Goal: Task Accomplishment & Management: Manage account settings

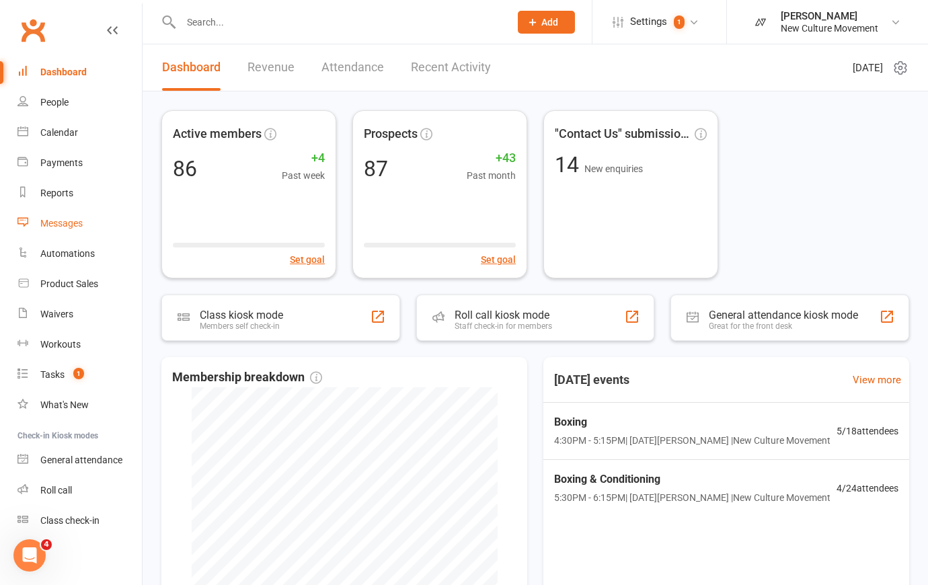
click at [54, 223] on div "Messages" at bounding box center [61, 223] width 42 height 11
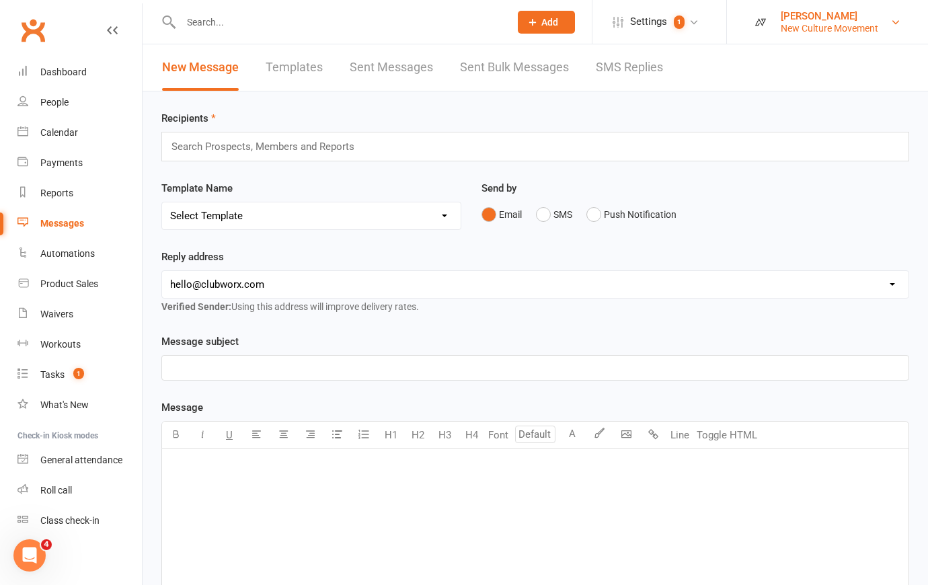
click at [831, 25] on div "New Culture Movement" at bounding box center [828, 28] width 97 height 12
click at [702, 59] on div "New Message Templates Sent Messages Sent Bulk Messages SMS Replies" at bounding box center [535, 67] width 785 height 47
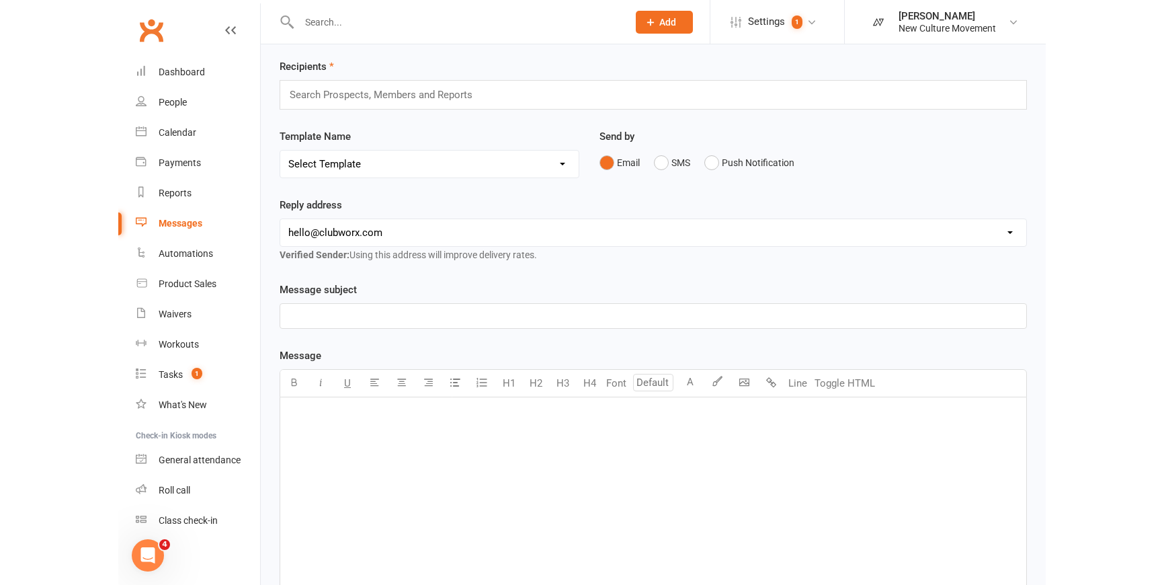
scroll to position [122, 0]
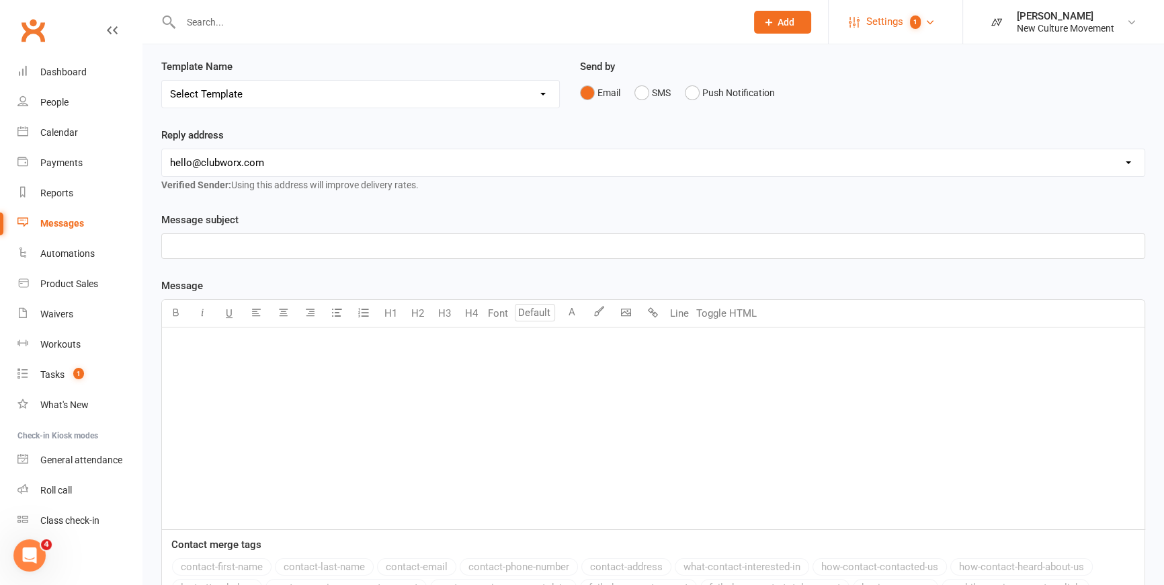
click at [891, 19] on span "Settings" at bounding box center [884, 22] width 37 height 30
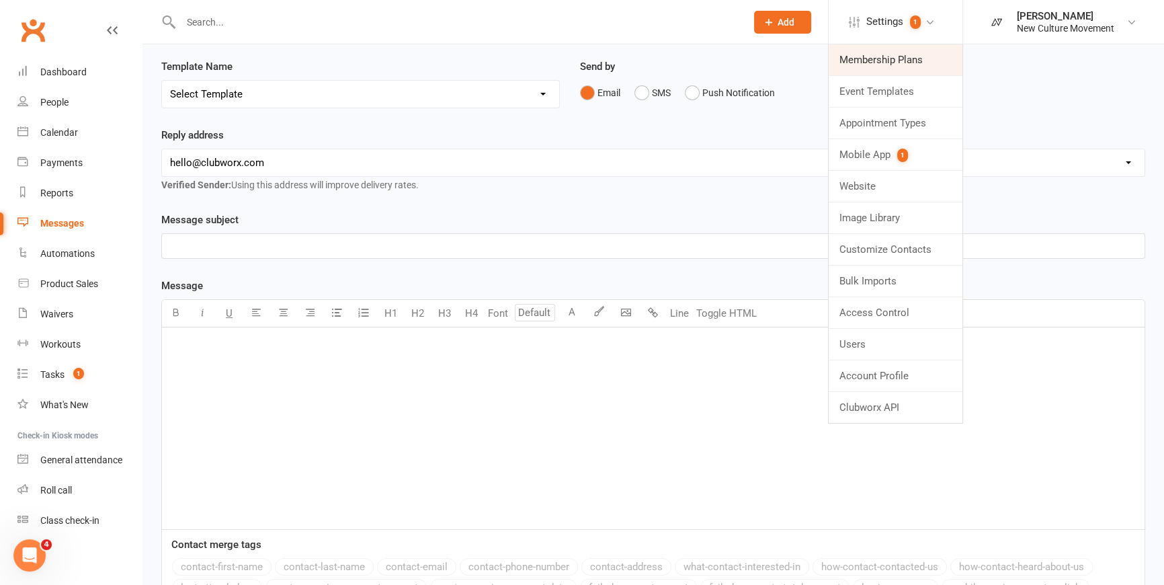
click at [883, 64] on link "Membership Plans" at bounding box center [896, 59] width 134 height 31
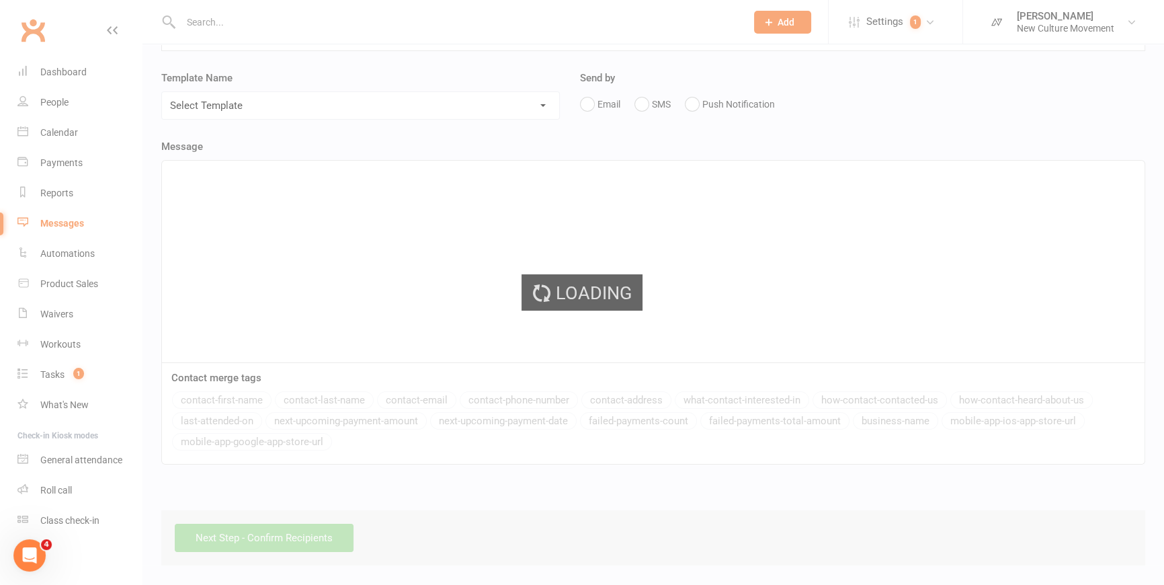
scroll to position [109, 0]
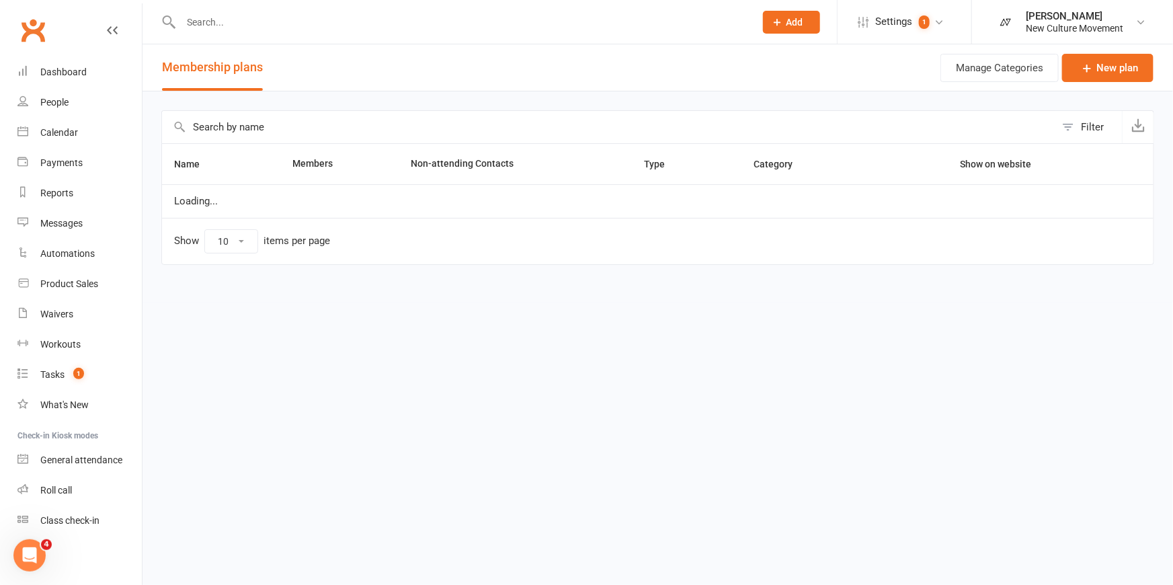
select select "50"
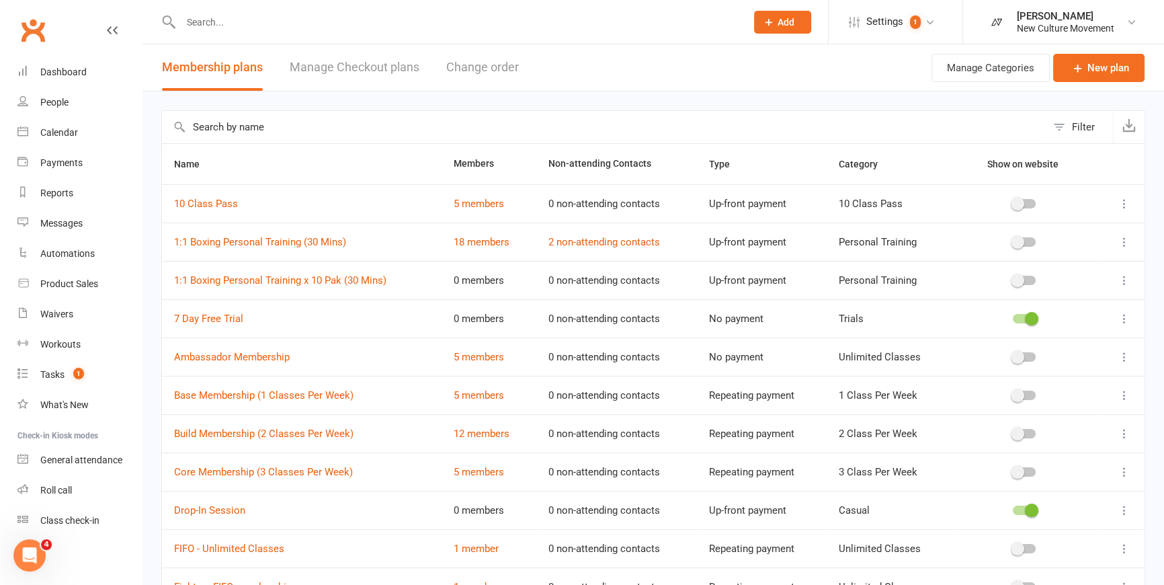
click at [927, 207] on icon at bounding box center [1124, 203] width 13 height 13
click at [362, 67] on link "Manage Checkout plans" at bounding box center [355, 67] width 130 height 46
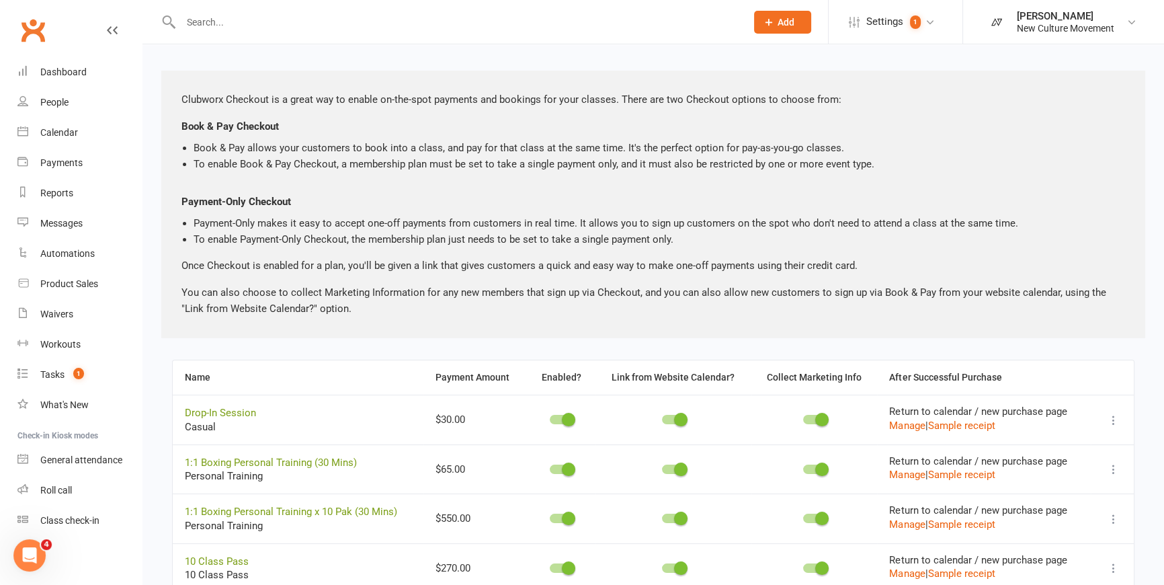
scroll to position [110, 0]
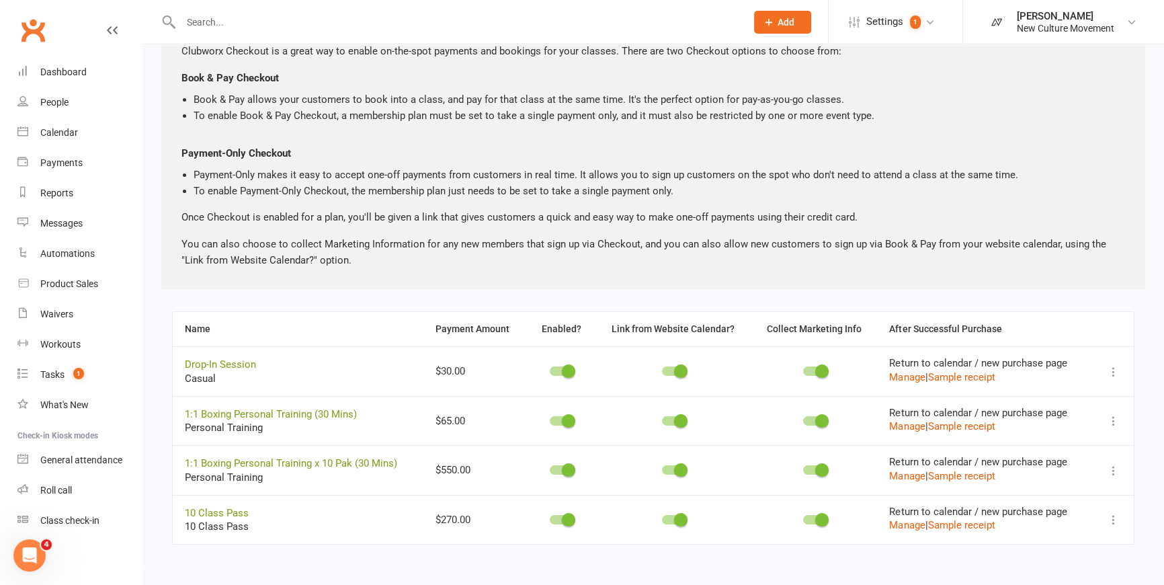
click at [927, 522] on icon at bounding box center [1113, 519] width 13 height 13
click at [927, 545] on link "Copy direct link to clipboard" at bounding box center [1039, 545] width 148 height 27
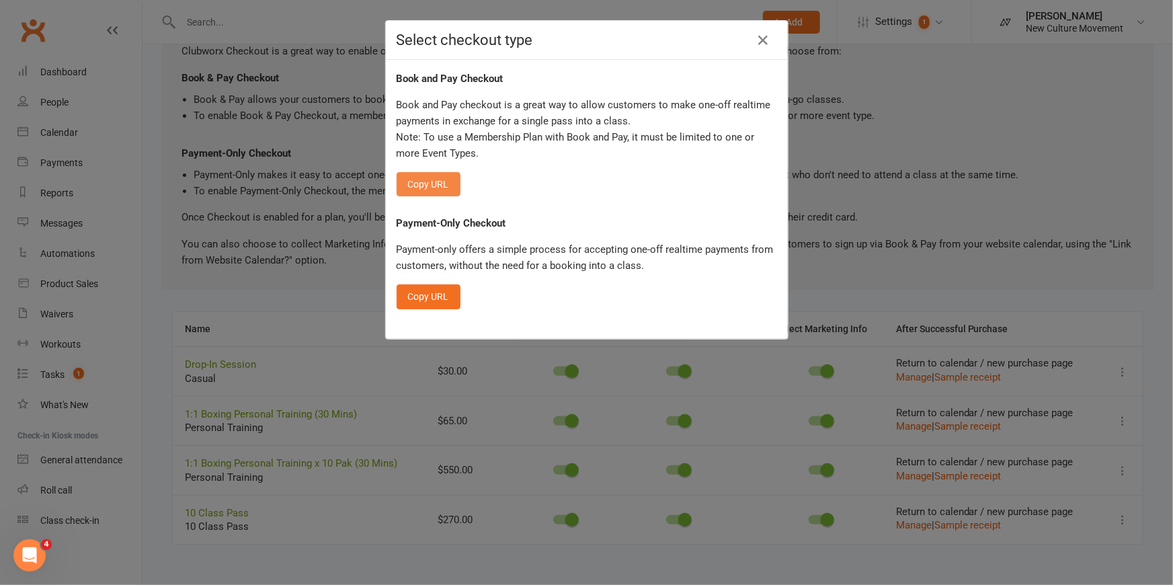
click at [414, 181] on button "Copy URL" at bounding box center [429, 184] width 64 height 24
click at [760, 34] on icon "button" at bounding box center [764, 40] width 16 height 16
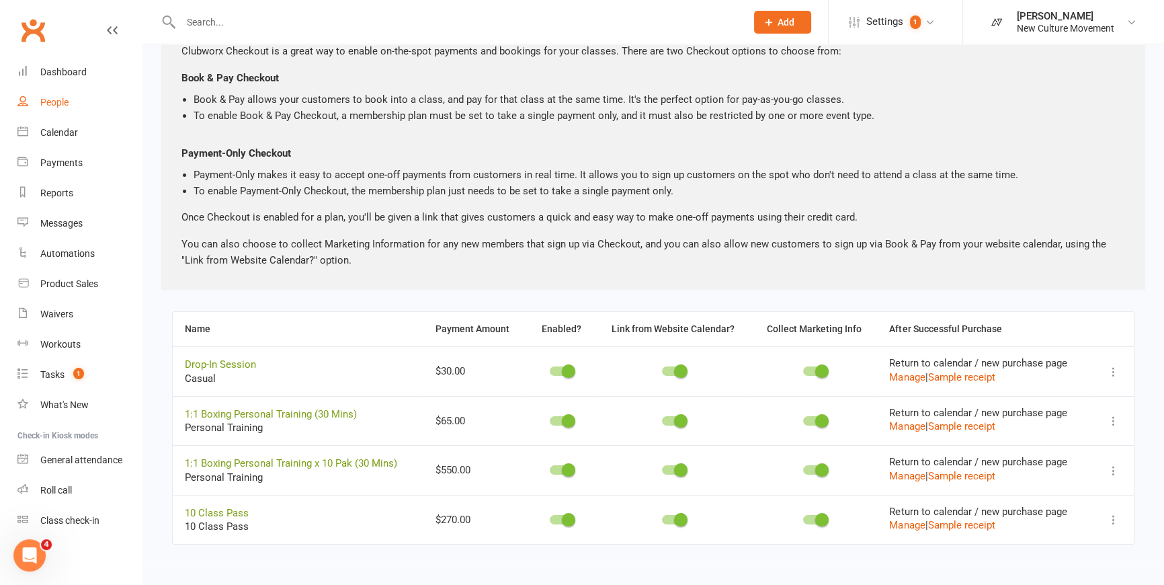
click at [47, 97] on div "People" at bounding box center [54, 102] width 28 height 11
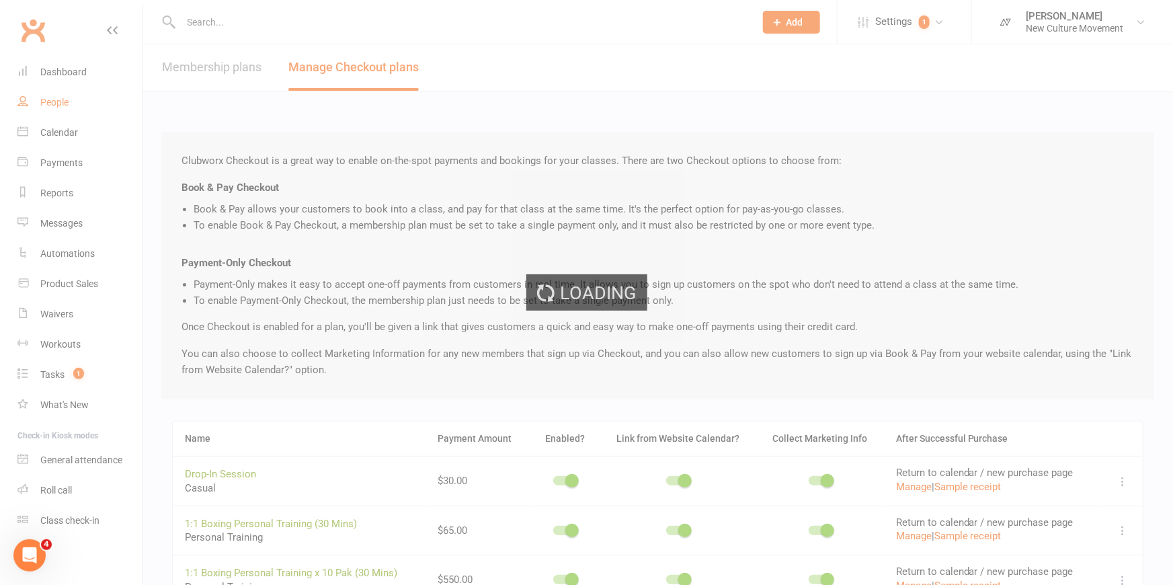
select select "100"
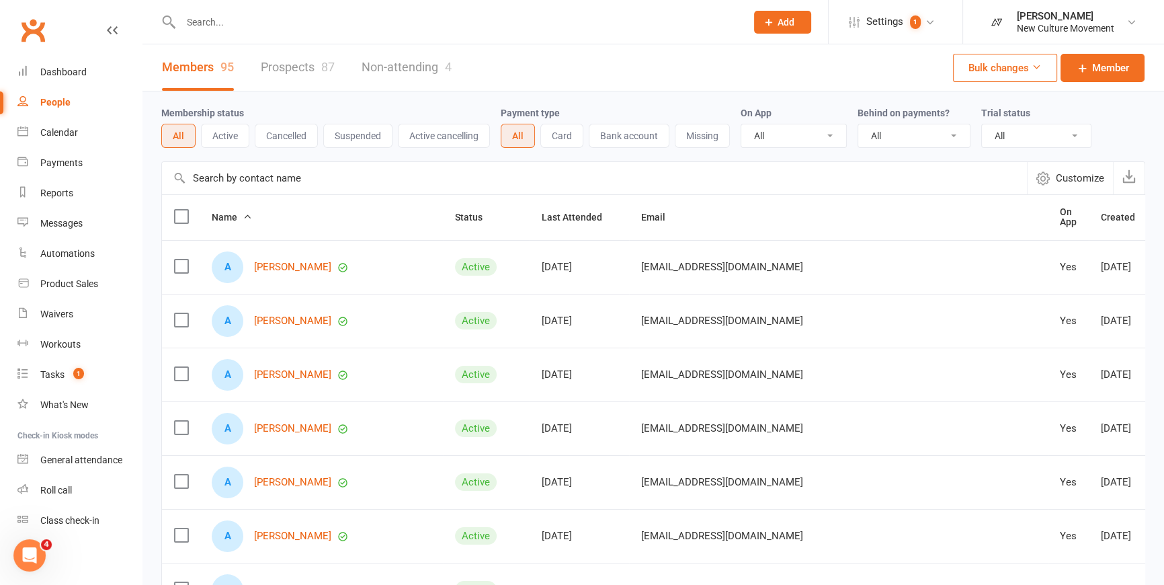
click at [337, 188] on input "text" at bounding box center [594, 178] width 865 height 32
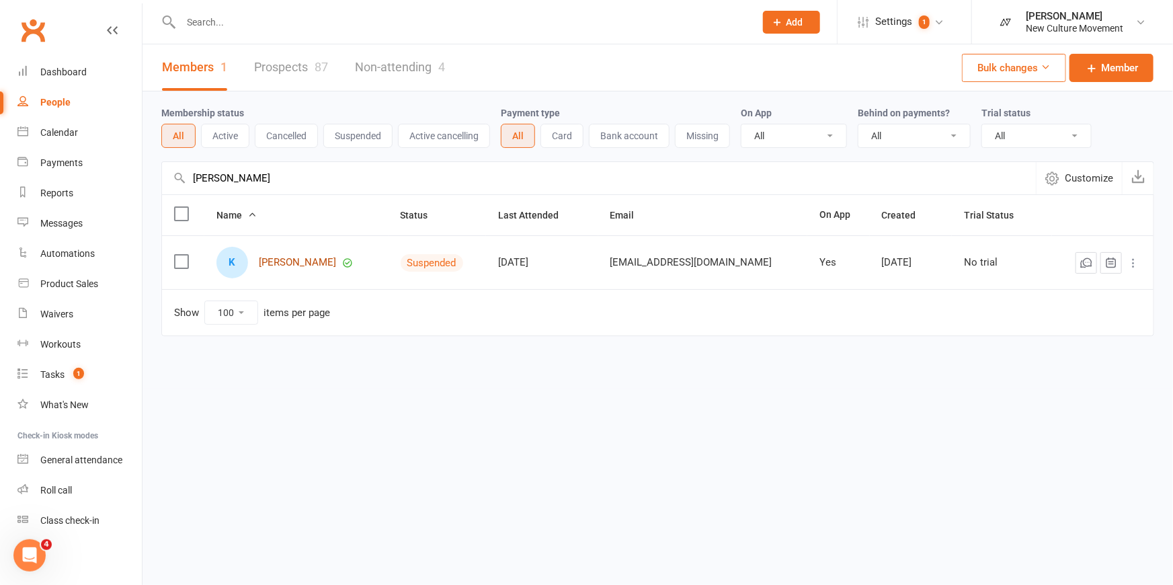
type input "[PERSON_NAME]"
click at [298, 261] on link "[PERSON_NAME]" at bounding box center [297, 262] width 77 height 11
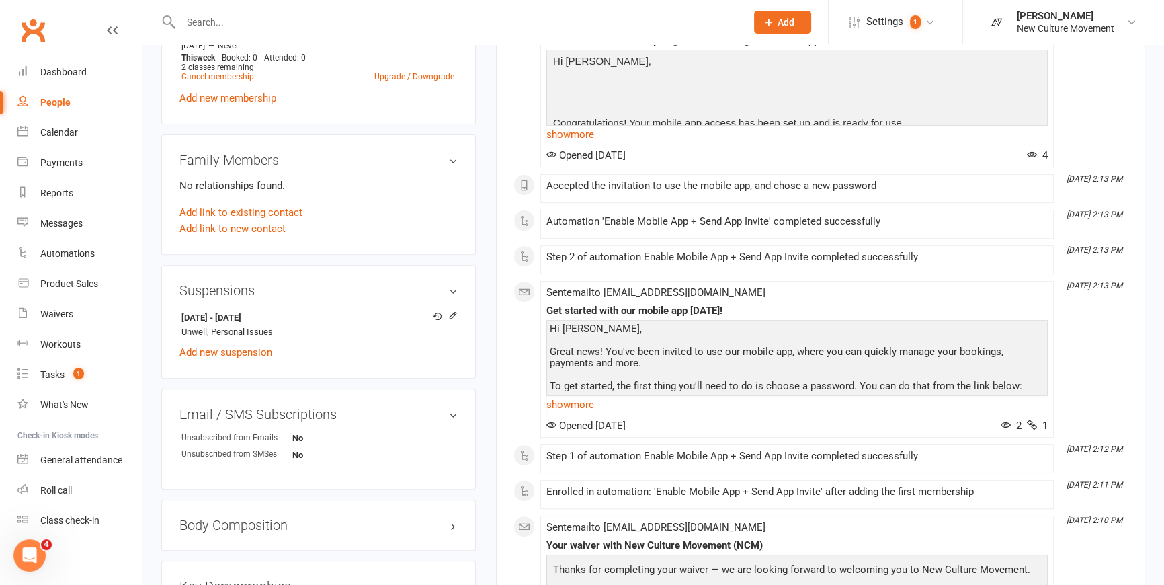
scroll to position [611, 0]
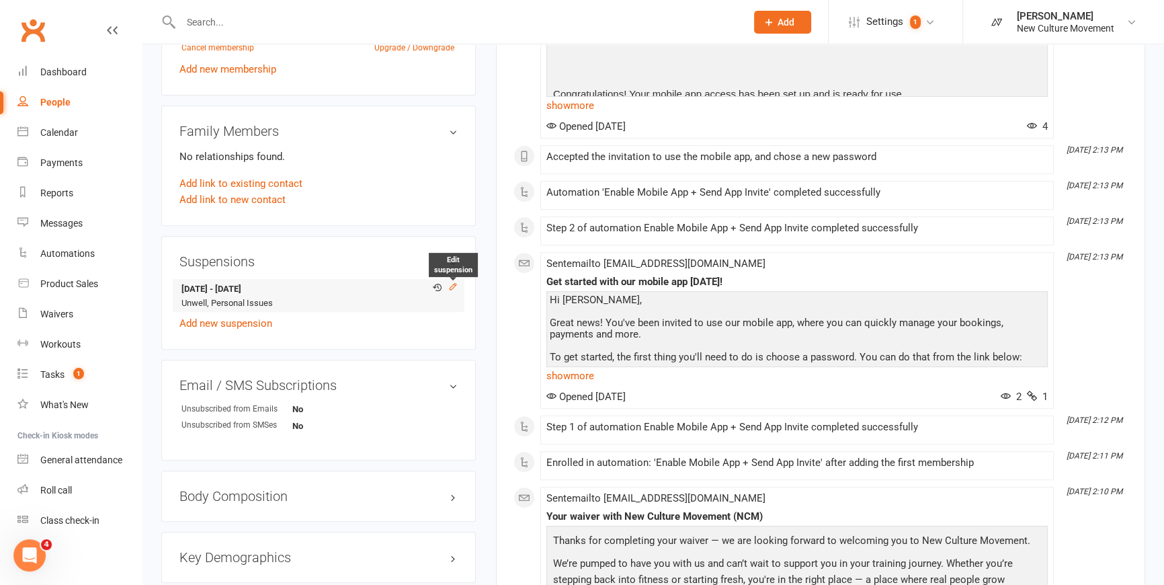
click at [454, 288] on icon at bounding box center [453, 287] width 6 height 6
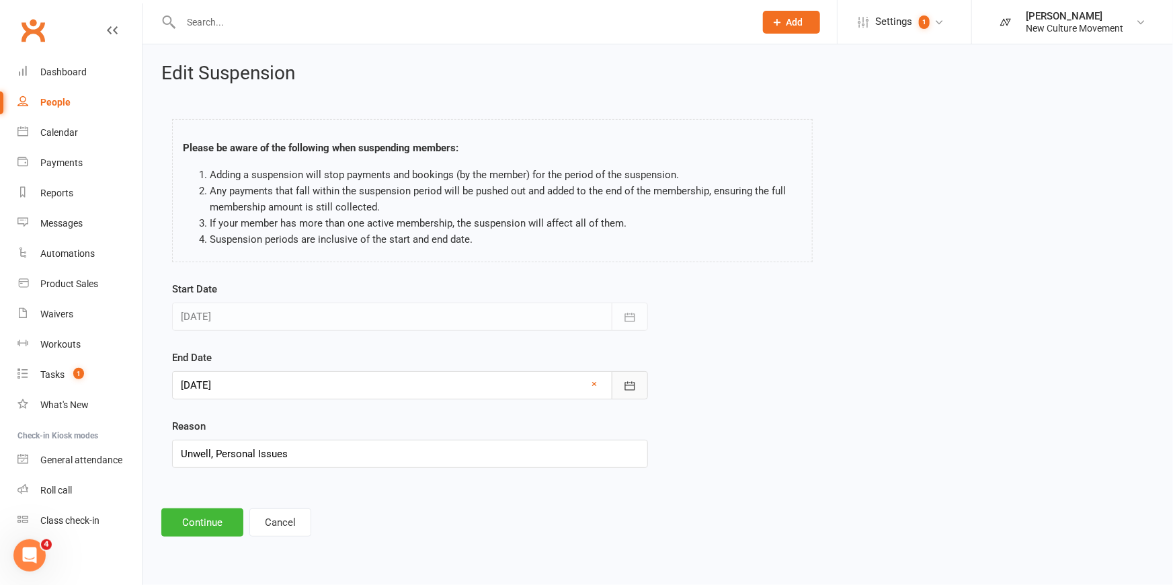
click at [631, 381] on icon "button" at bounding box center [629, 385] width 13 height 13
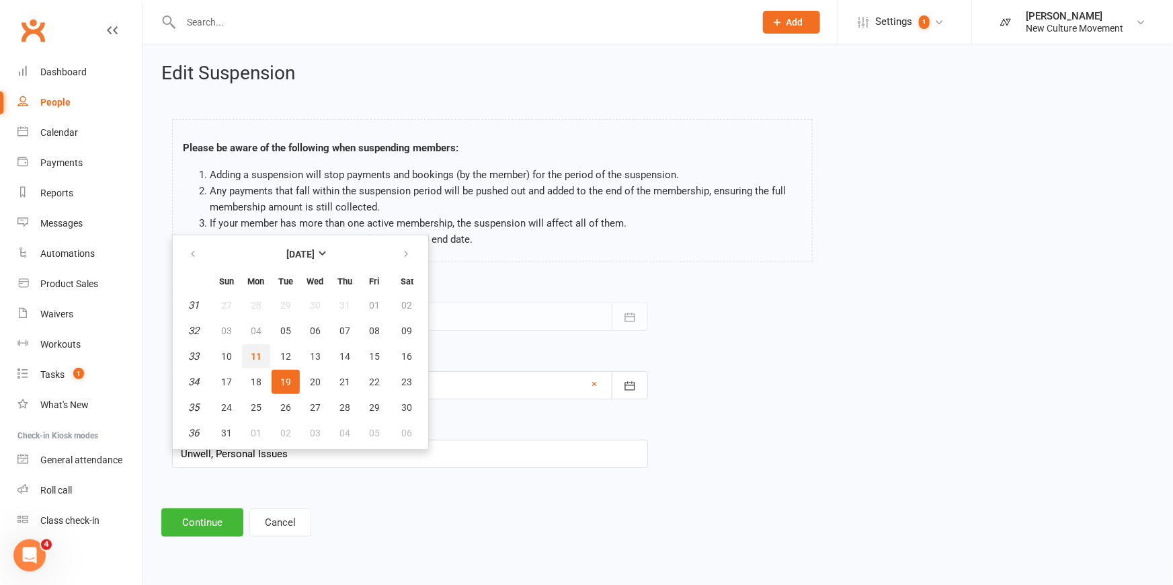
click at [256, 356] on span "11" at bounding box center [256, 356] width 11 height 11
type input "[DATE]"
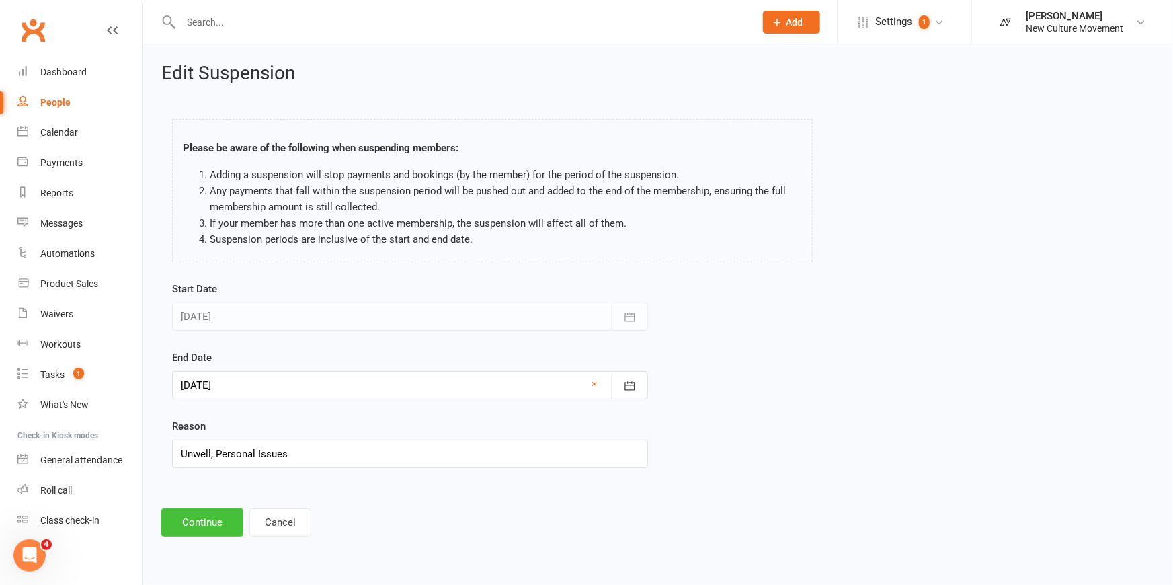
click at [208, 517] on button "Continue" at bounding box center [202, 522] width 82 height 28
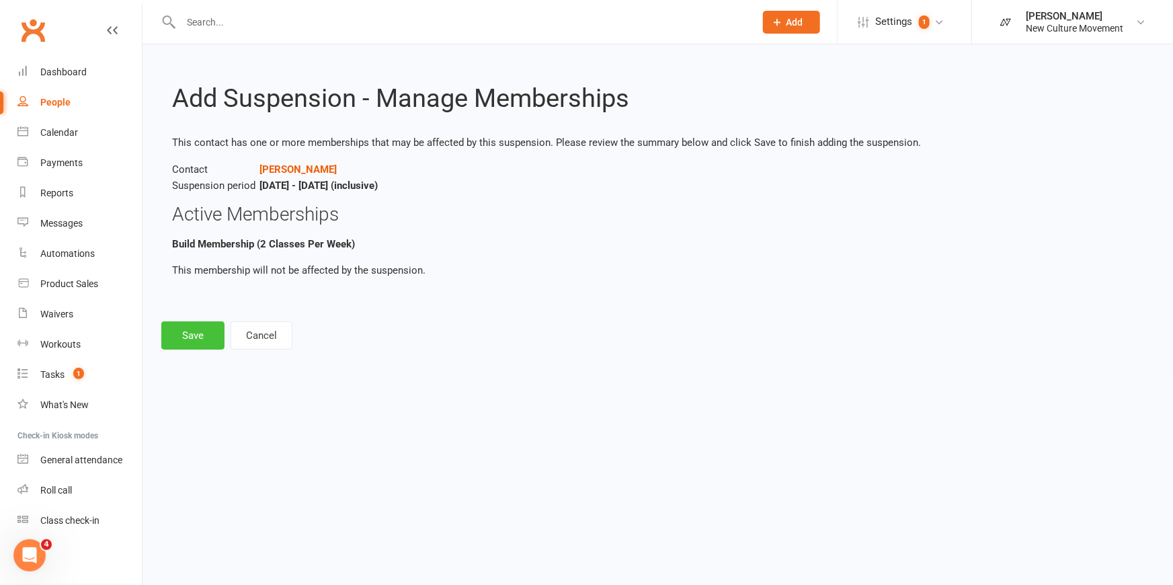
click at [190, 335] on button "Save" at bounding box center [192, 335] width 63 height 28
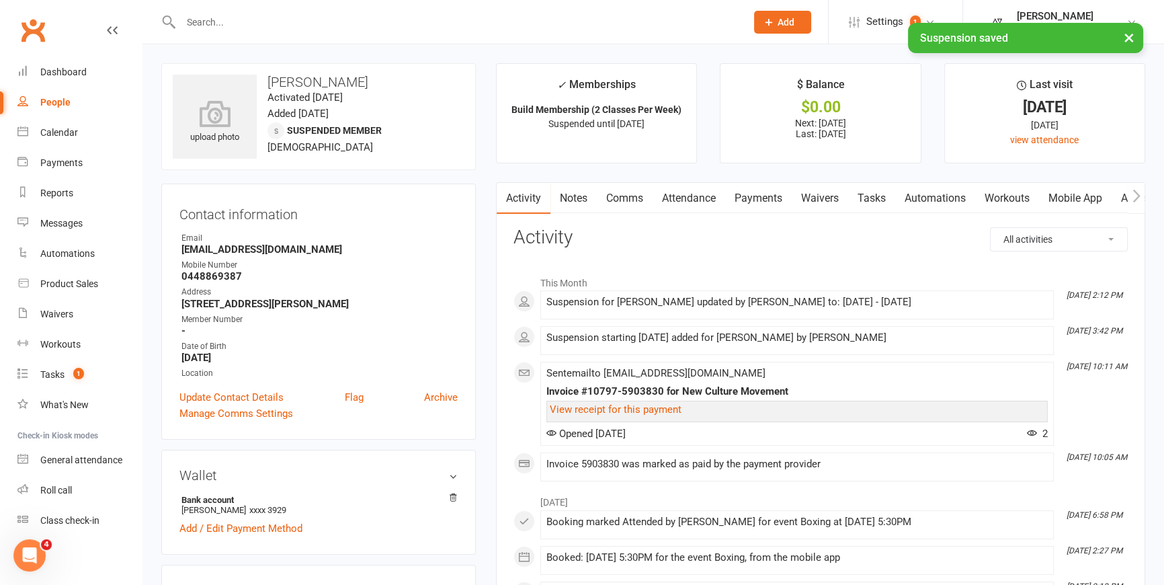
click at [760, 198] on link "Payments" at bounding box center [758, 198] width 67 height 31
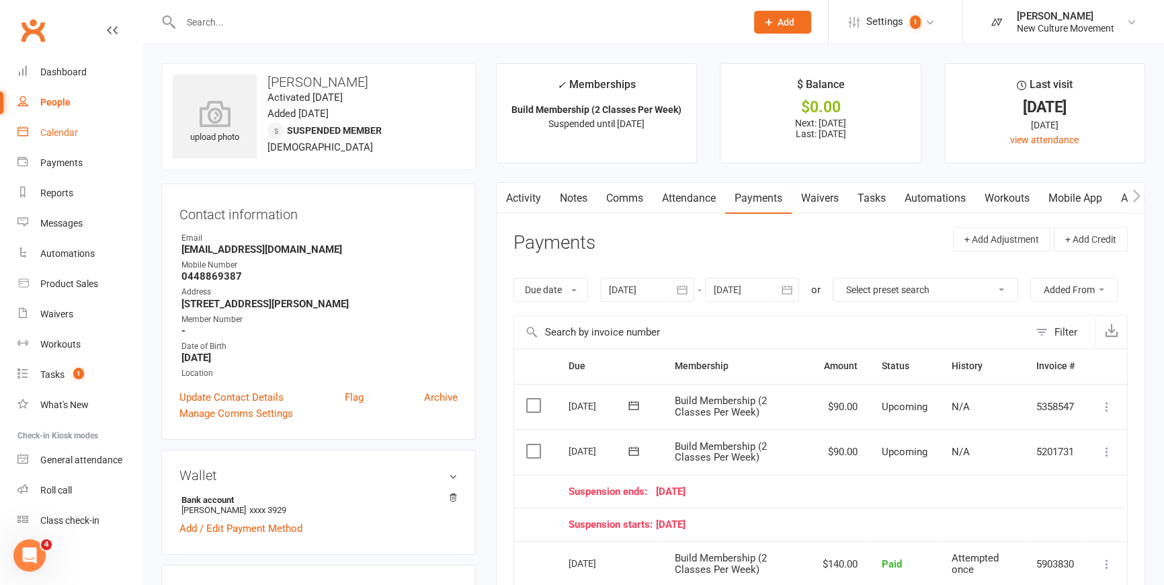
click at [60, 133] on div "Calendar" at bounding box center [59, 132] width 38 height 11
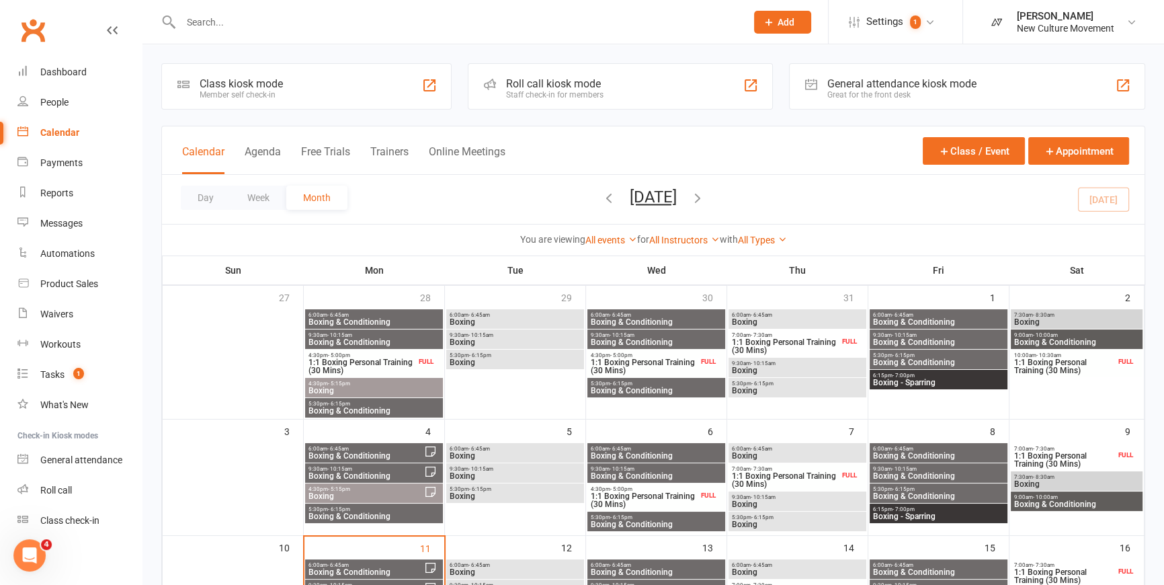
click at [544, 571] on span "Boxing" at bounding box center [515, 572] width 132 height 8
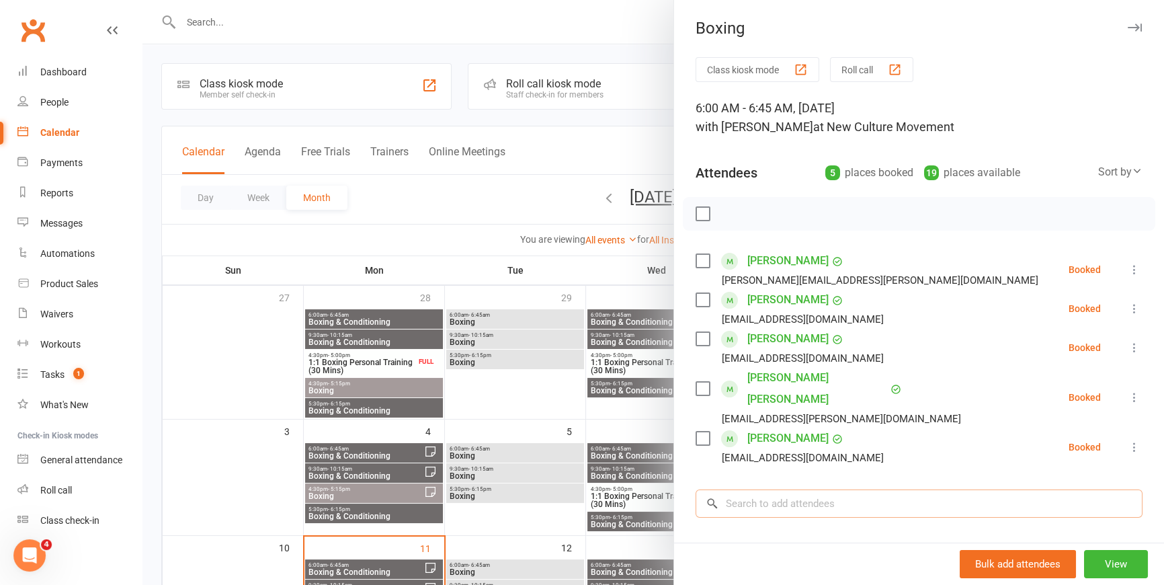
click at [820, 489] on input "search" at bounding box center [919, 503] width 447 height 28
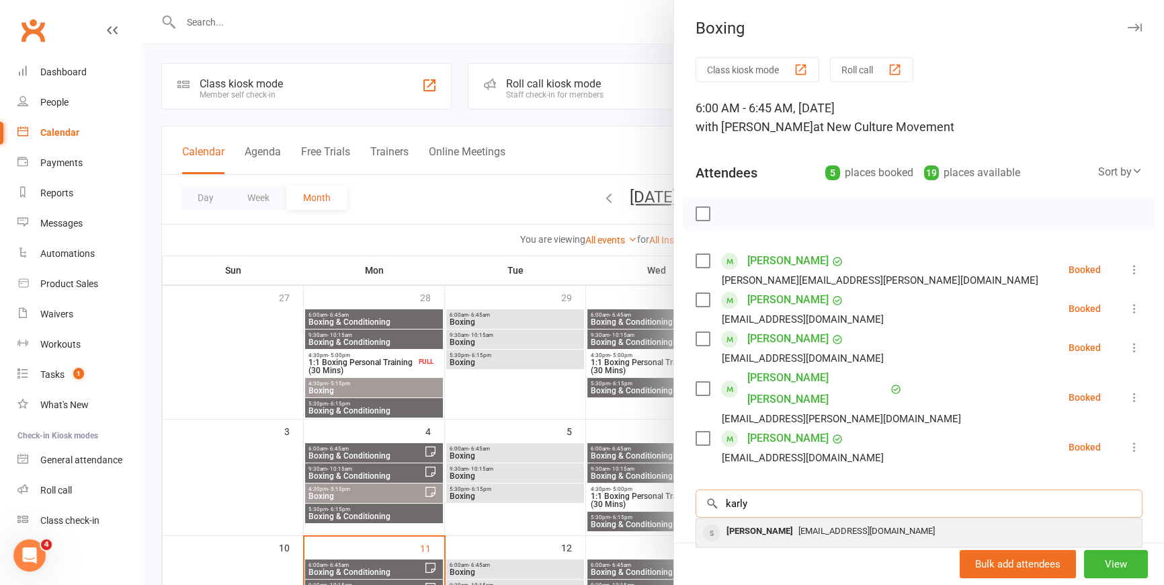
type input "karly"
click at [811, 526] on span "[EMAIL_ADDRESS][DOMAIN_NAME]" at bounding box center [867, 531] width 136 height 10
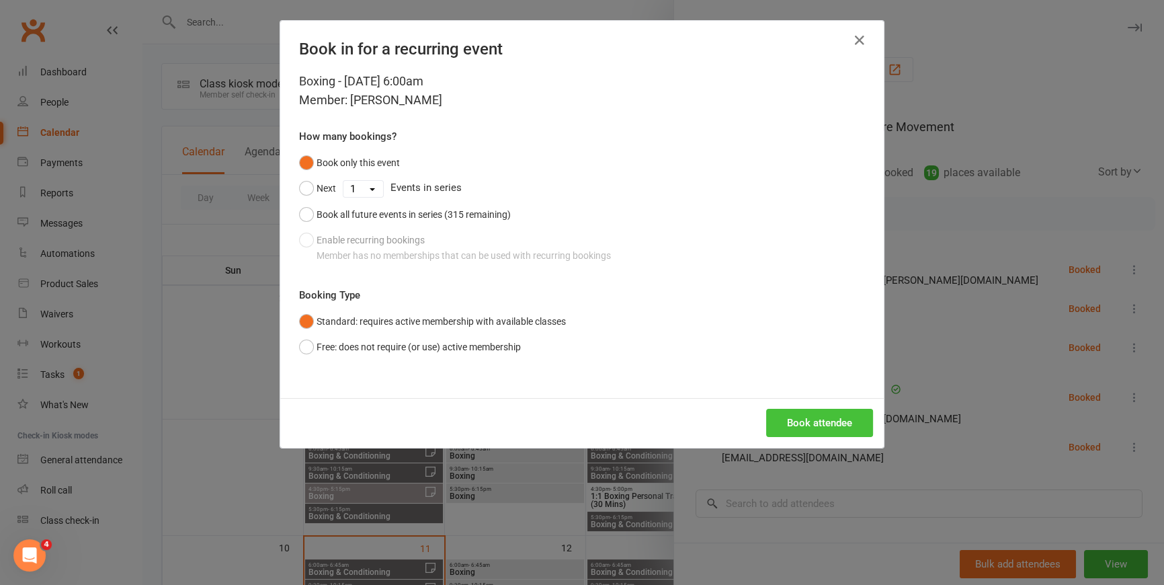
click at [827, 423] on button "Book attendee" at bounding box center [819, 423] width 107 height 28
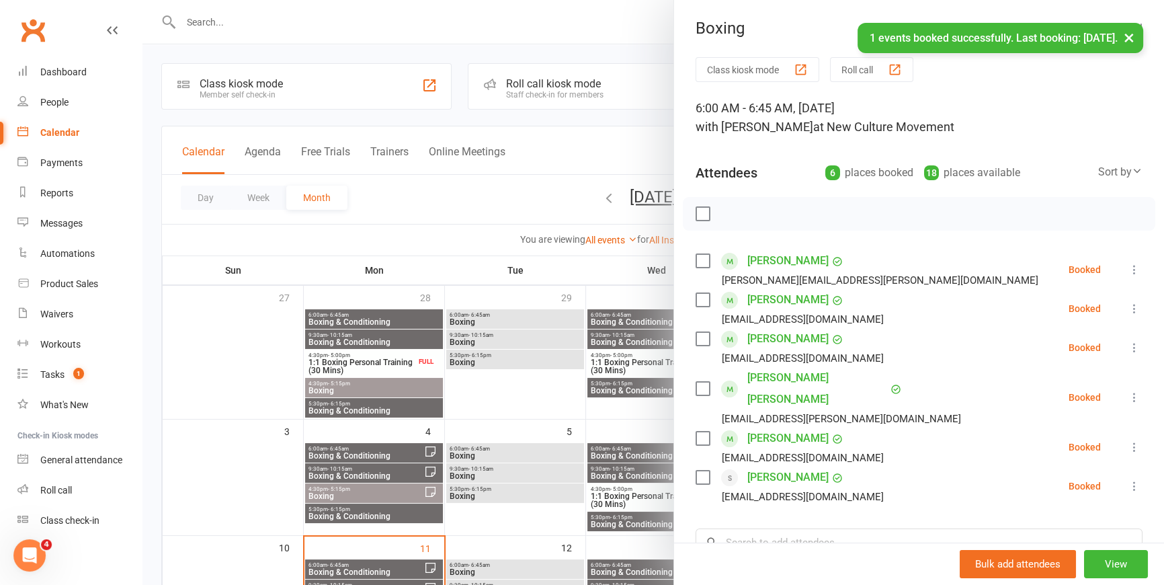
drag, startPoint x: 592, startPoint y: 153, endPoint x: 540, endPoint y: 220, distance: 84.3
click at [592, 152] on div at bounding box center [654, 292] width 1022 height 585
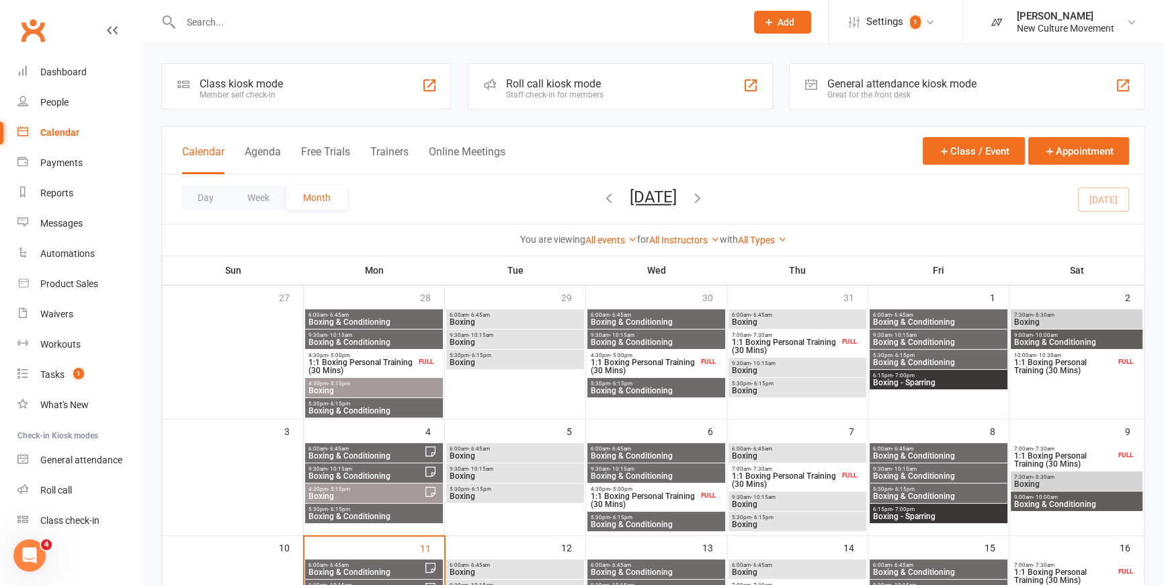
click at [364, 487] on span "4:30pm - 5:15pm" at bounding box center [366, 489] width 116 height 6
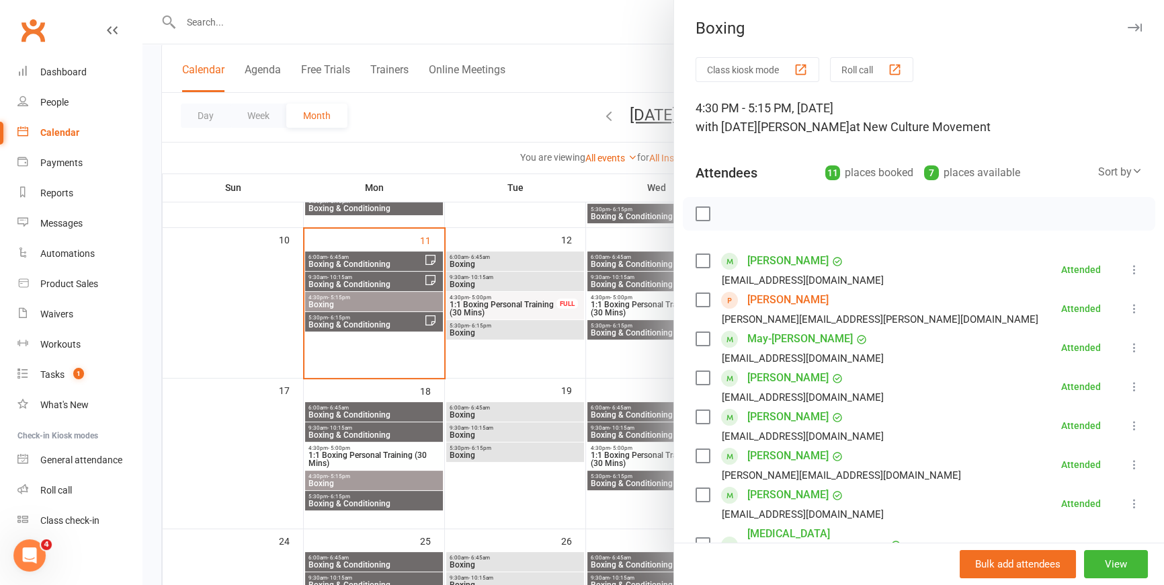
scroll to position [366, 0]
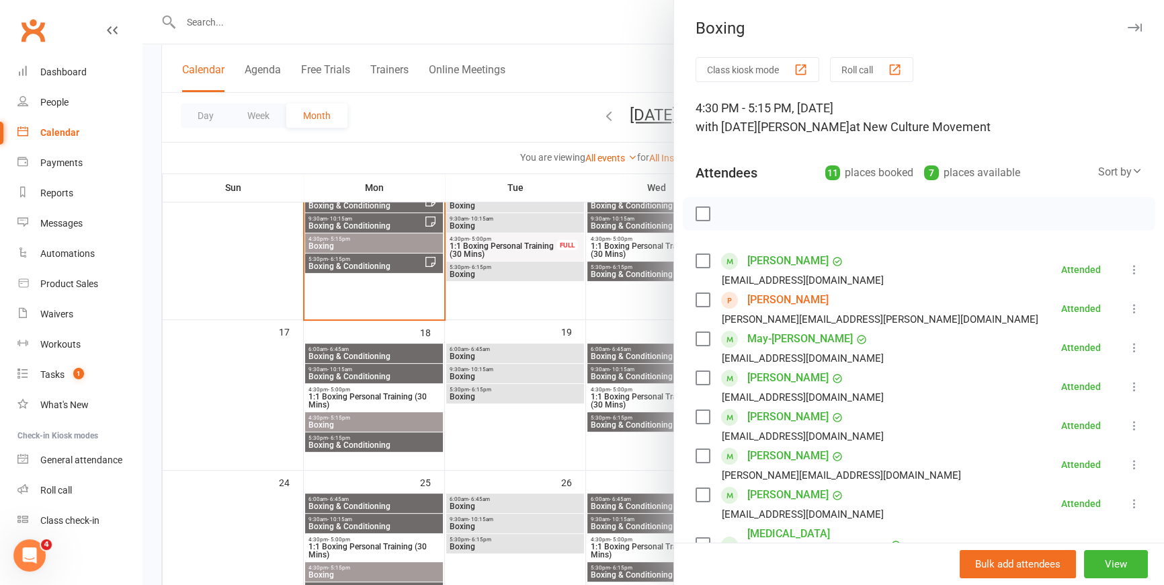
click at [358, 423] on div at bounding box center [654, 292] width 1022 height 585
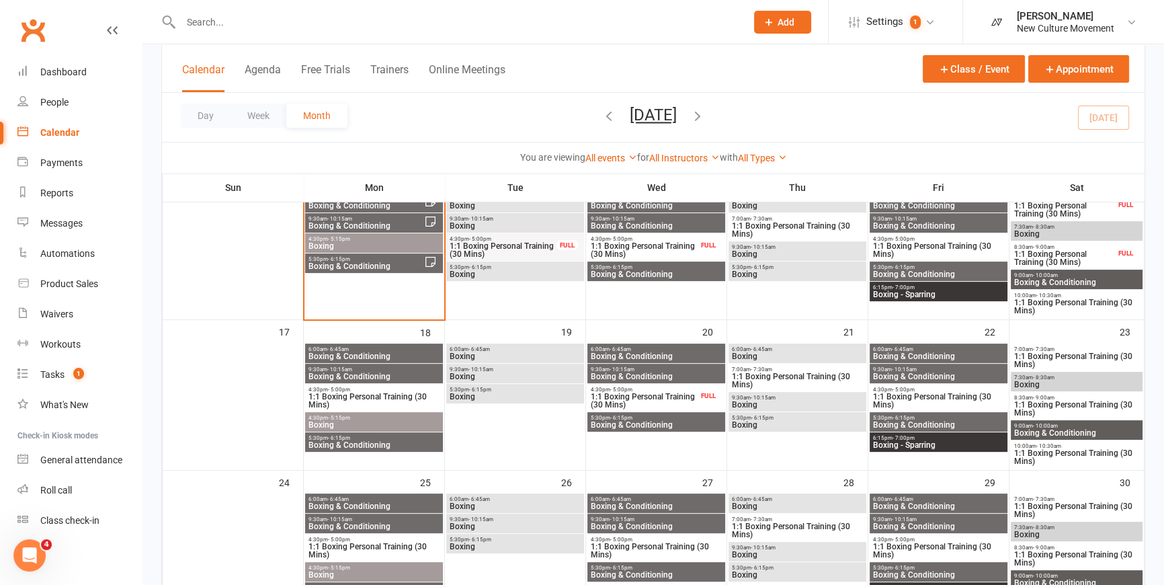
click at [353, 422] on span "Boxing" at bounding box center [374, 425] width 132 height 8
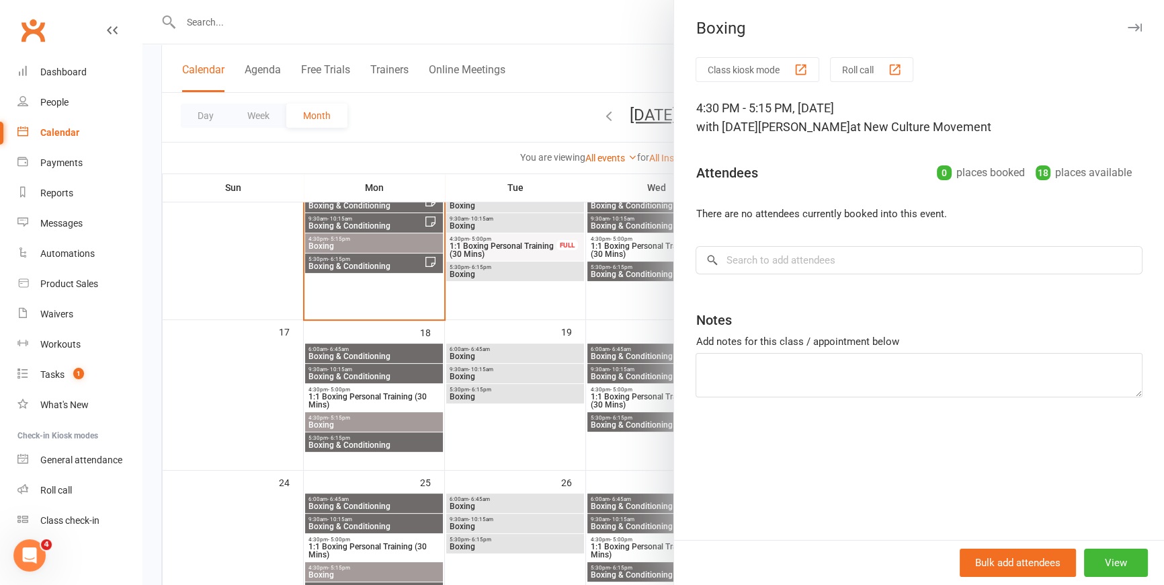
click at [383, 242] on div at bounding box center [654, 292] width 1022 height 585
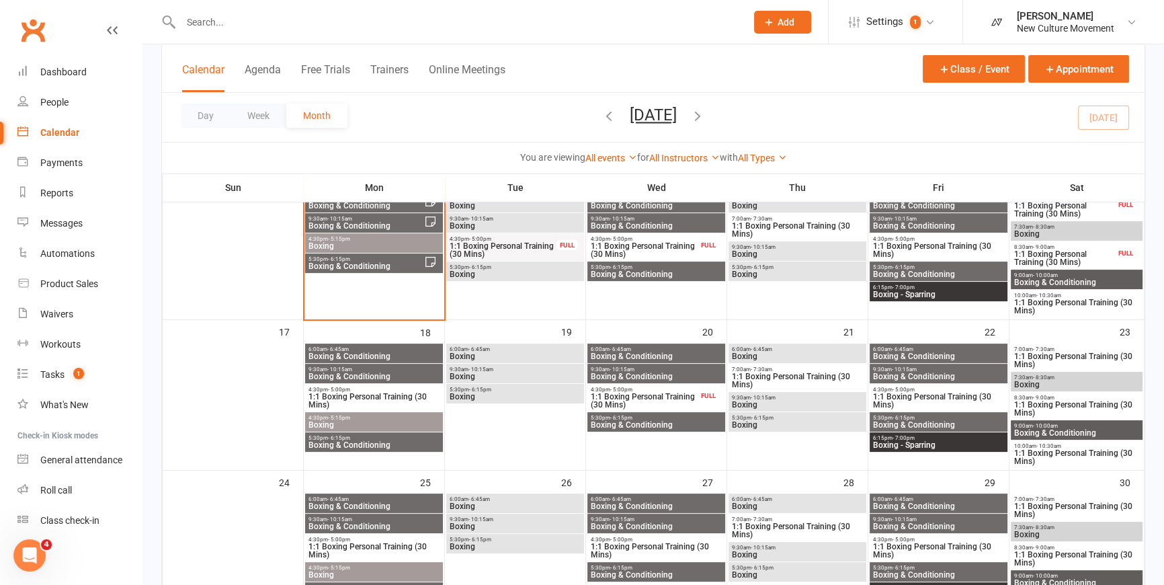
click at [379, 238] on span "4:30pm - 5:15pm" at bounding box center [374, 239] width 132 height 6
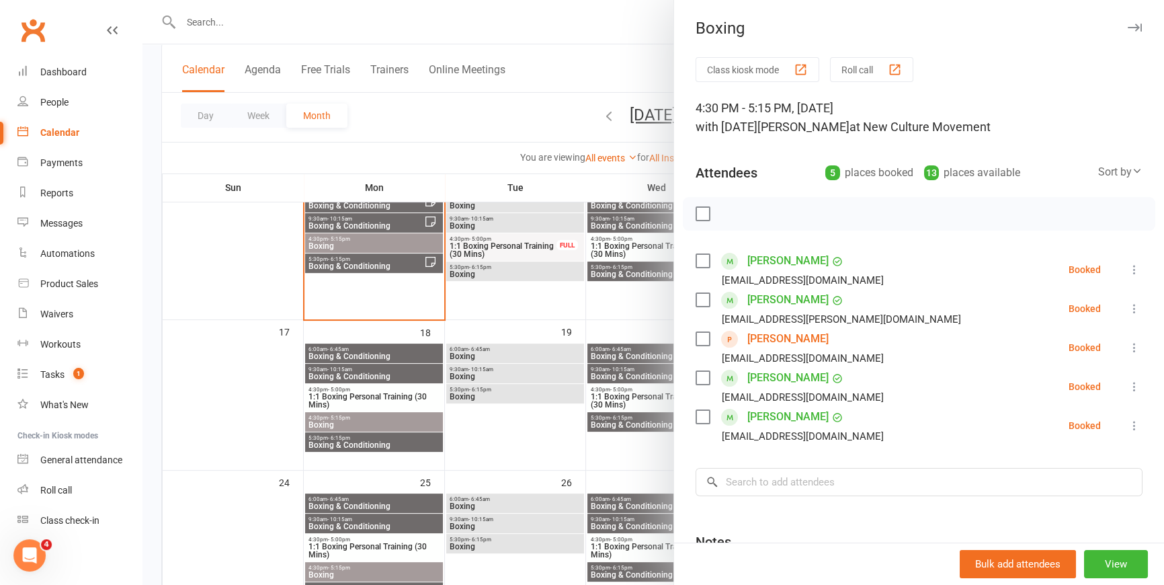
click at [508, 104] on div at bounding box center [654, 292] width 1022 height 585
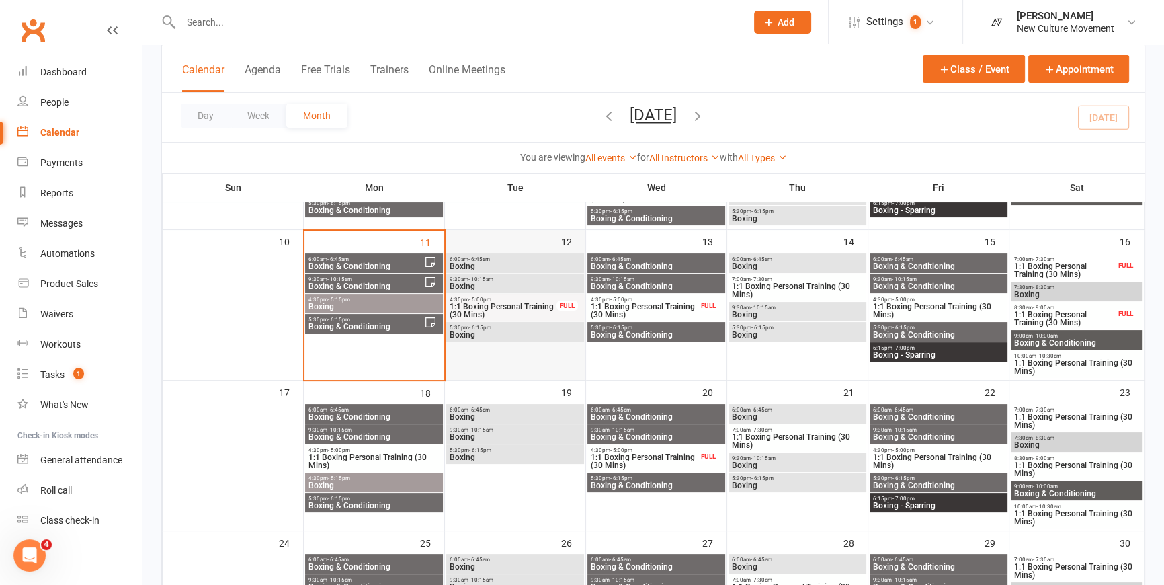
scroll to position [305, 0]
click at [421, 299] on span "4:30pm - 5:15pm" at bounding box center [374, 300] width 132 height 6
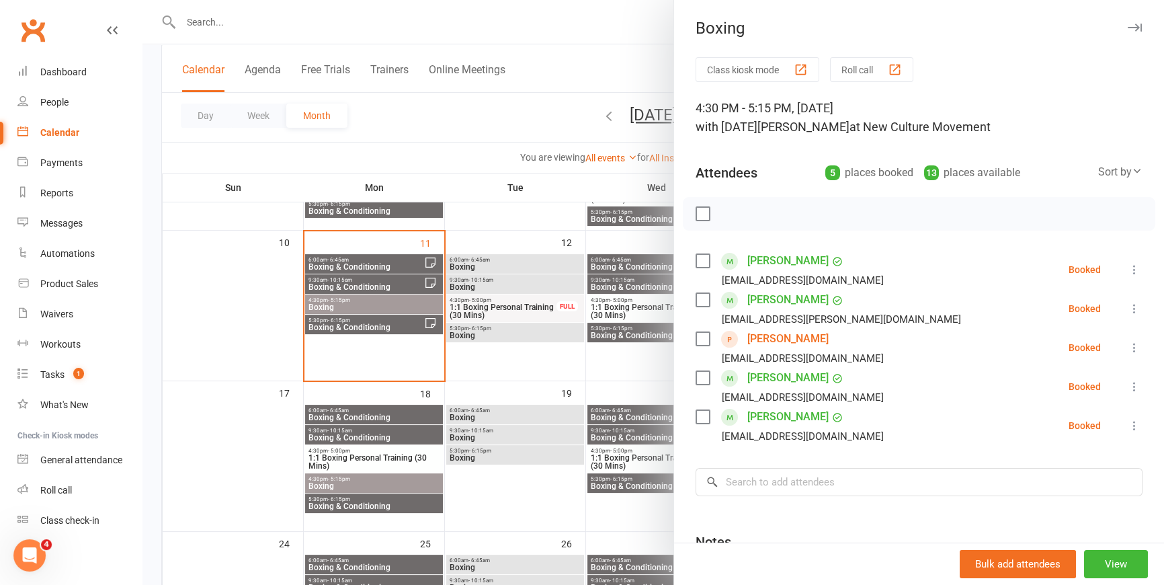
click at [342, 323] on div at bounding box center [654, 292] width 1022 height 585
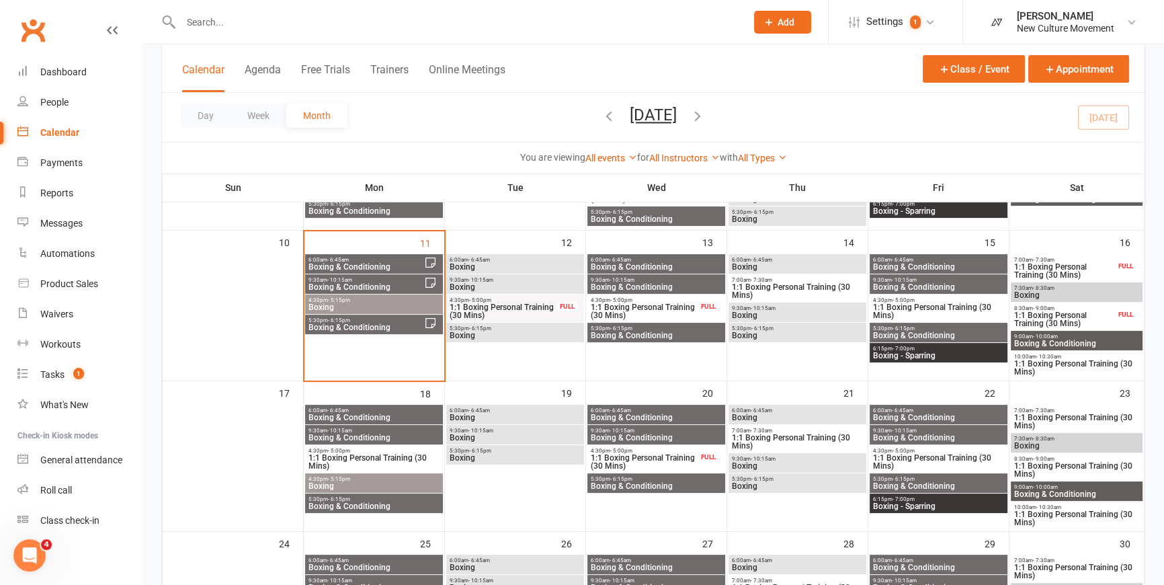
click at [342, 325] on span "Boxing & Conditioning" at bounding box center [366, 327] width 116 height 8
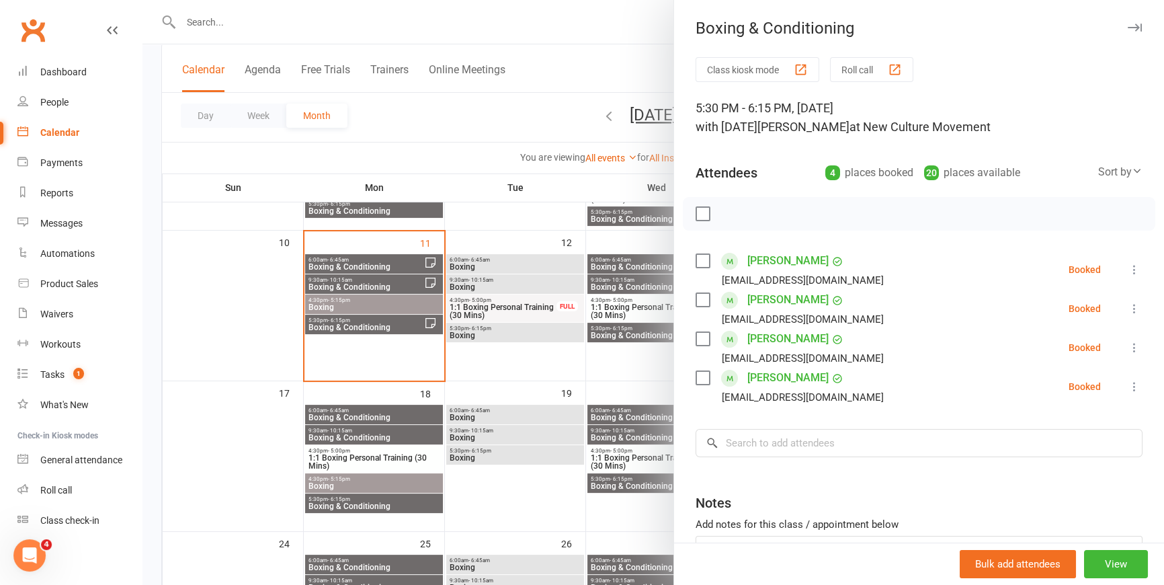
click at [364, 266] on div at bounding box center [654, 292] width 1022 height 585
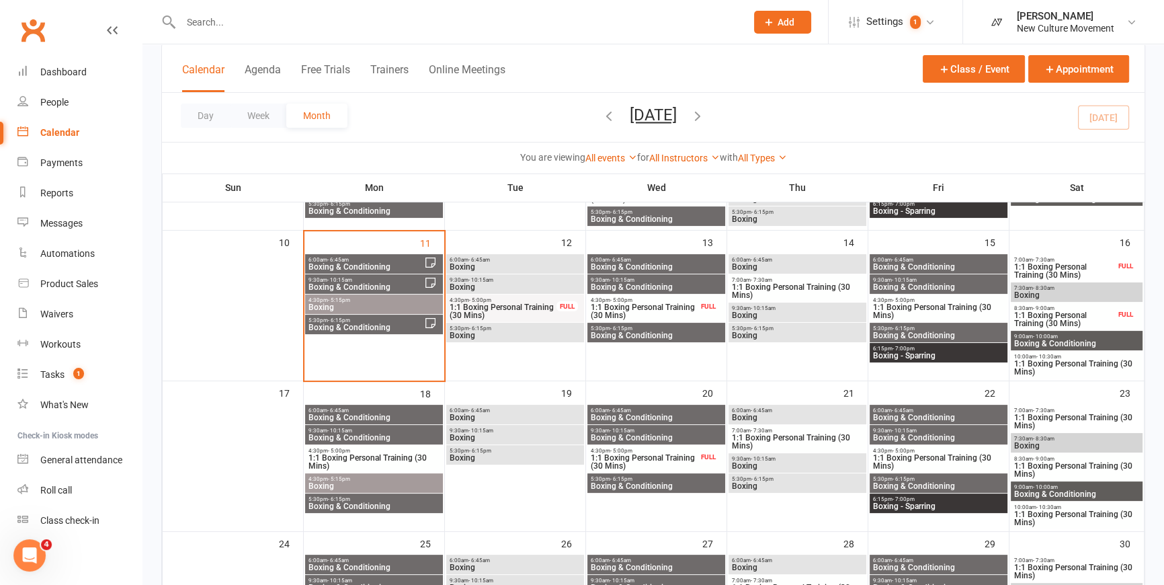
click at [373, 263] on span "Boxing & Conditioning" at bounding box center [366, 267] width 116 height 8
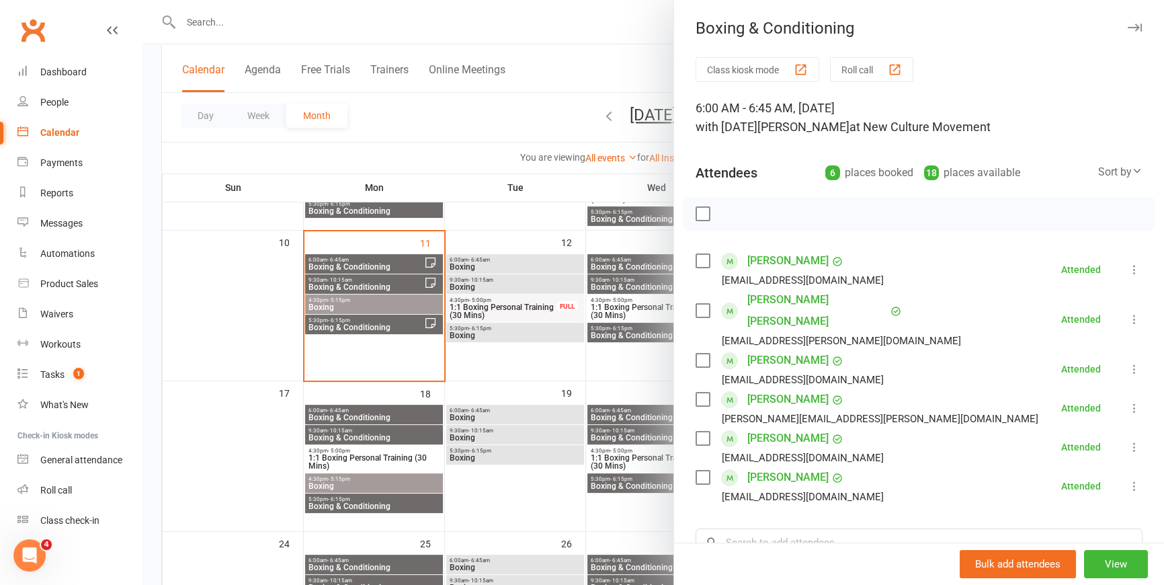
click at [927, 267] on icon at bounding box center [1134, 269] width 13 height 13
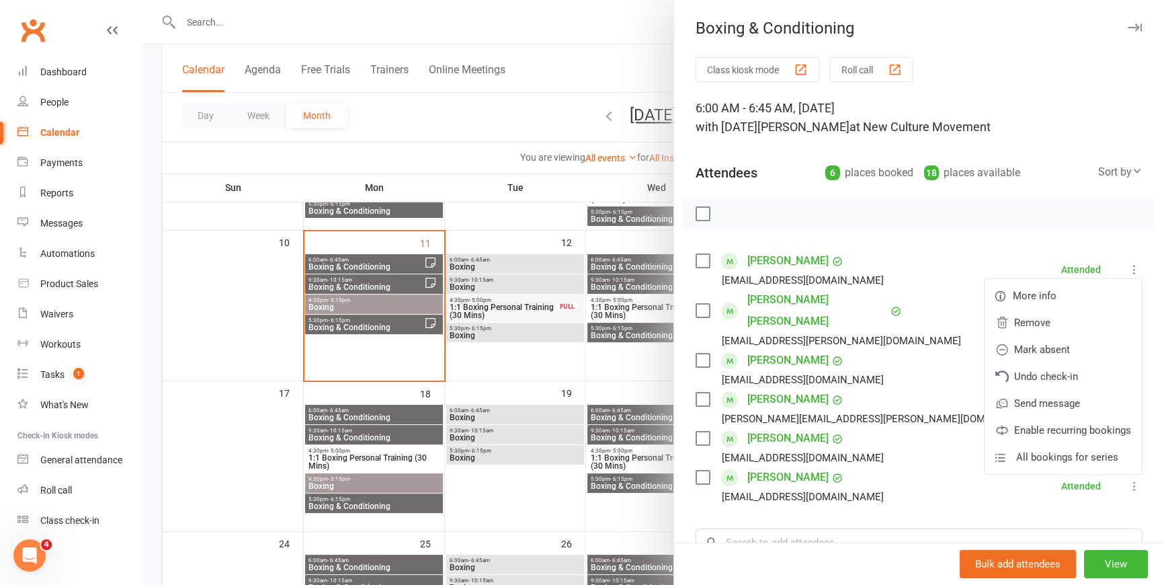
drag, startPoint x: 261, startPoint y: 26, endPoint x: 362, endPoint y: 65, distance: 107.9
drag, startPoint x: 362, startPoint y: 65, endPoint x: 549, endPoint y: 20, distance: 192.1
click at [549, 20] on div at bounding box center [654, 292] width 1022 height 585
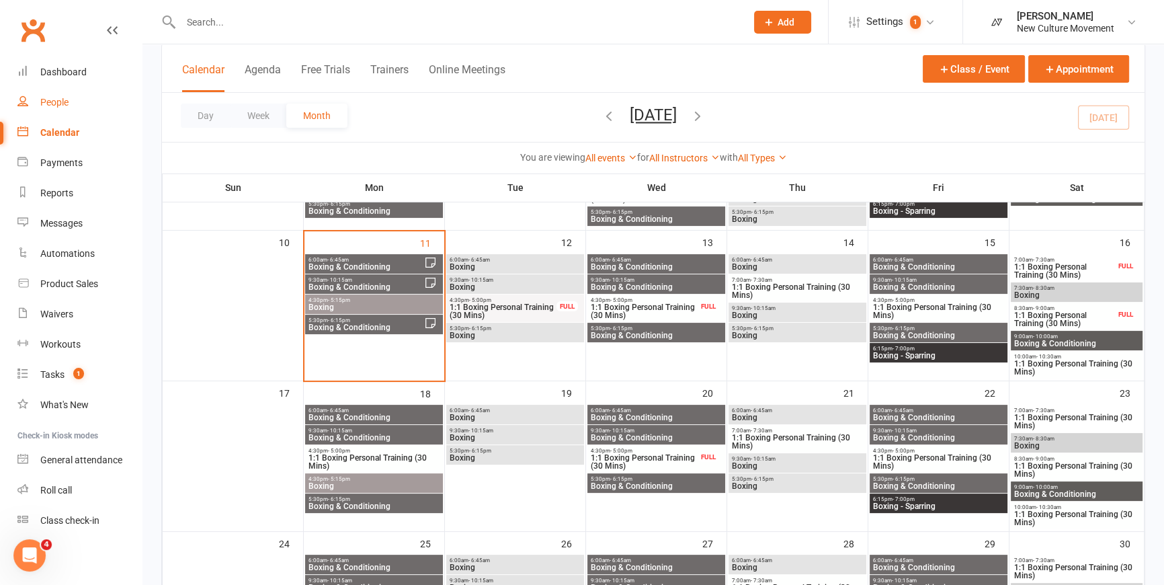
click at [61, 104] on div "People" at bounding box center [54, 102] width 28 height 11
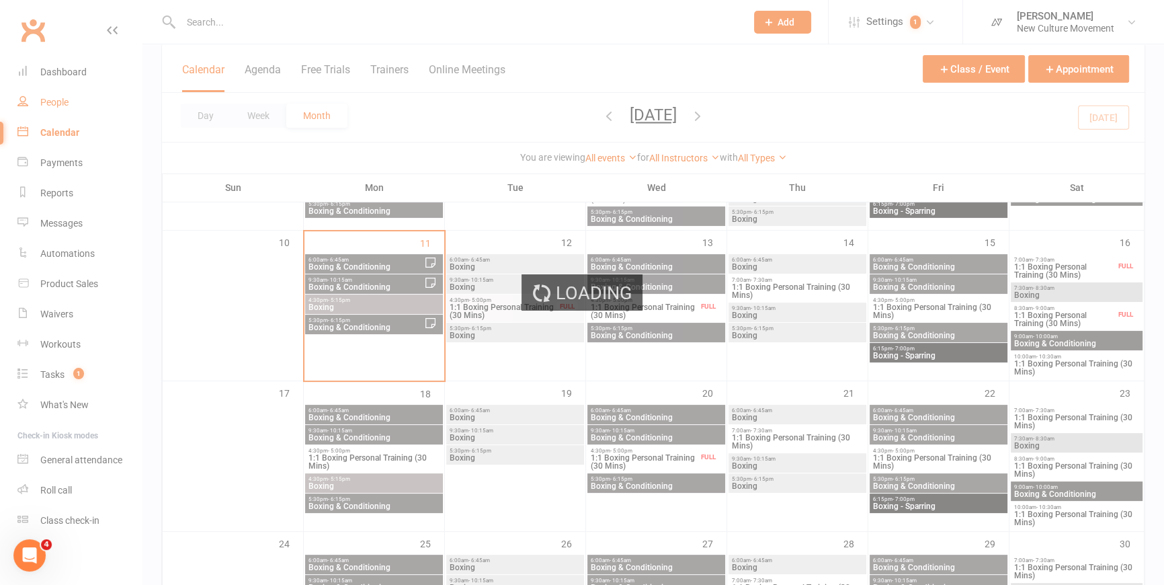
select select "100"
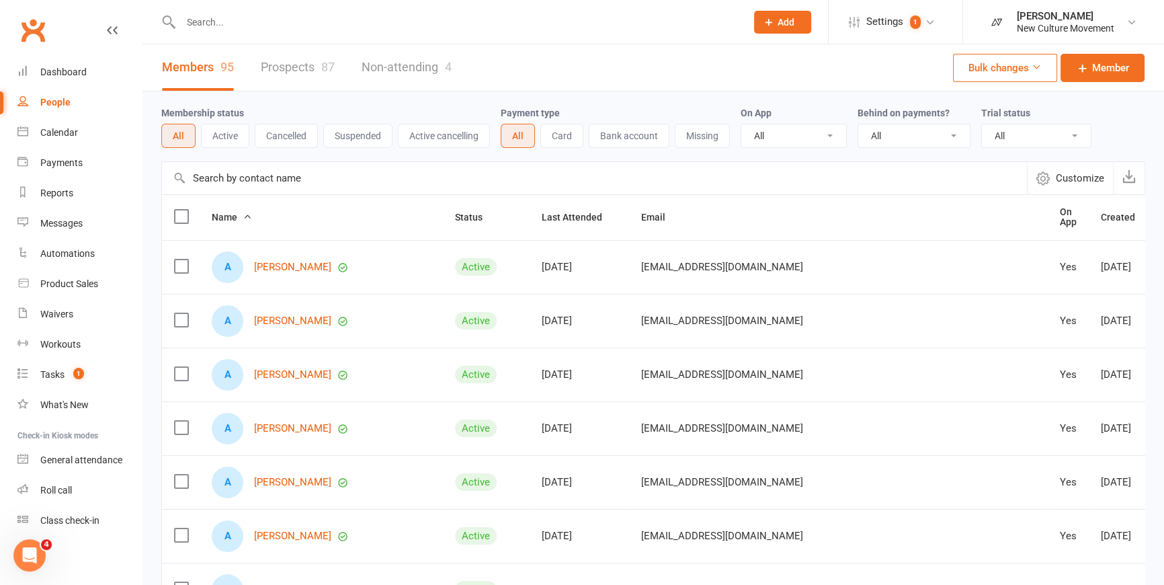
click at [248, 180] on input "text" at bounding box center [594, 178] width 865 height 32
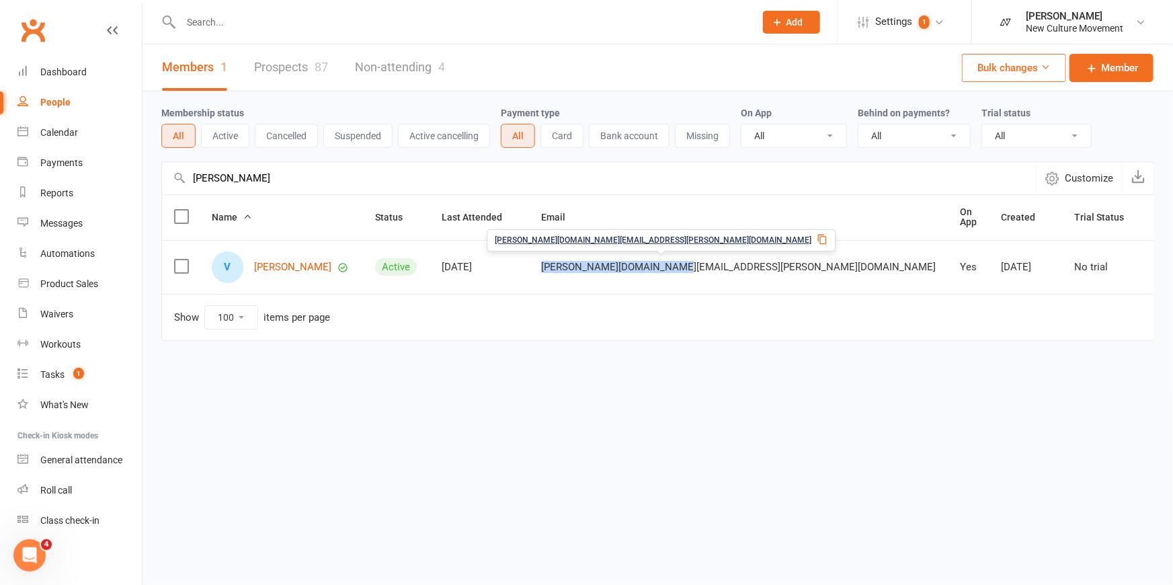
drag, startPoint x: 733, startPoint y: 262, endPoint x: 599, endPoint y: 264, distance: 133.8
click at [599, 264] on div "[PERSON_NAME][DOMAIN_NAME][EMAIL_ADDRESS][PERSON_NAME][DOMAIN_NAME]" at bounding box center [738, 266] width 395 height 11
drag, startPoint x: 599, startPoint y: 264, endPoint x: 718, endPoint y: 239, distance: 121.4
click at [818, 239] on icon at bounding box center [822, 240] width 9 height 10
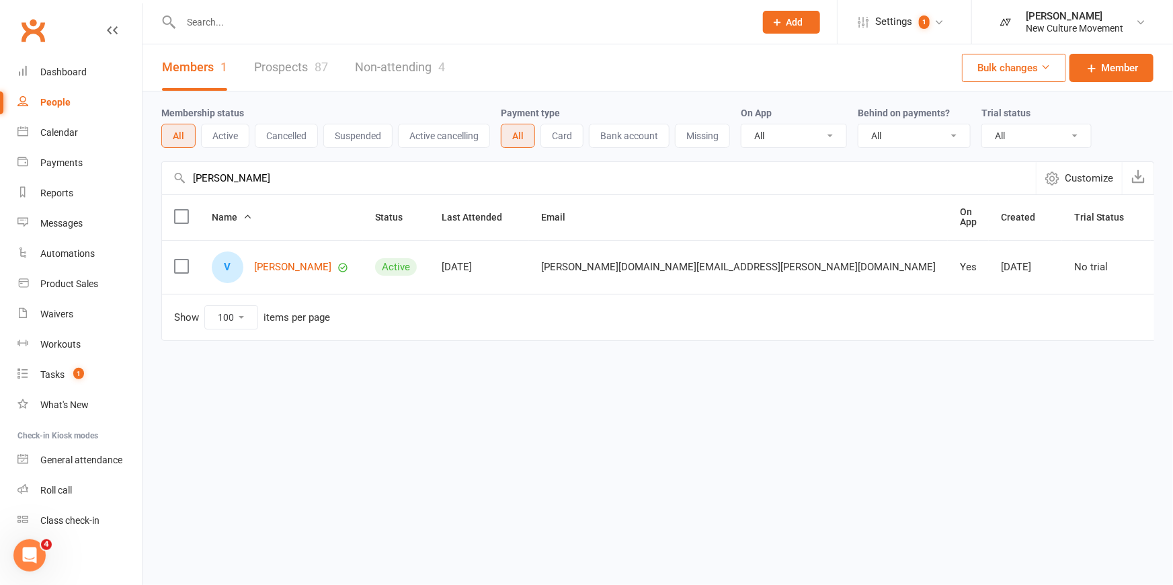
click at [279, 179] on input "[PERSON_NAME]" at bounding box center [599, 178] width 874 height 32
drag, startPoint x: 279, startPoint y: 179, endPoint x: 124, endPoint y: 175, distance: 154.7
click at [124, 175] on ui-view "Prospect Member Non-attending contact Class / event Appointment Task Membership…" at bounding box center [586, 198] width 1173 height 390
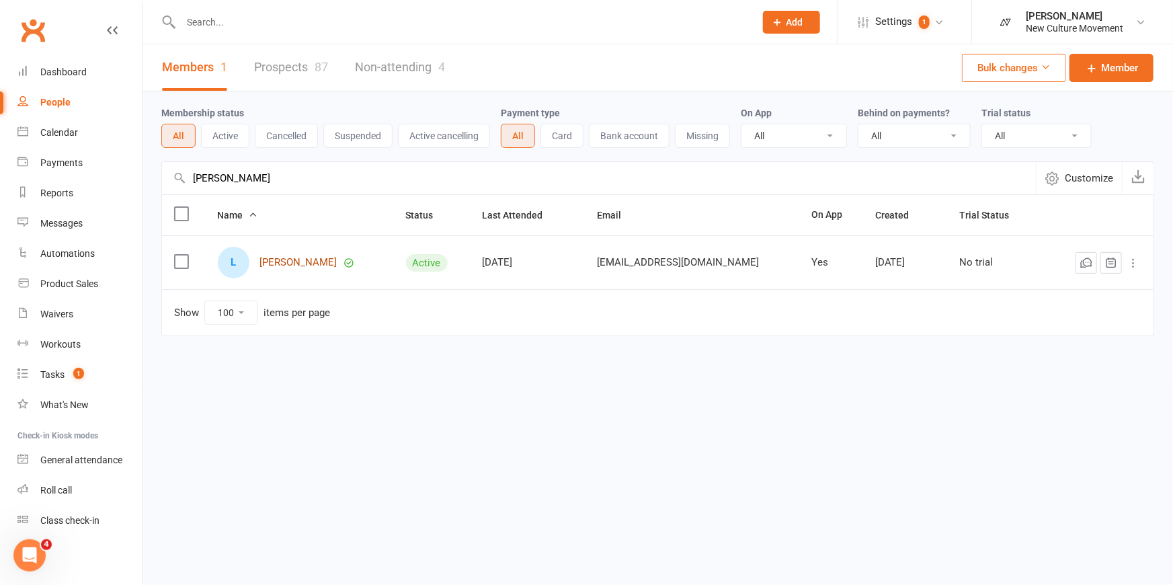
type input "[PERSON_NAME]"
click at [297, 260] on link "[PERSON_NAME]" at bounding box center [298, 262] width 77 height 11
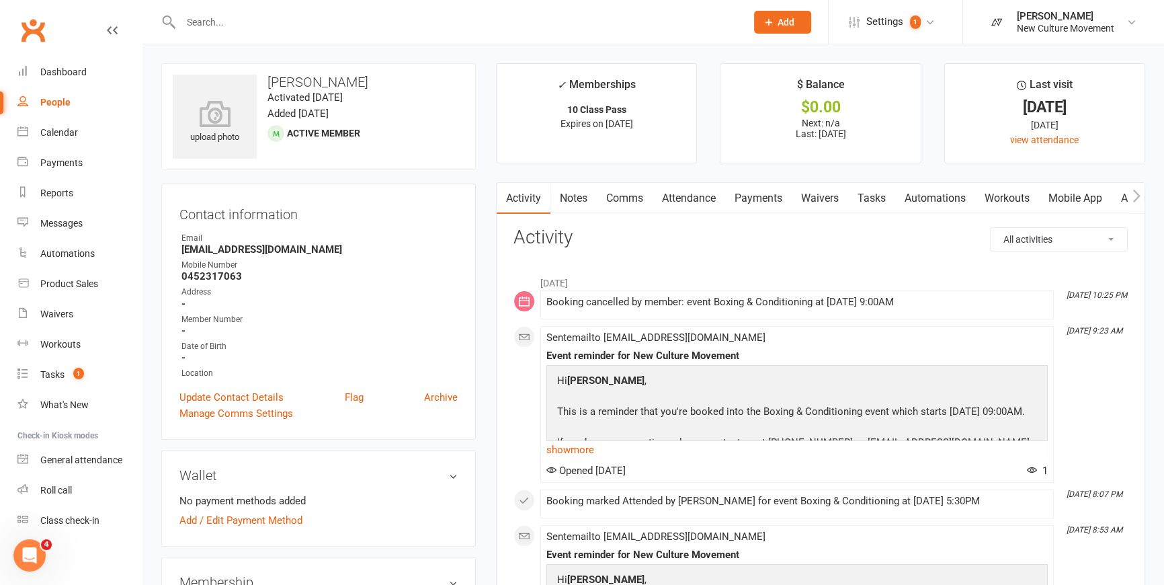
click at [766, 202] on link "Payments" at bounding box center [758, 198] width 67 height 31
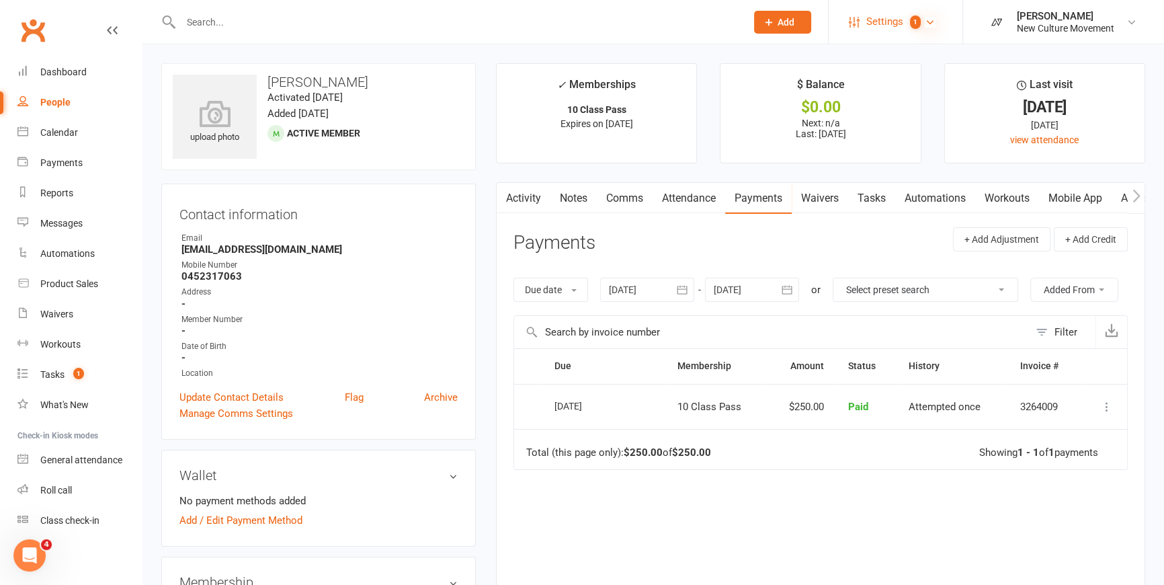
click at [927, 24] on icon at bounding box center [930, 22] width 11 height 11
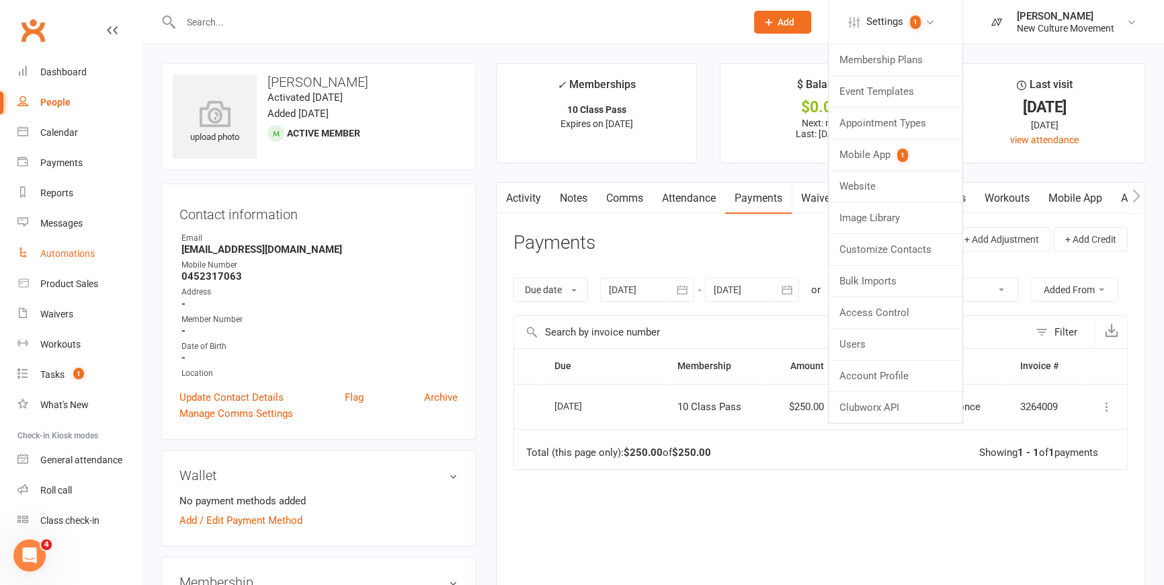
click at [79, 253] on div "Automations" at bounding box center [67, 253] width 54 height 11
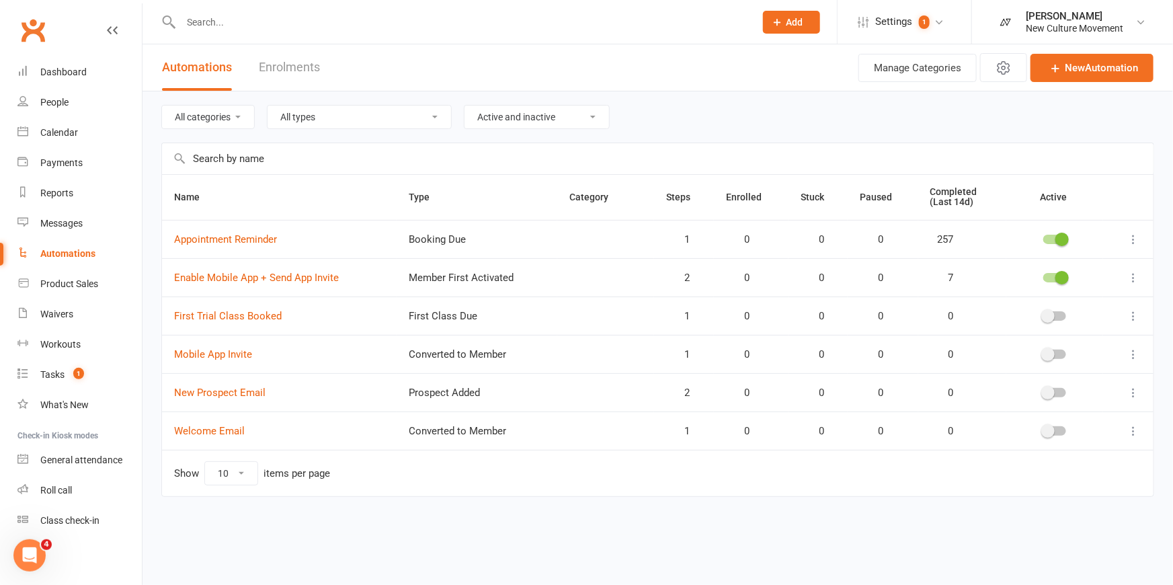
click at [288, 63] on link "Enrolments" at bounding box center [289, 67] width 61 height 46
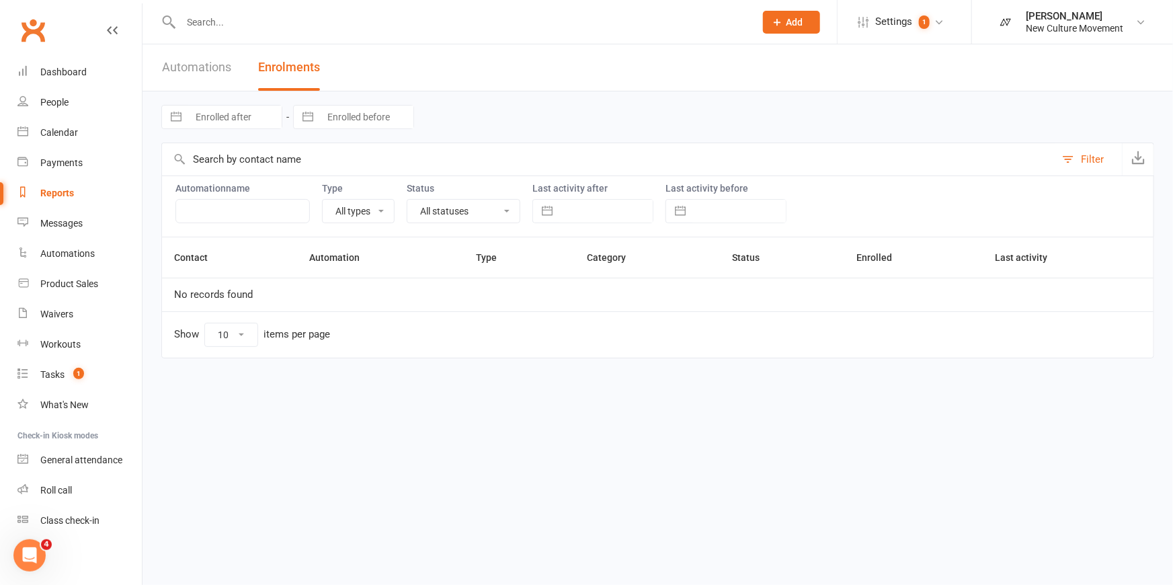
select select "25"
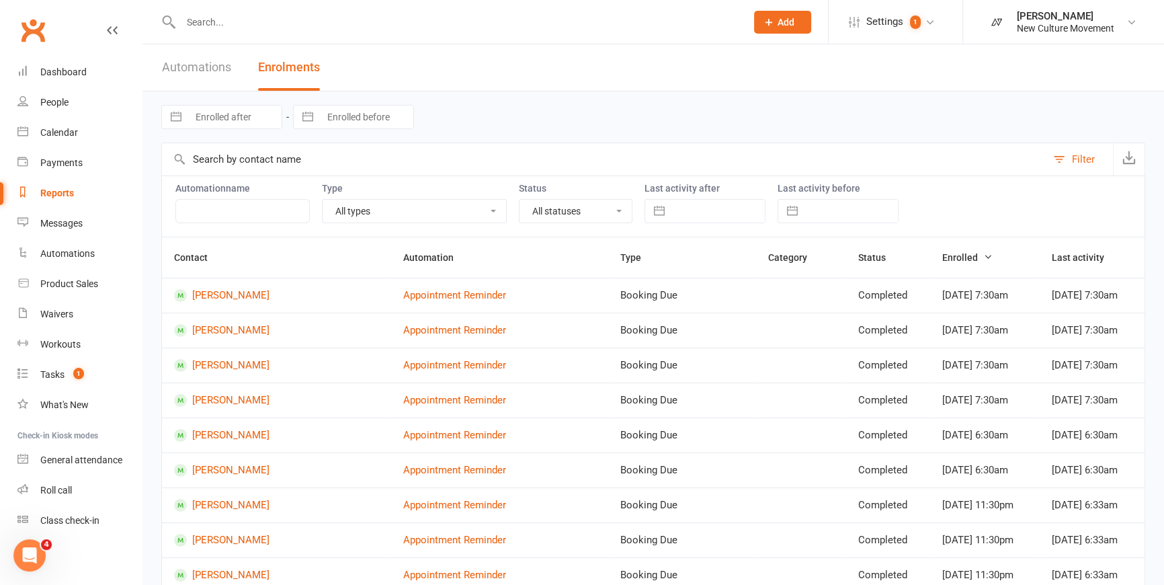
click at [209, 69] on link "Automations" at bounding box center [196, 67] width 69 height 46
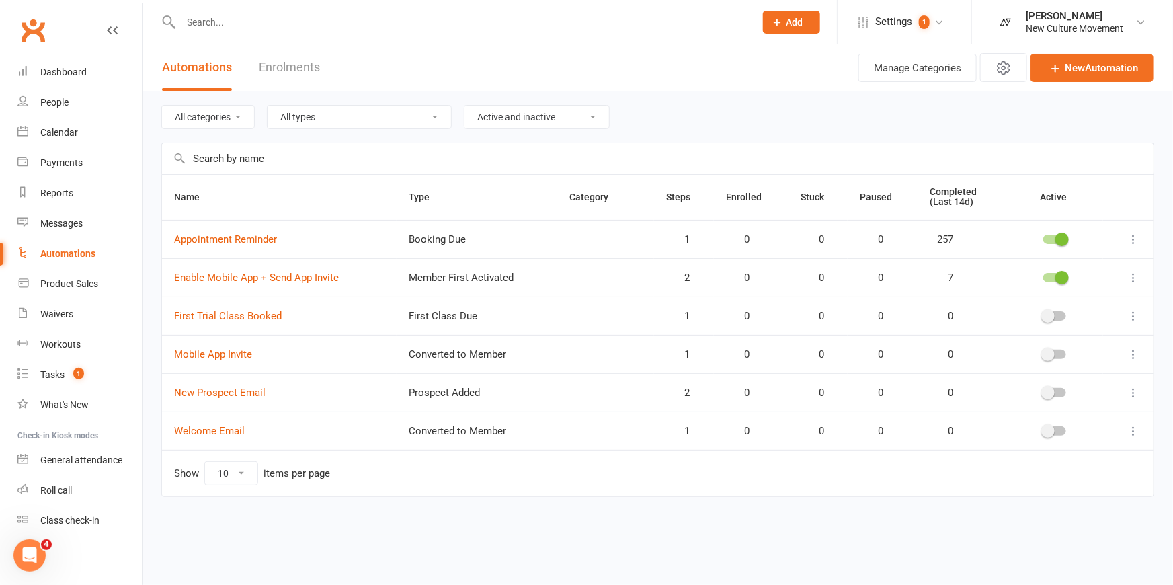
click at [67, 249] on div "Automations" at bounding box center [67, 253] width 55 height 11
click at [927, 25] on icon at bounding box center [939, 22] width 11 height 11
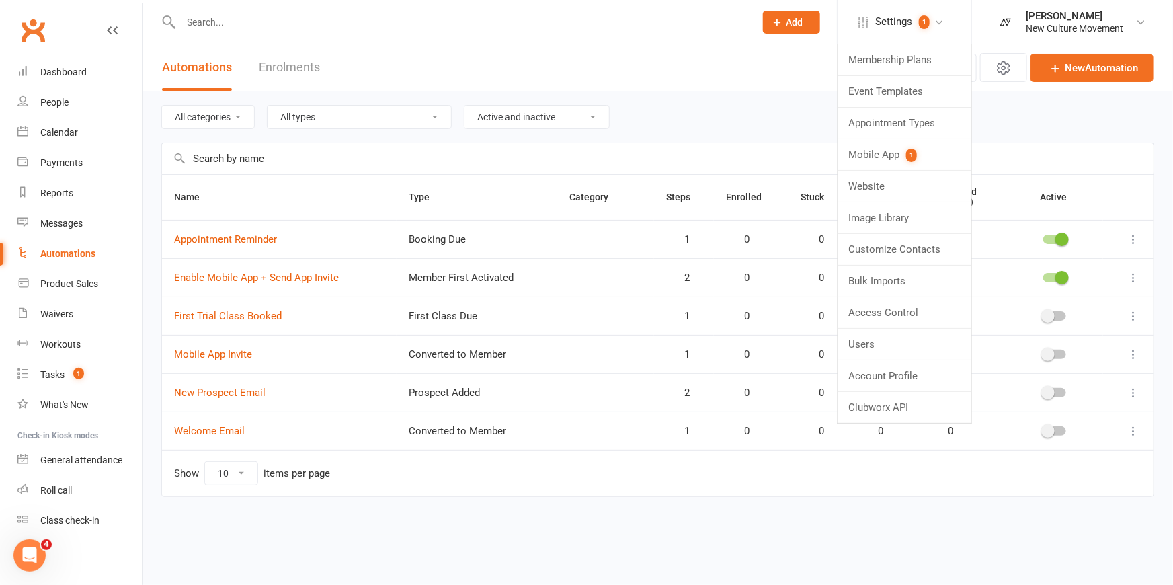
click at [301, 195] on th "Name" at bounding box center [279, 197] width 235 height 45
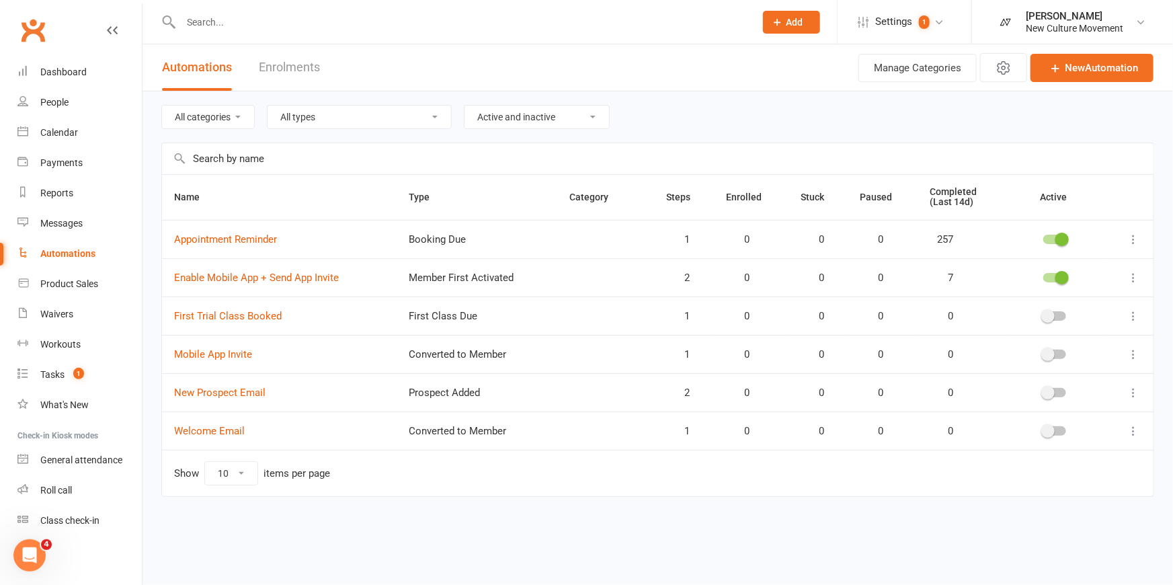
click at [307, 69] on link "Enrolments" at bounding box center [289, 67] width 61 height 46
select select "25"
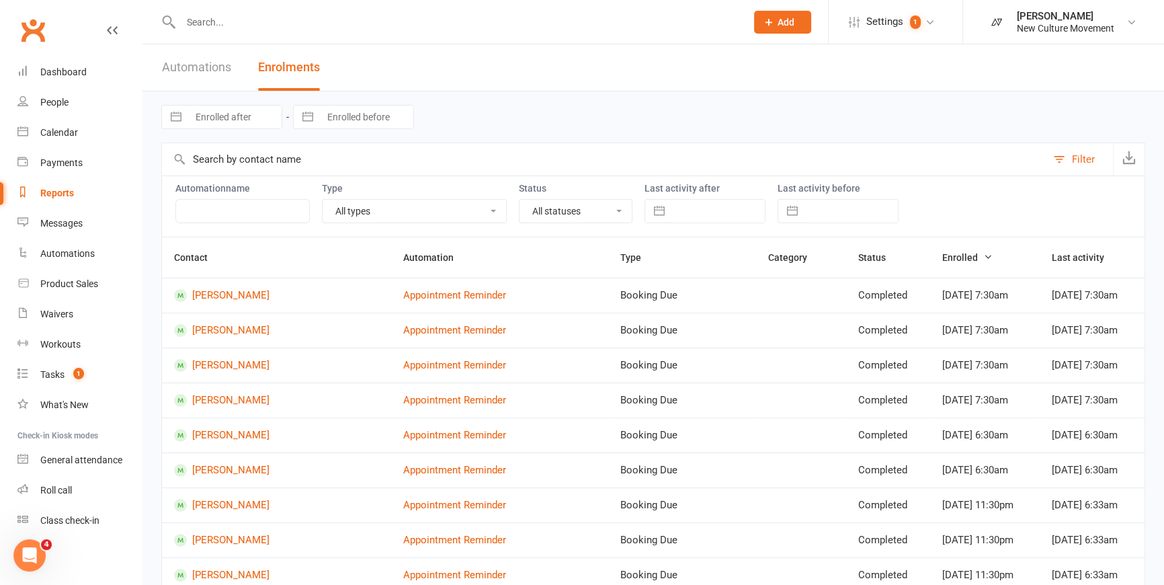
click at [212, 70] on link "Automations" at bounding box center [196, 67] width 69 height 46
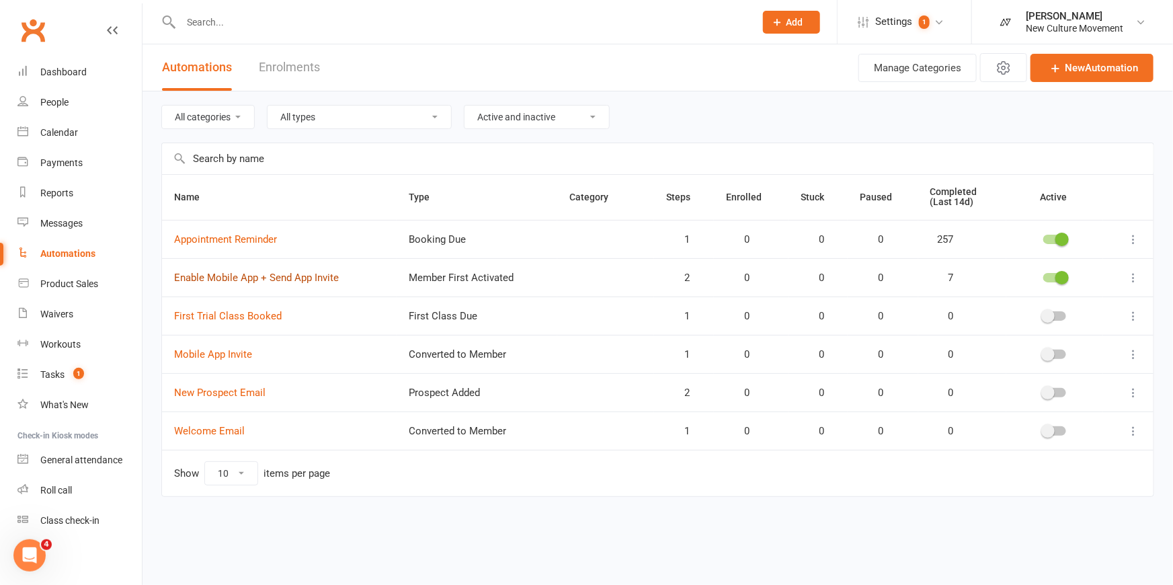
click at [266, 279] on link "Enable Mobile App + Send App Invite" at bounding box center [256, 278] width 165 height 12
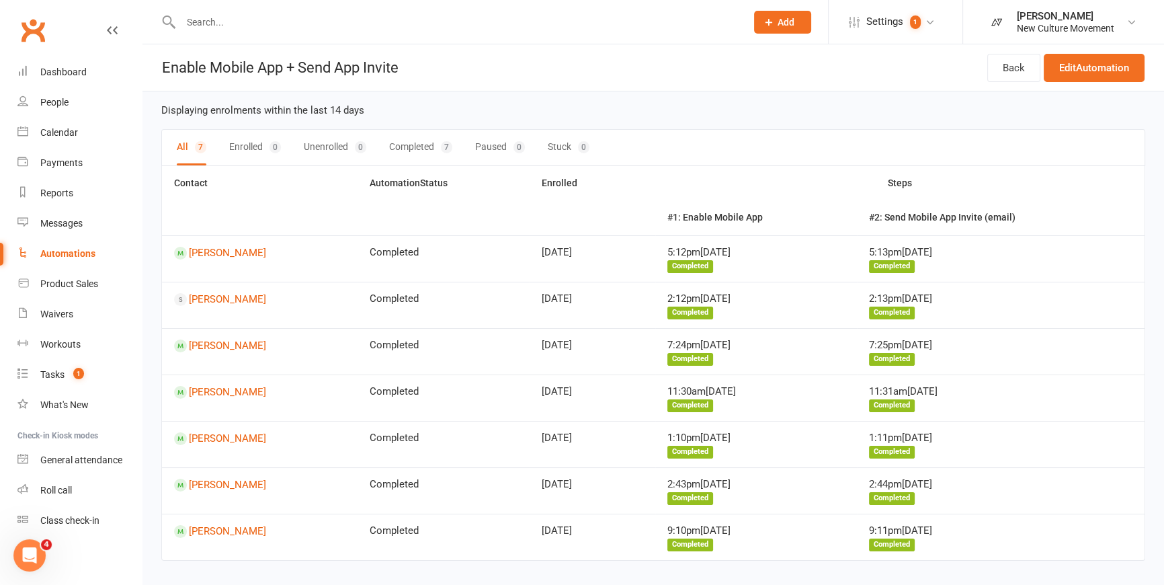
click at [87, 252] on div "Automations" at bounding box center [67, 253] width 55 height 11
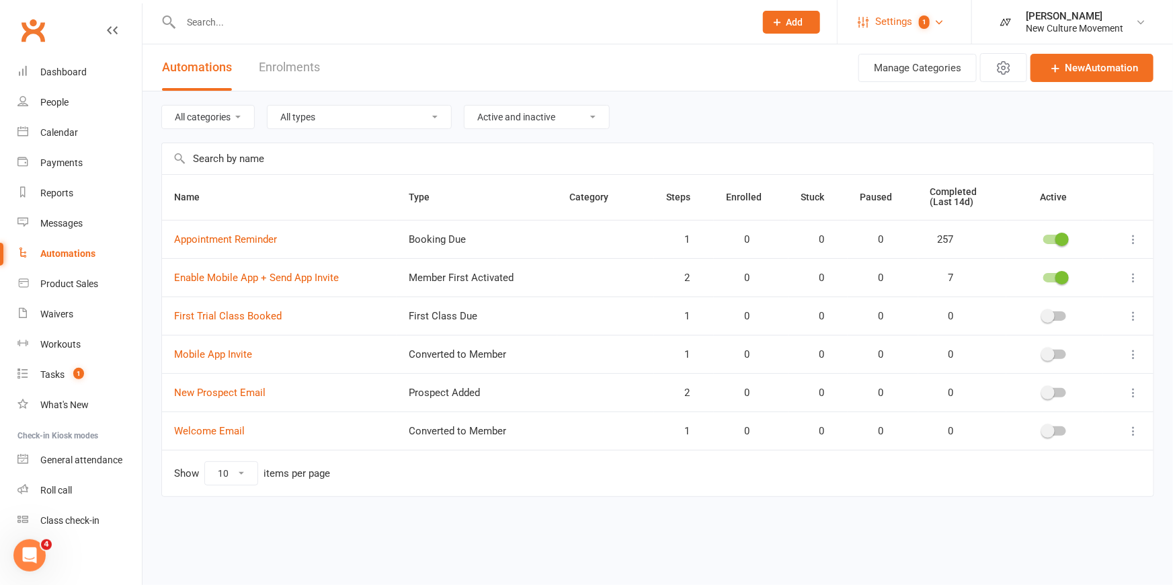
click at [893, 22] on span "Settings" at bounding box center [893, 22] width 37 height 30
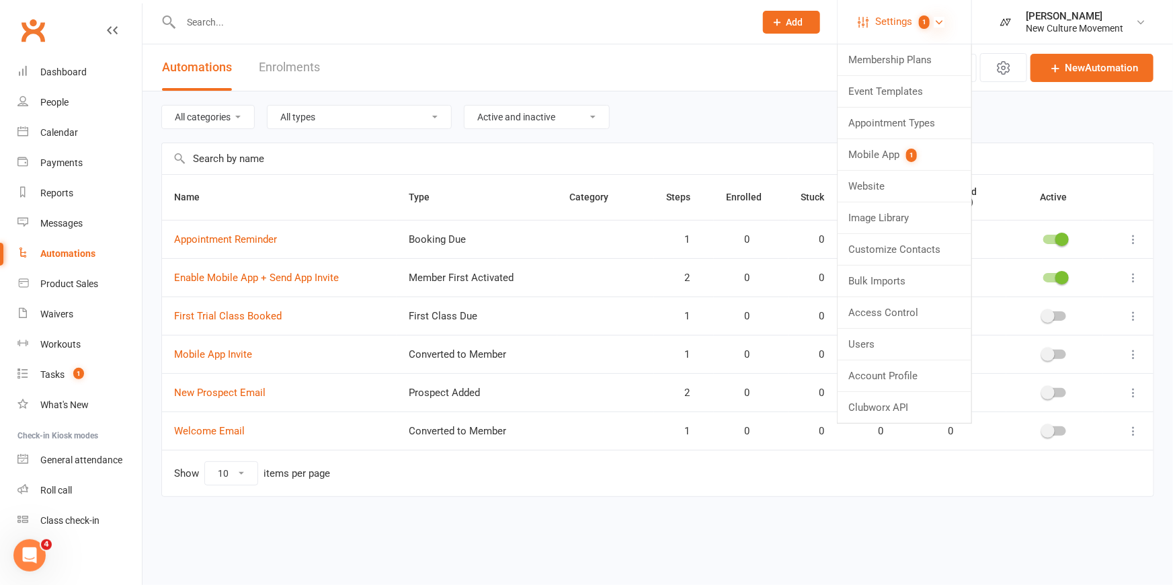
click at [927, 20] on icon at bounding box center [939, 22] width 11 height 11
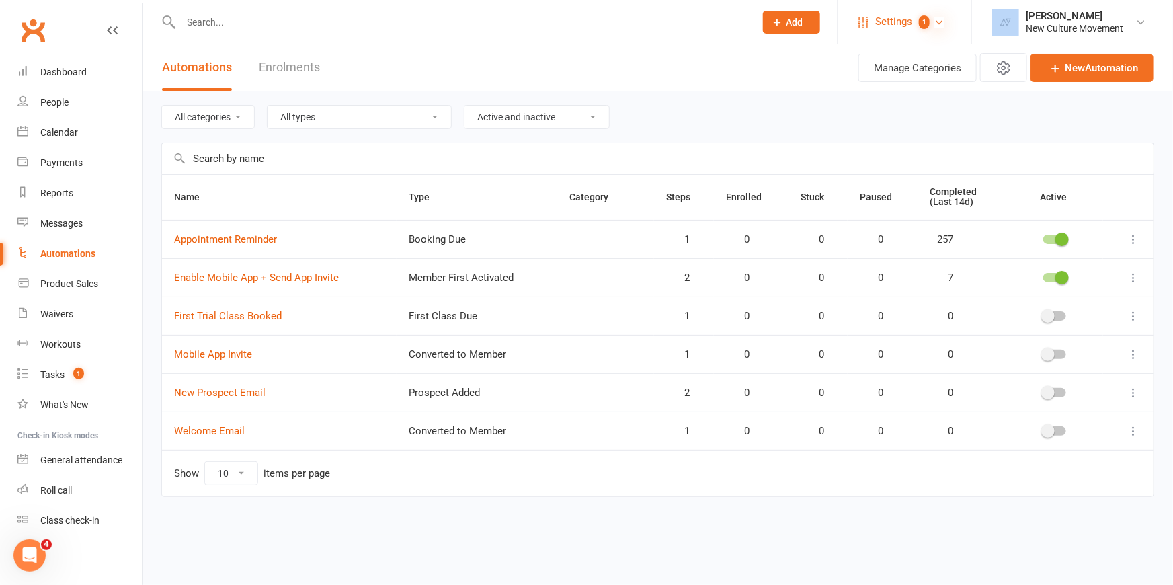
click at [927, 20] on icon at bounding box center [939, 22] width 11 height 11
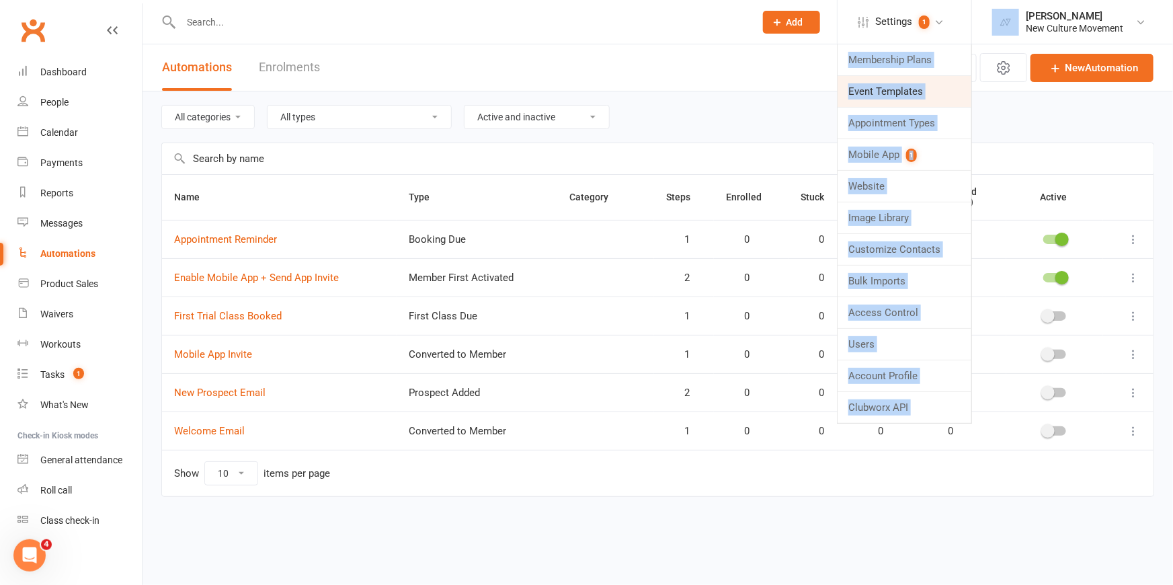
click at [927, 90] on link "Event Templates" at bounding box center [905, 91] width 134 height 31
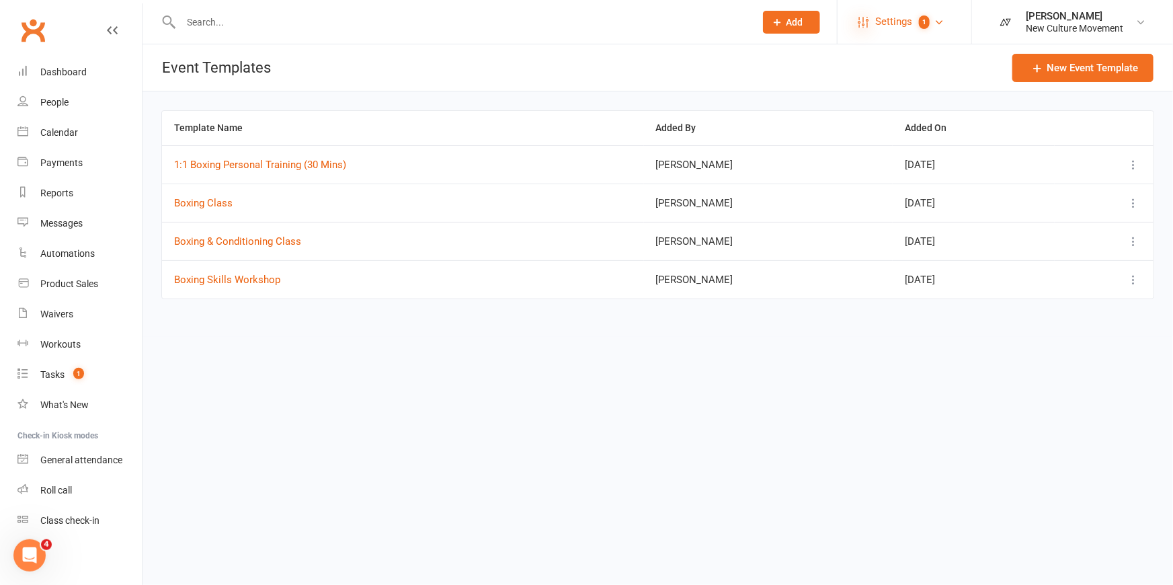
click at [862, 17] on icon at bounding box center [863, 22] width 11 height 11
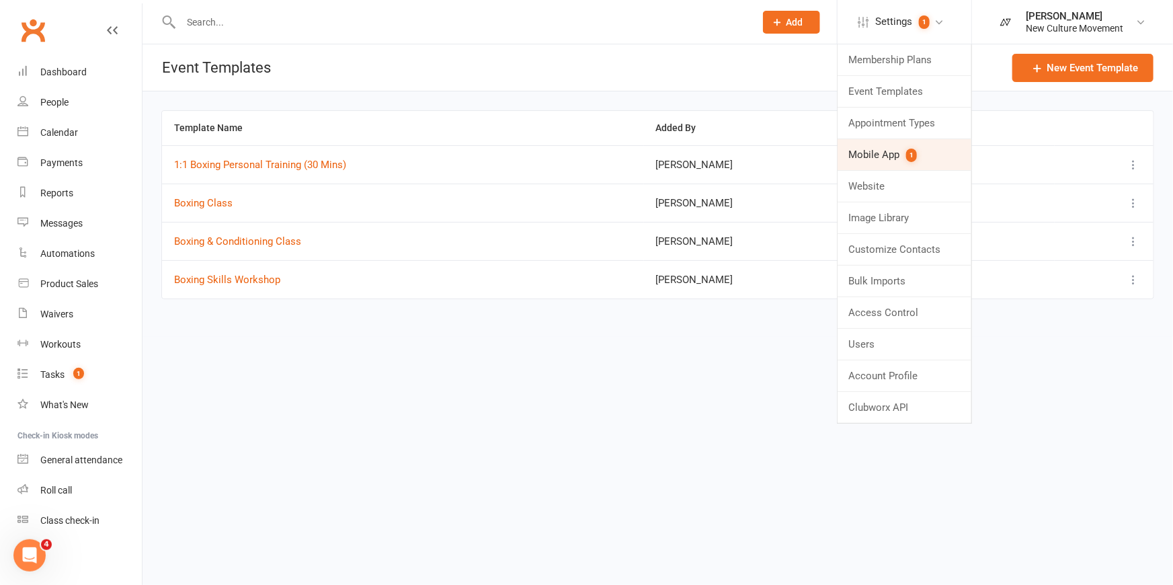
click at [875, 156] on link "Mobile App 1" at bounding box center [905, 154] width 134 height 31
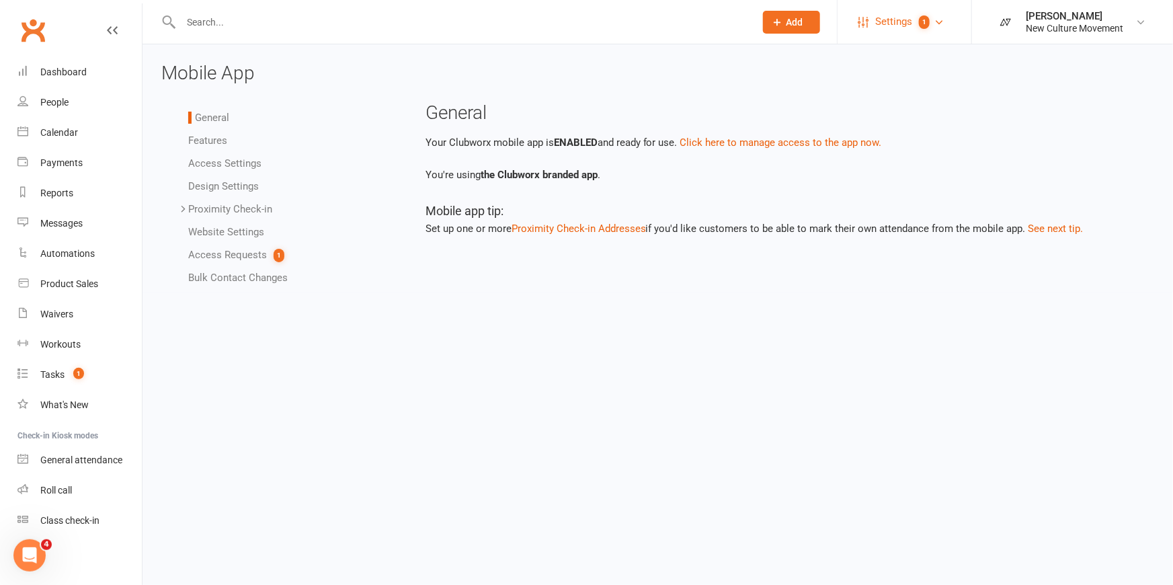
click at [901, 26] on span "Settings" at bounding box center [893, 22] width 37 height 30
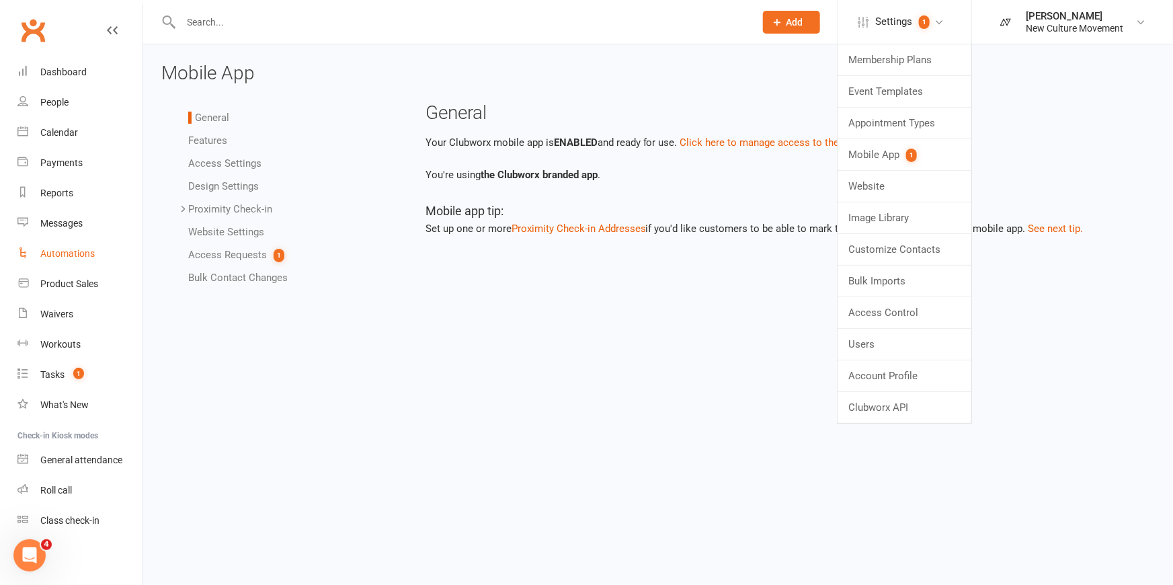
click at [67, 255] on div "Automations" at bounding box center [67, 253] width 54 height 11
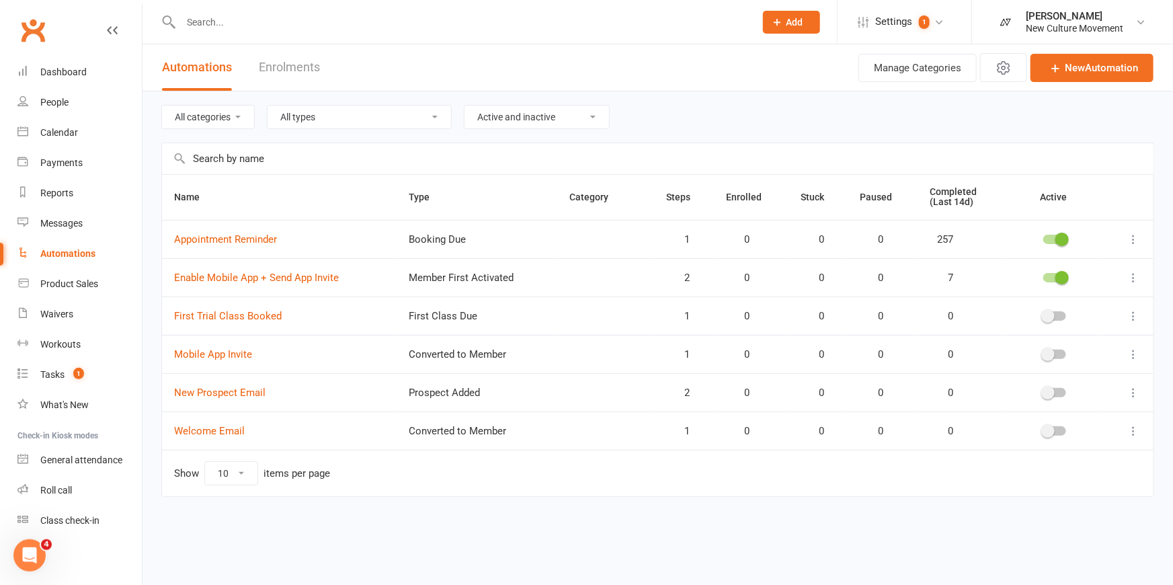
click at [535, 120] on select "Active and inactive Active automations only Inactive automations only" at bounding box center [536, 117] width 145 height 23
select select "true"
click at [468, 106] on select "Active and inactive Active automations only Inactive automations only" at bounding box center [536, 117] width 145 height 23
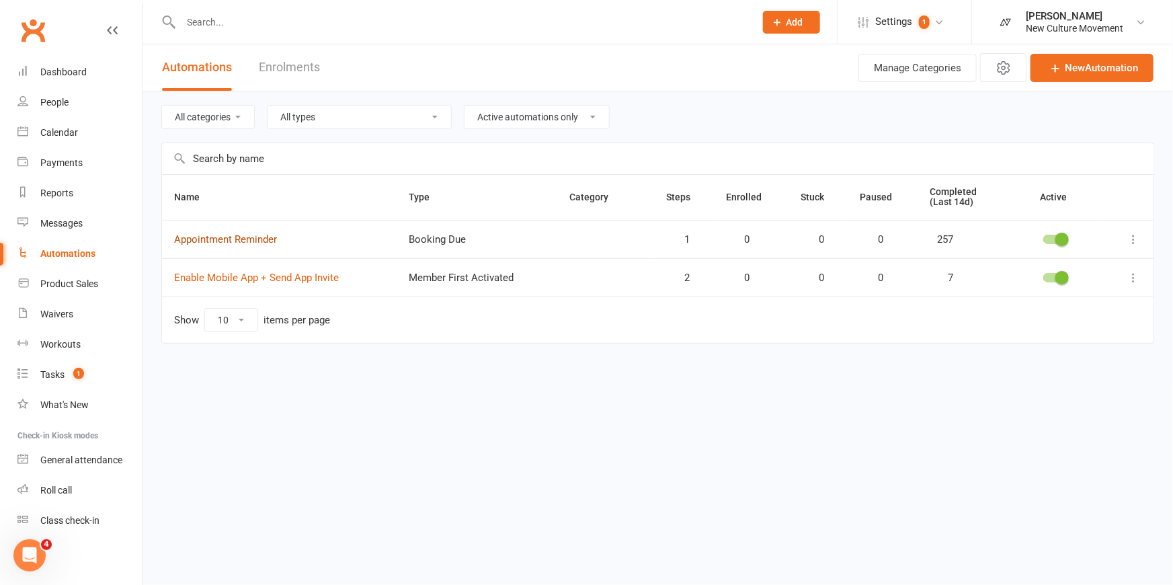
click at [233, 237] on link "Appointment Reminder" at bounding box center [225, 239] width 103 height 12
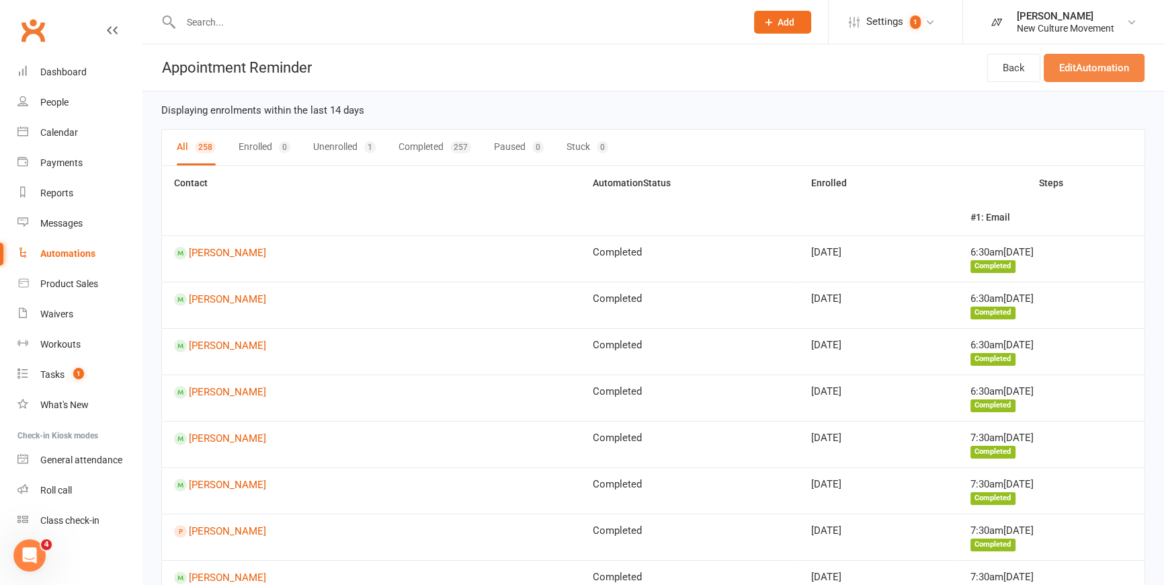
click at [927, 60] on link "Edit Automation" at bounding box center [1094, 68] width 101 height 28
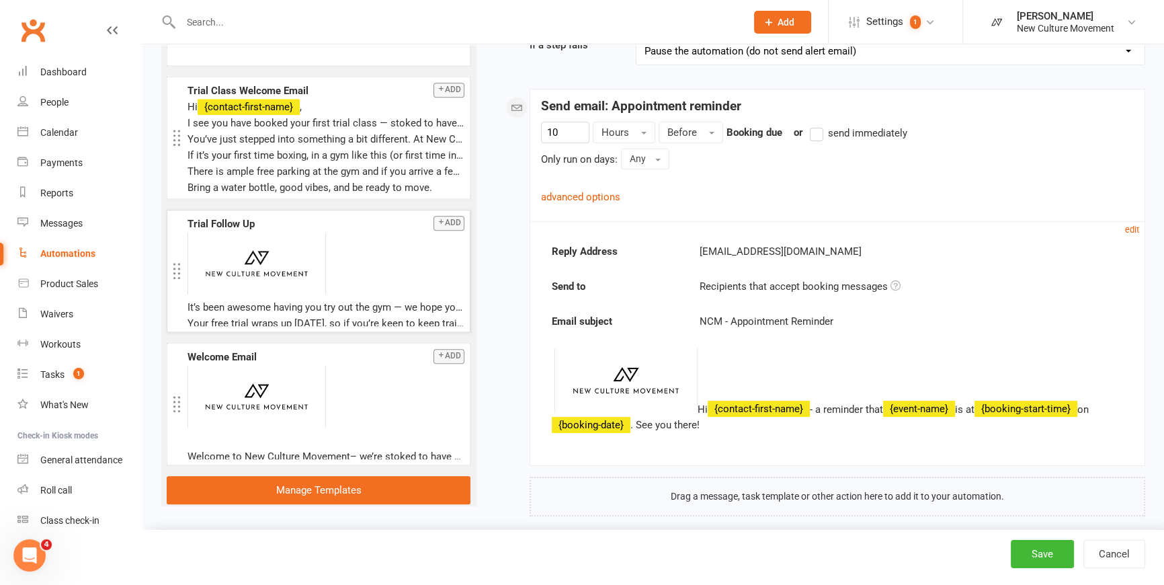
scroll to position [208, 0]
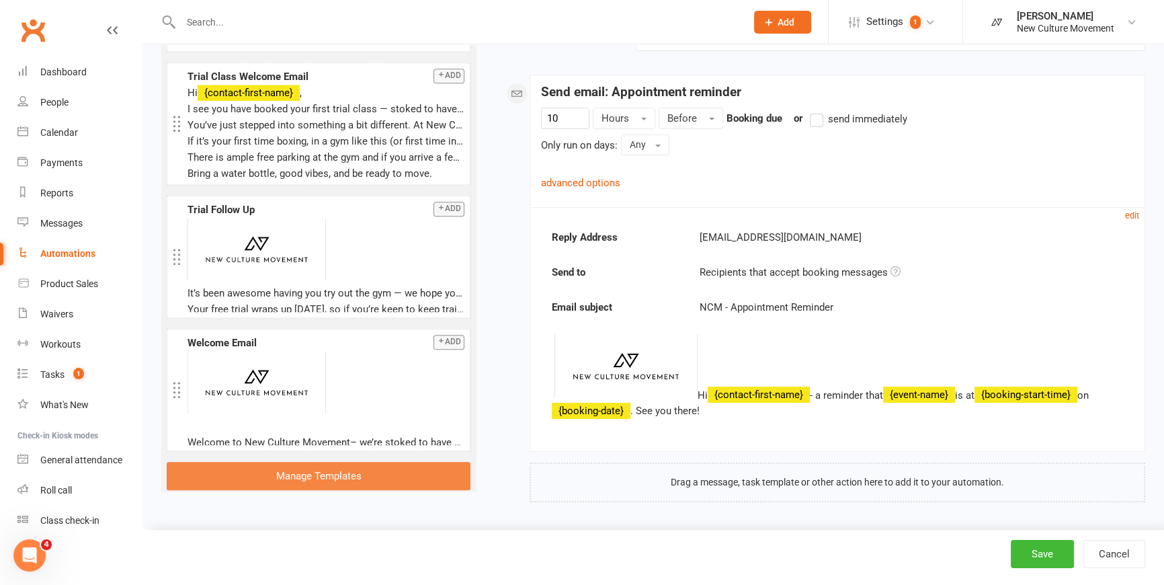
click at [342, 477] on link "Manage Templates" at bounding box center [319, 476] width 304 height 28
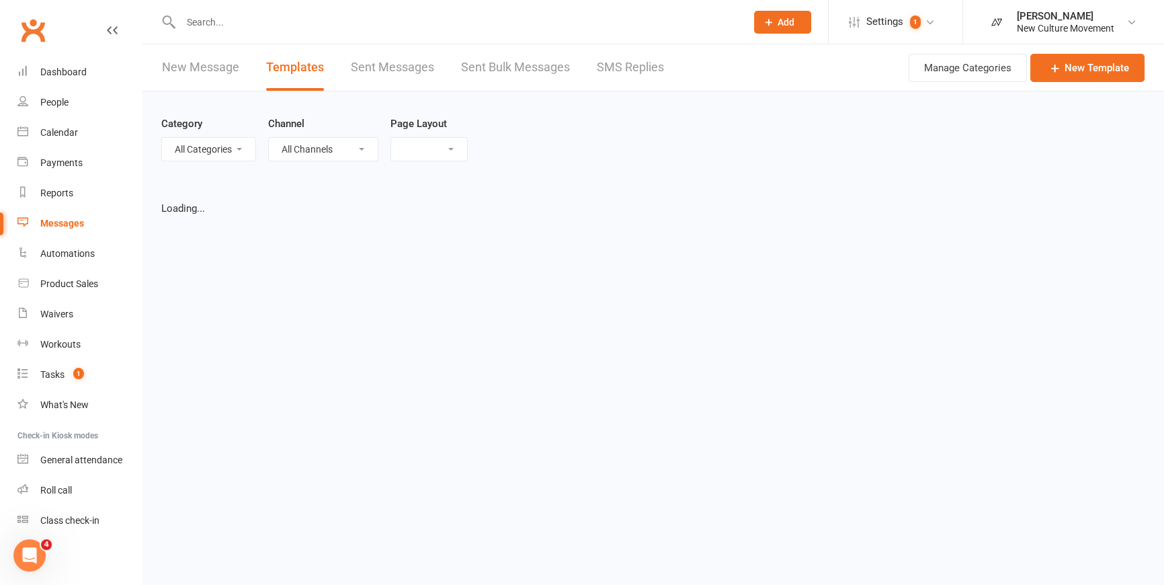
select select "list"
select select "50"
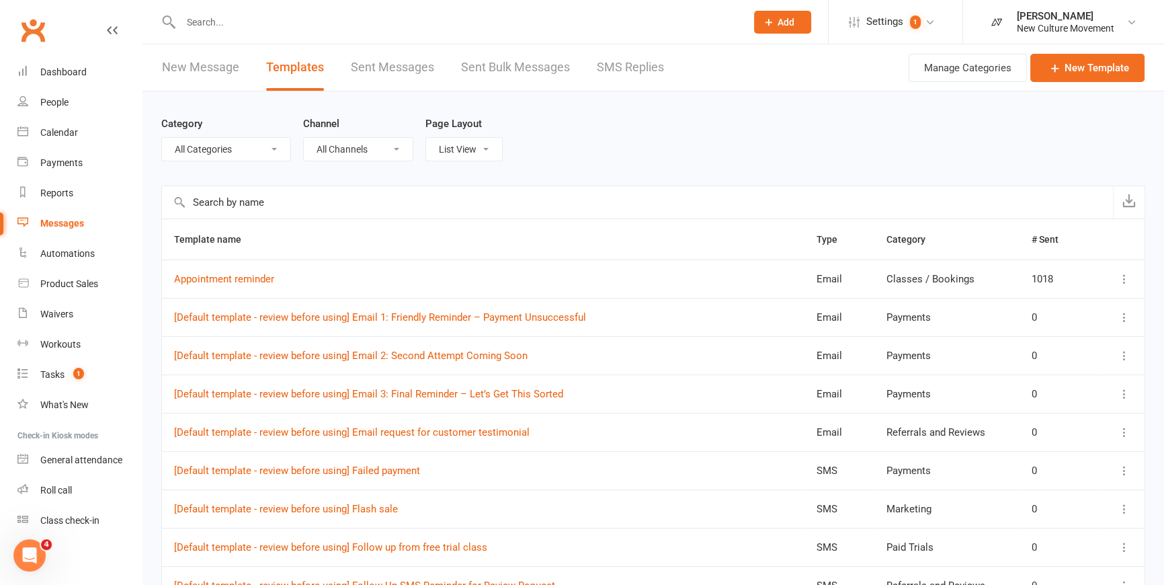
click at [249, 147] on select "All Categories (No category) Classes / Bookings Enquiries General Marketing Mem…" at bounding box center [226, 149] width 128 height 23
click at [852, 143] on div "Category All Categories (No category) Classes / Bookings Enquiries General Mark…" at bounding box center [653, 138] width 984 height 94
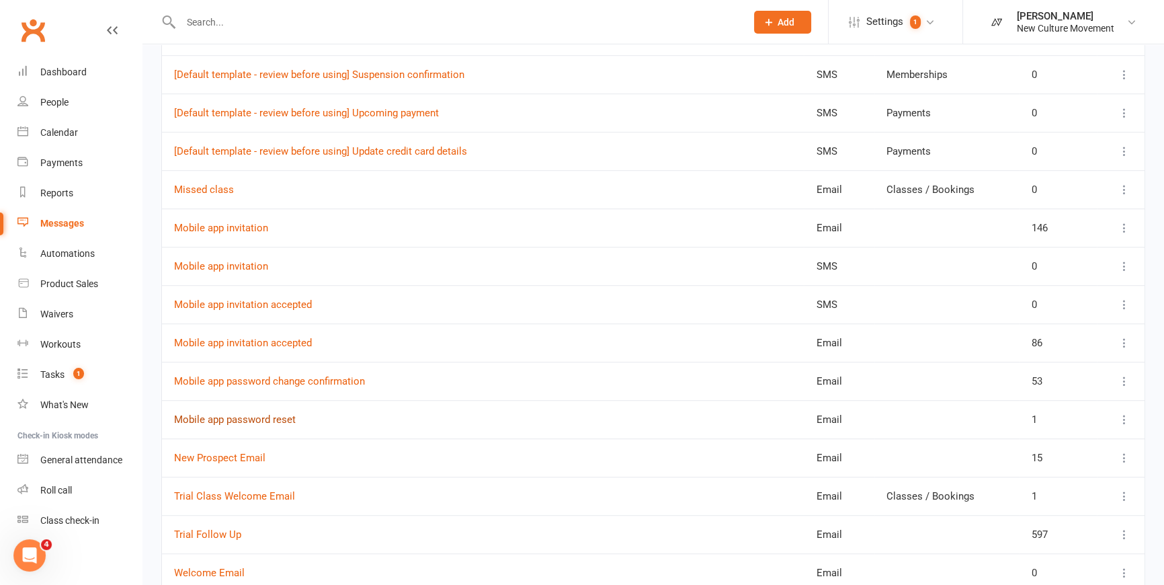
scroll to position [1222, 0]
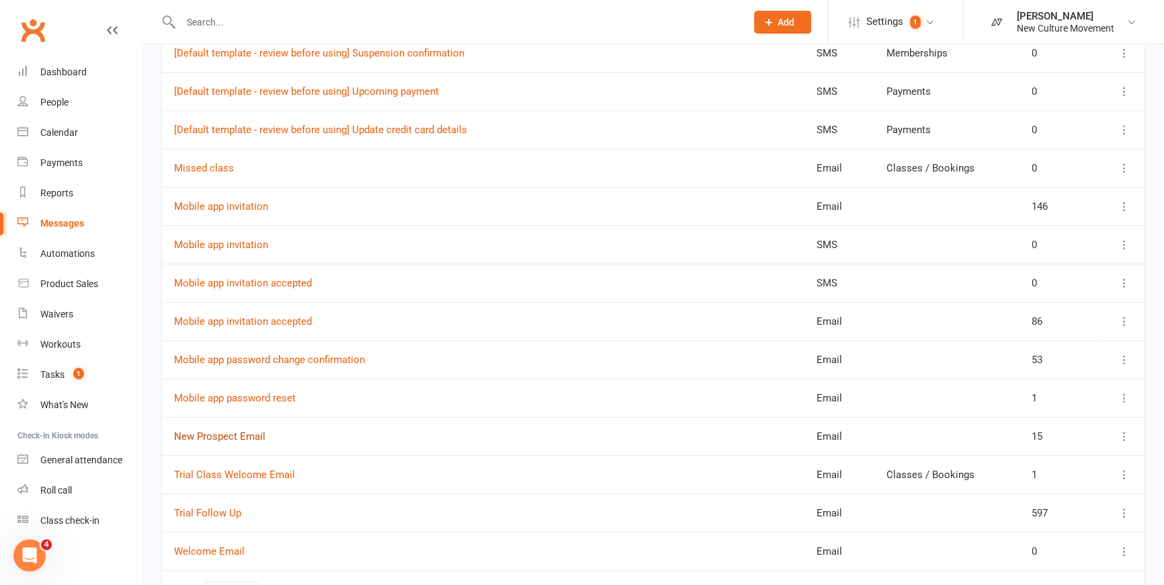
click at [231, 432] on link "New Prospect Email" at bounding box center [219, 436] width 91 height 12
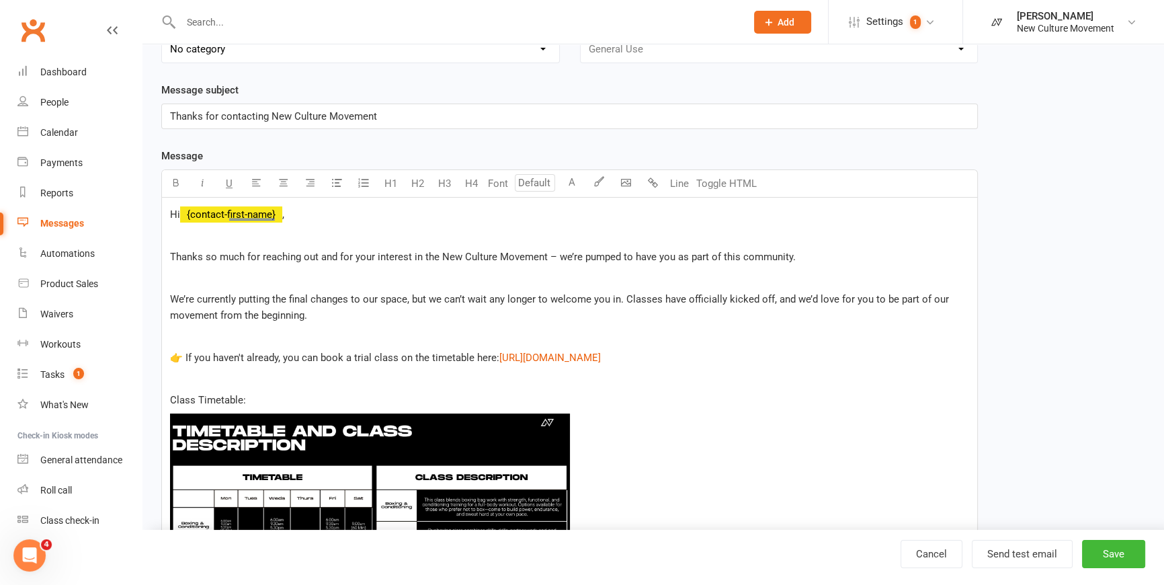
scroll to position [183, 0]
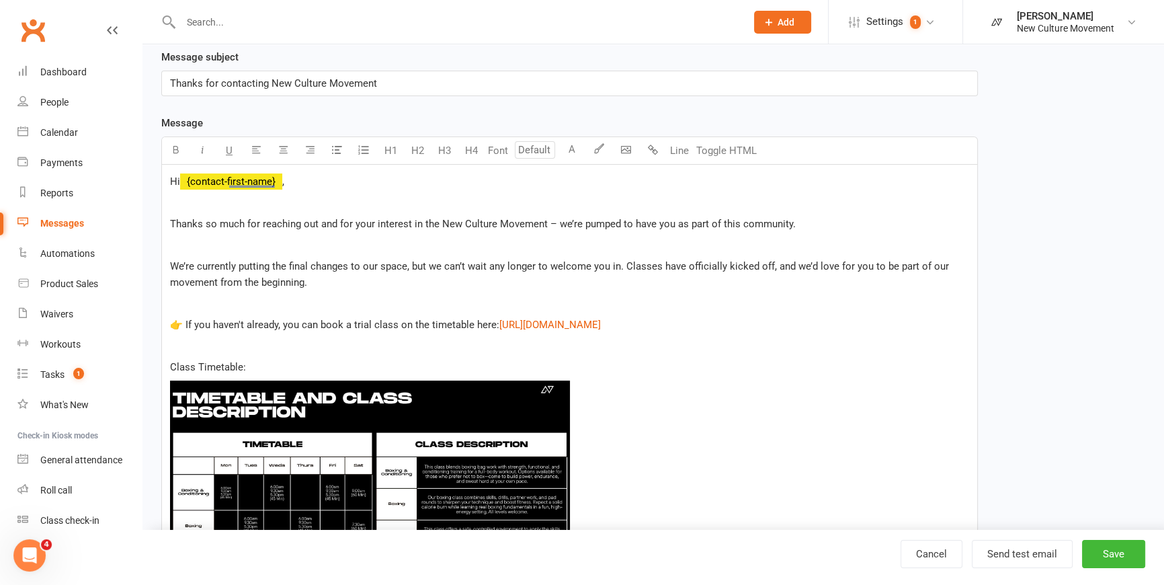
click at [335, 278] on p "We’re currently putting the final changes to our space, but we can’t wait any l…" at bounding box center [569, 274] width 799 height 32
drag, startPoint x: 344, startPoint y: 286, endPoint x: 172, endPoint y: 268, distance: 173.0
click at [172, 268] on p "We’re currently putting the final changes to our space, but we can’t wait any l…" at bounding box center [569, 274] width 799 height 32
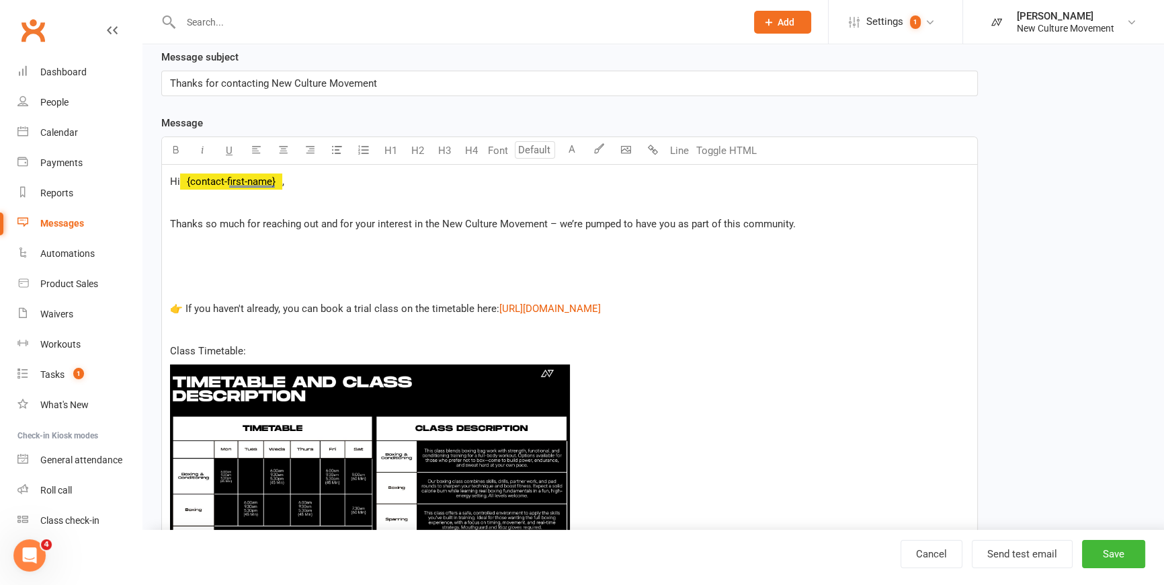
click at [436, 410] on img at bounding box center [370, 476] width 400 height 225
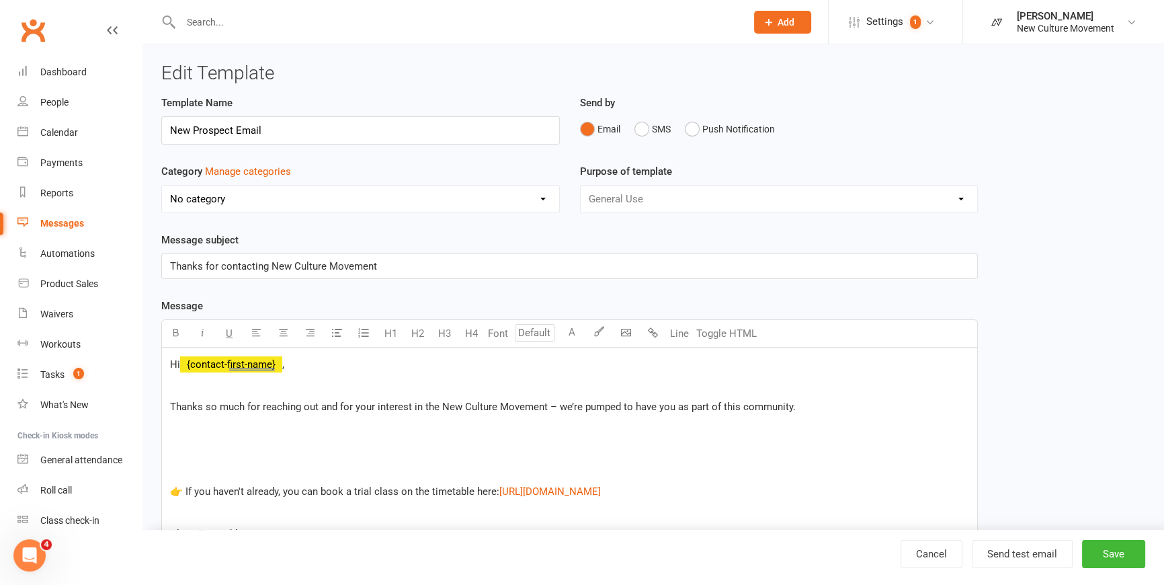
scroll to position [0, 0]
click at [927, 552] on link "Cancel" at bounding box center [932, 554] width 62 height 28
select select "50"
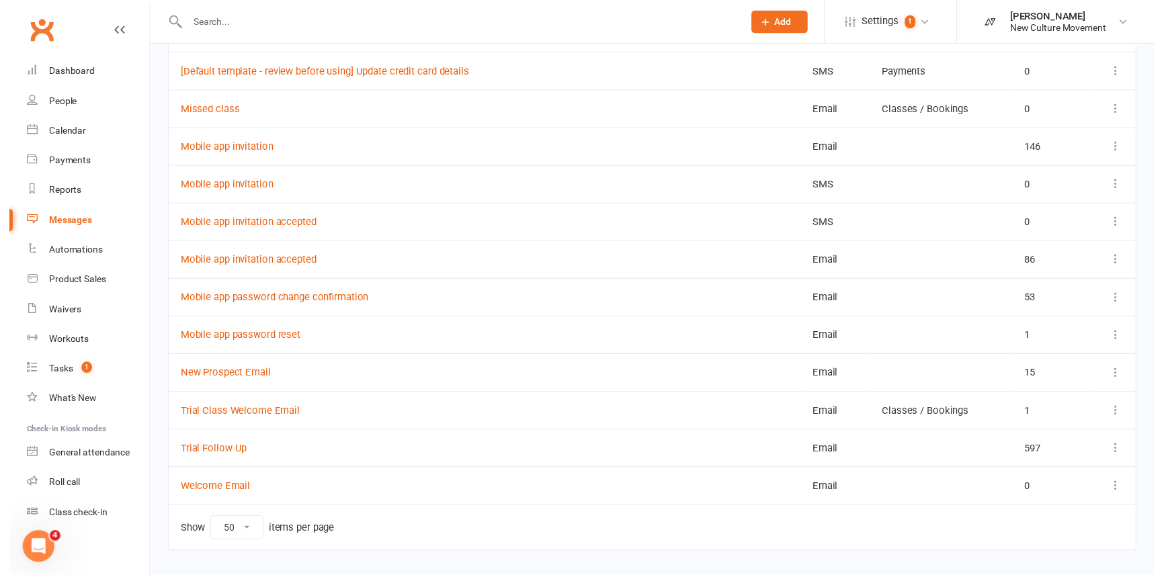
scroll to position [1283, 0]
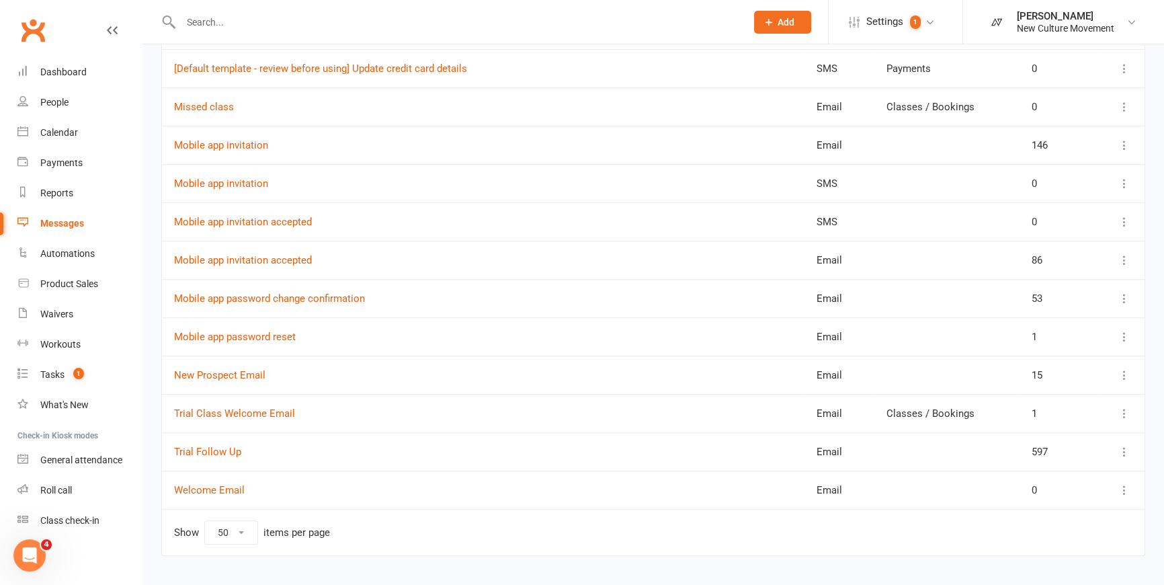
click at [927, 372] on icon at bounding box center [1124, 374] width 13 height 13
click at [927, 483] on link "Remove" at bounding box center [1056, 478] width 133 height 27
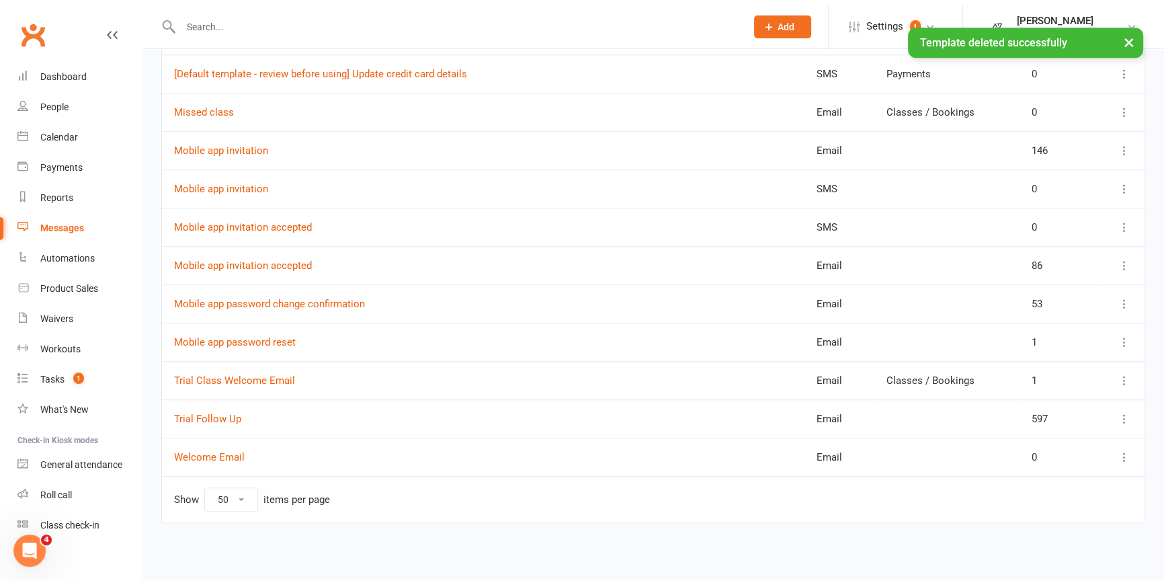
scroll to position [1270, 0]
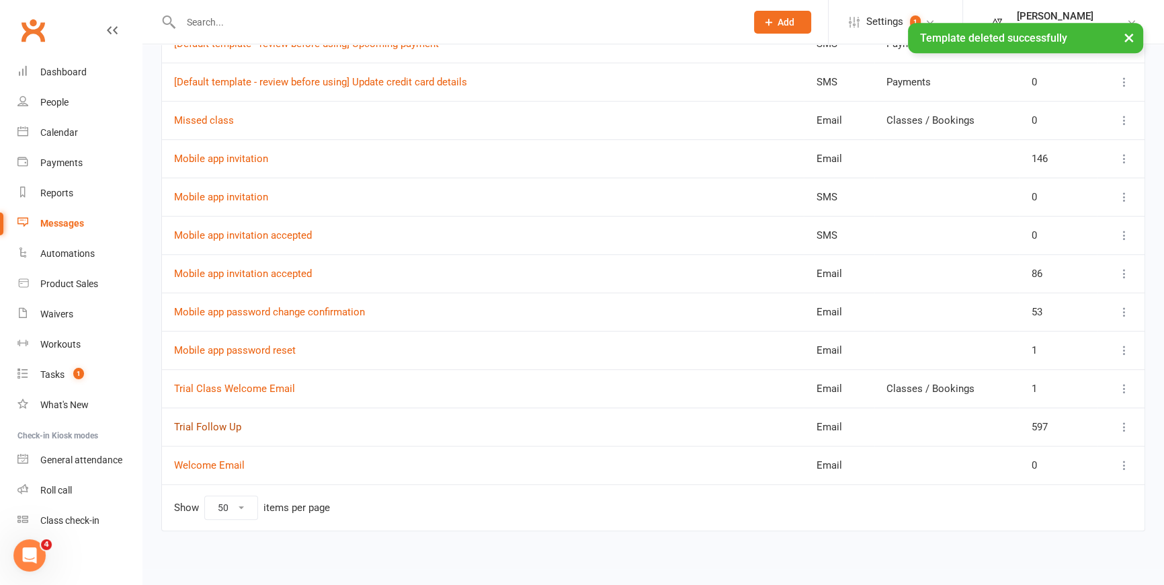
click at [222, 424] on link "Trial Follow Up" at bounding box center [207, 427] width 67 height 12
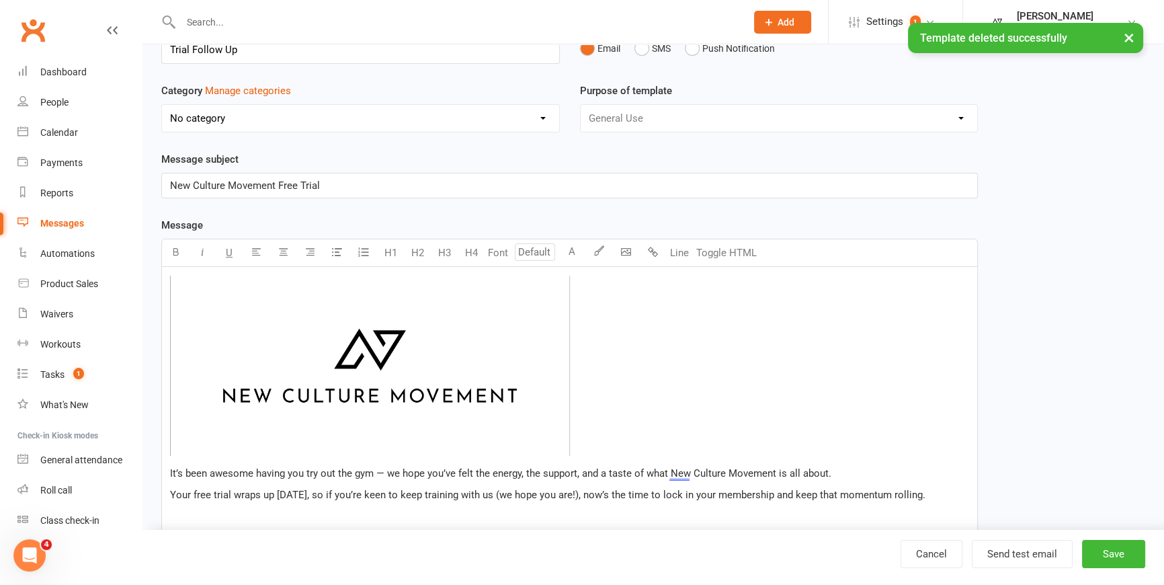
scroll to position [305, 0]
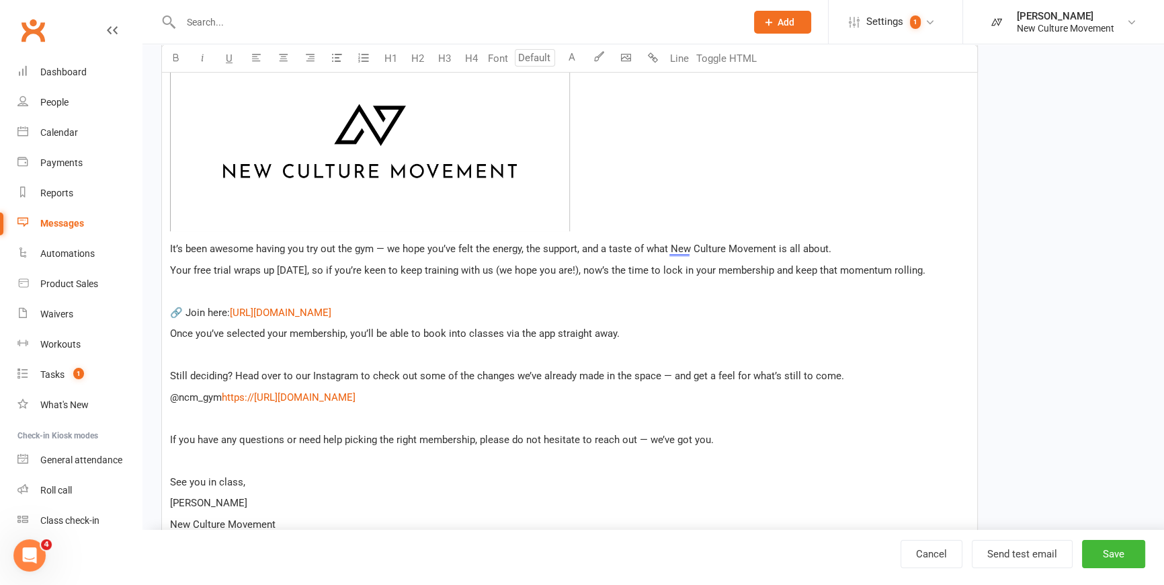
click at [107, 34] on icon at bounding box center [112, 30] width 11 height 11
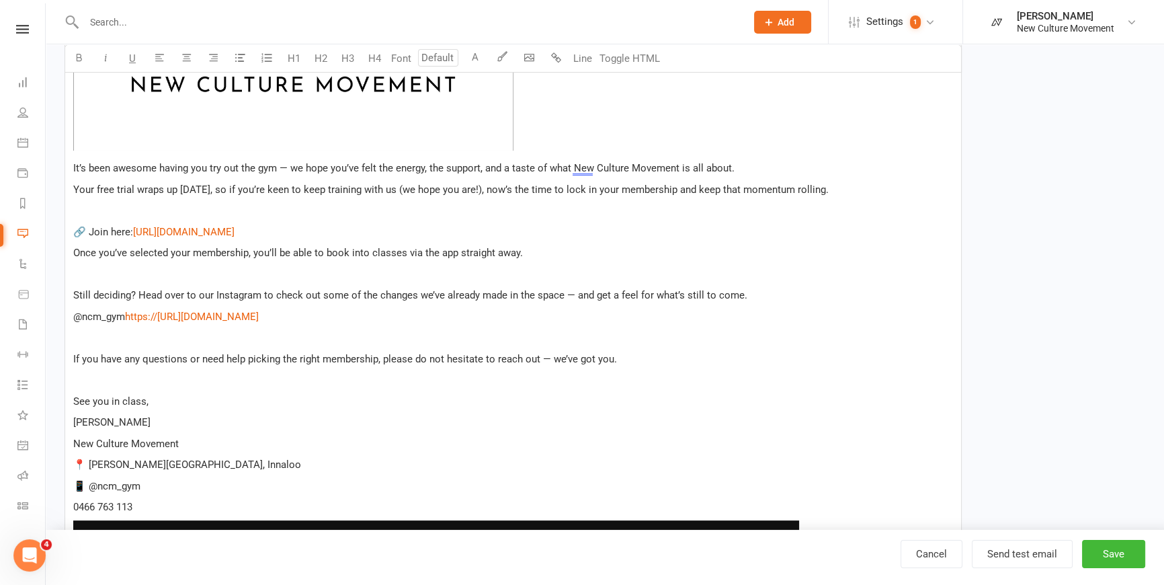
scroll to position [428, 0]
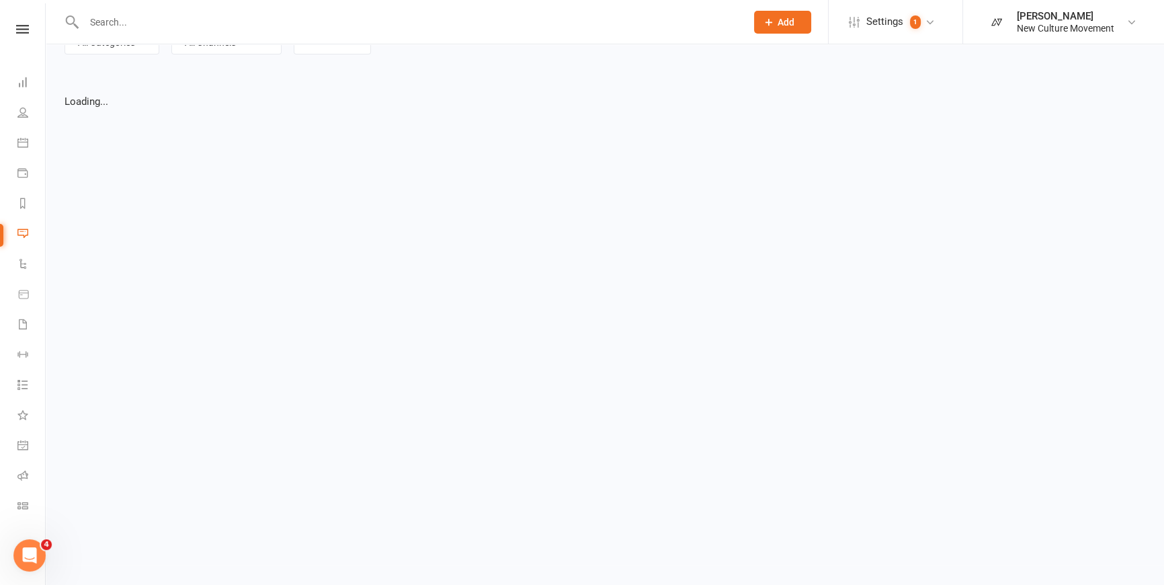
select select "list"
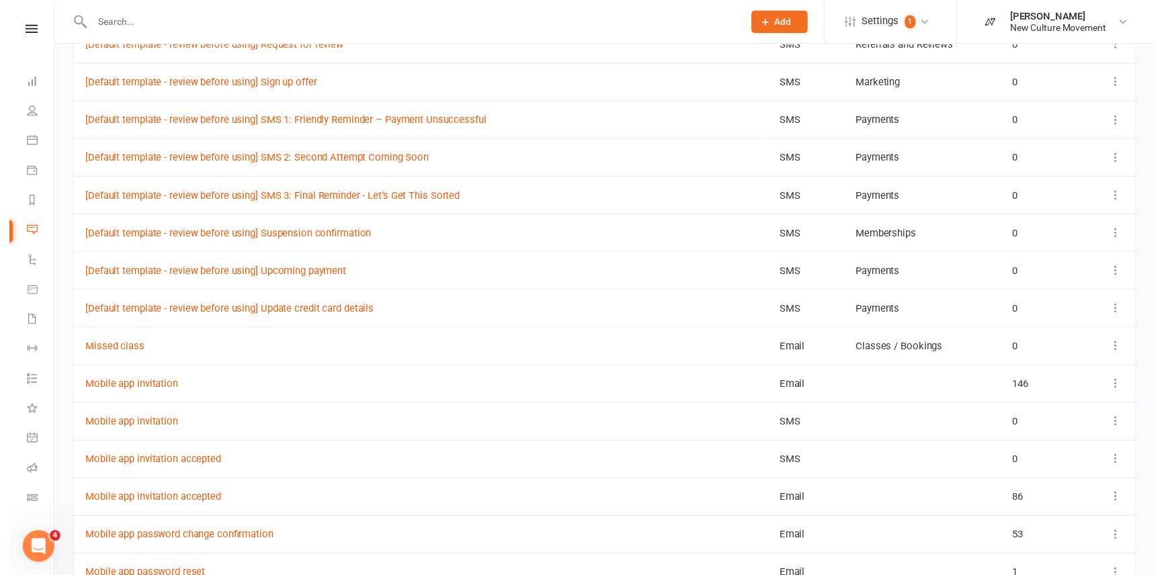
scroll to position [1270, 0]
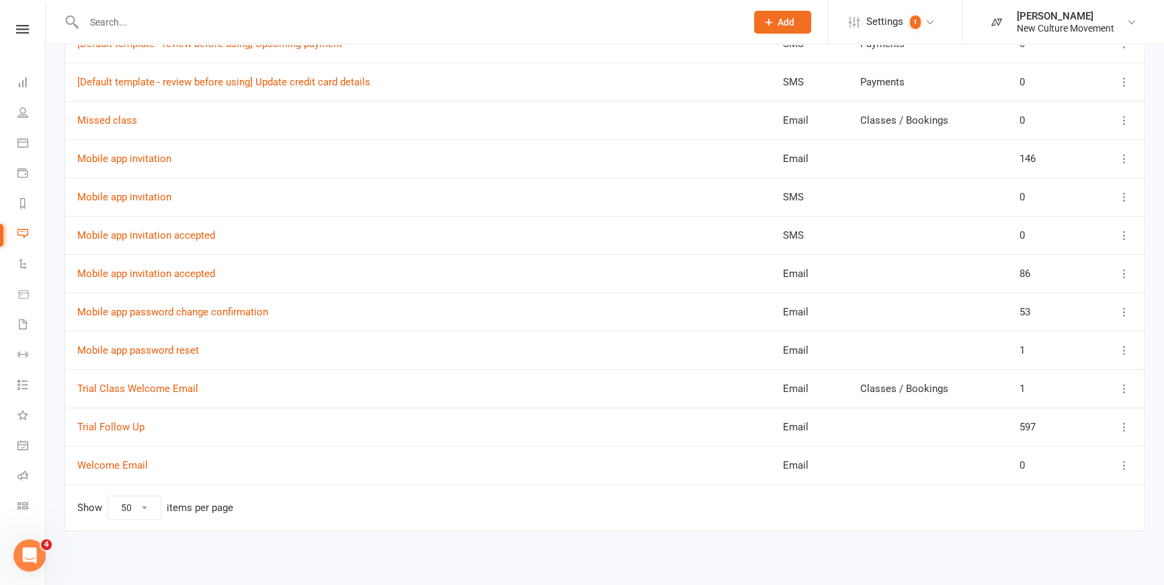
click at [927, 423] on icon at bounding box center [1124, 426] width 13 height 13
click at [927, 532] on link "Remove" at bounding box center [1056, 530] width 133 height 27
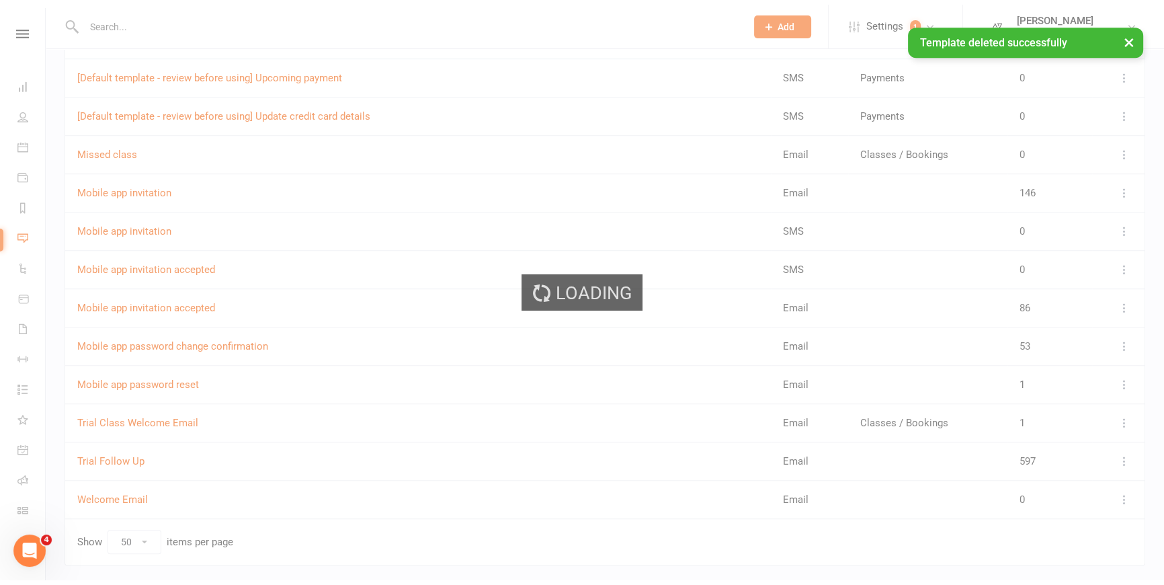
scroll to position [1231, 0]
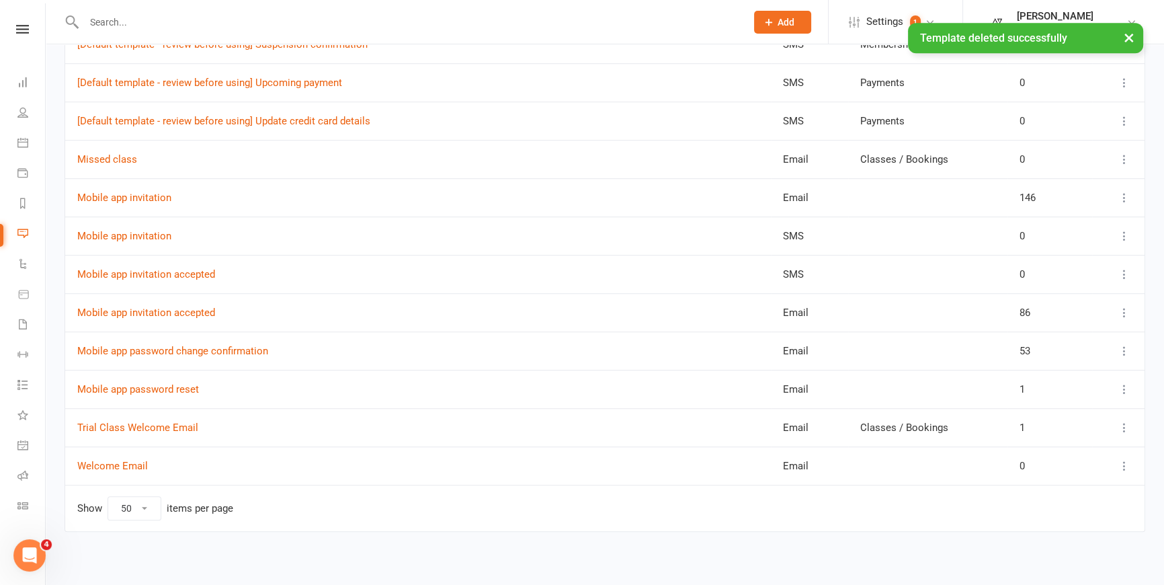
click at [145, 509] on select "10 25 50 100" at bounding box center [134, 508] width 52 height 23
select select "100"
click at [108, 497] on select "10 25 50 100" at bounding box center [134, 508] width 52 height 23
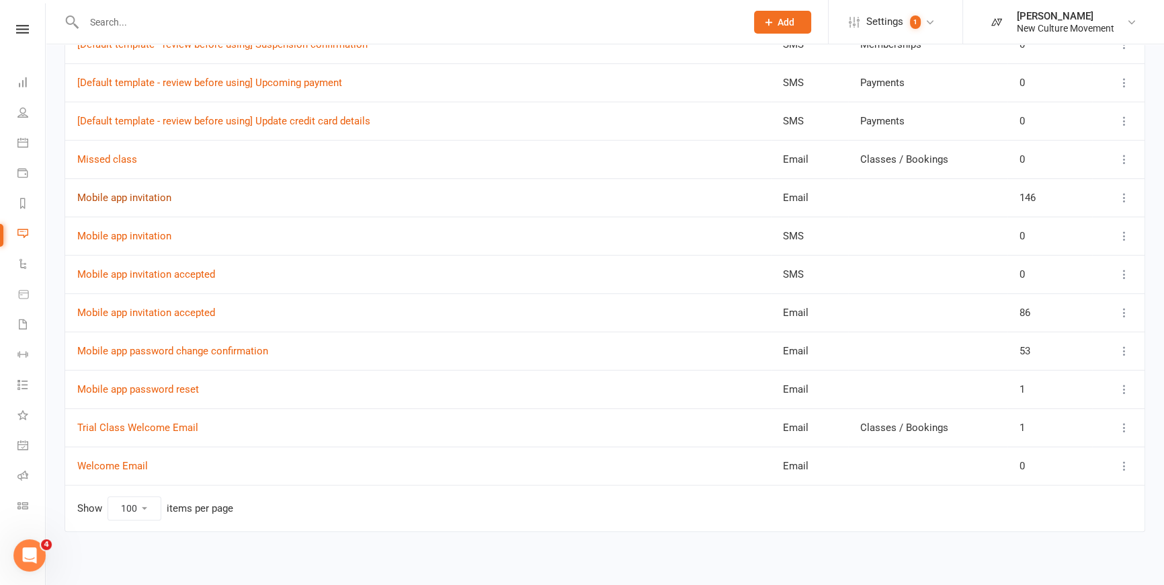
click at [155, 195] on link "Mobile app invitation" at bounding box center [124, 198] width 94 height 12
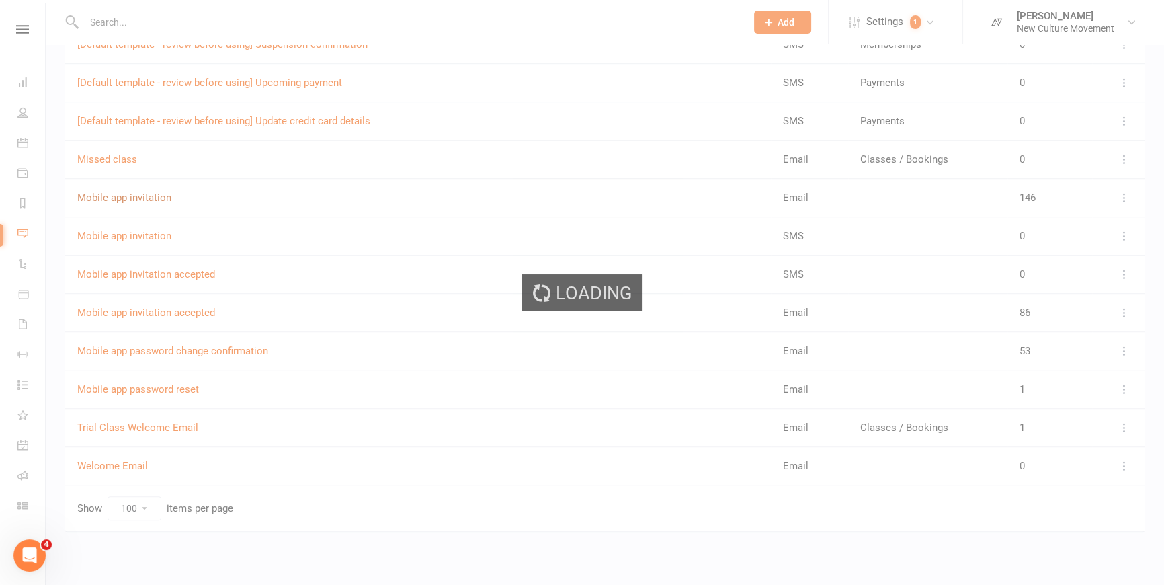
select select "mobile_app_template"
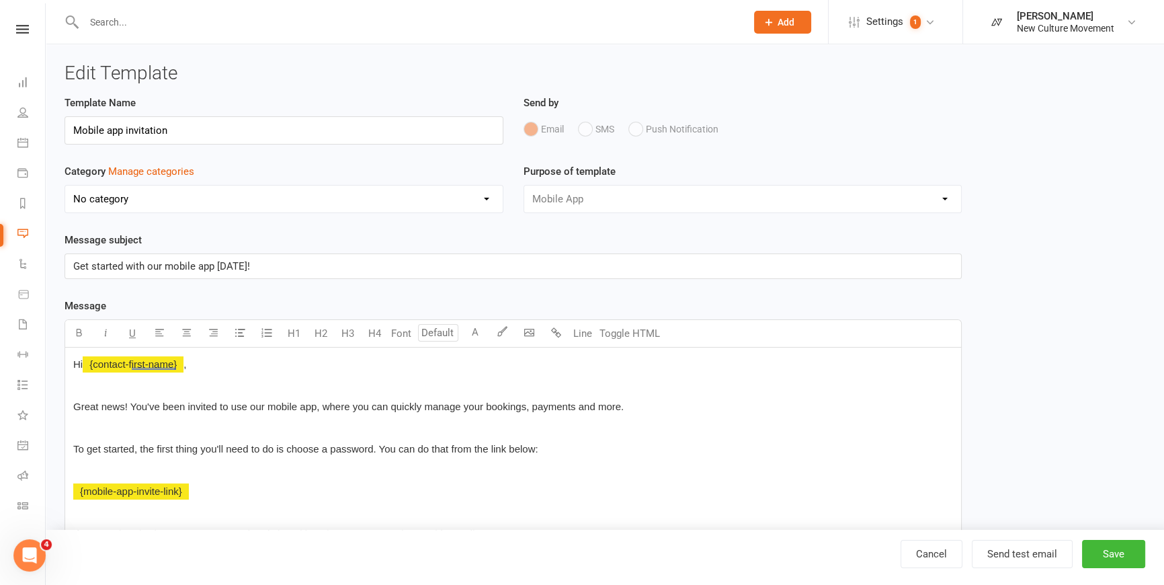
select select "100"
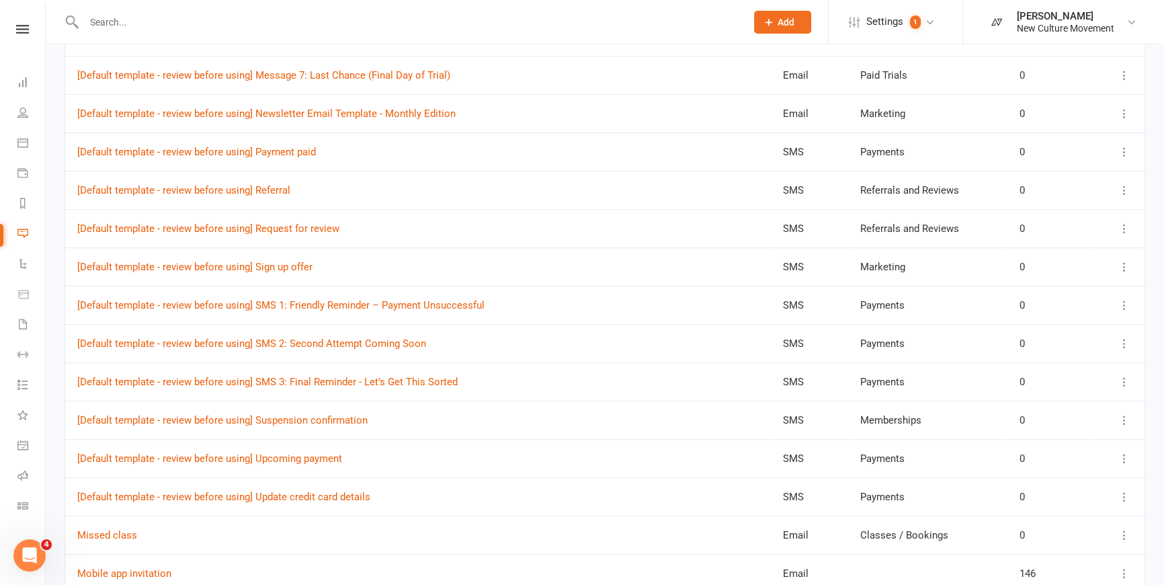
scroll to position [1100, 0]
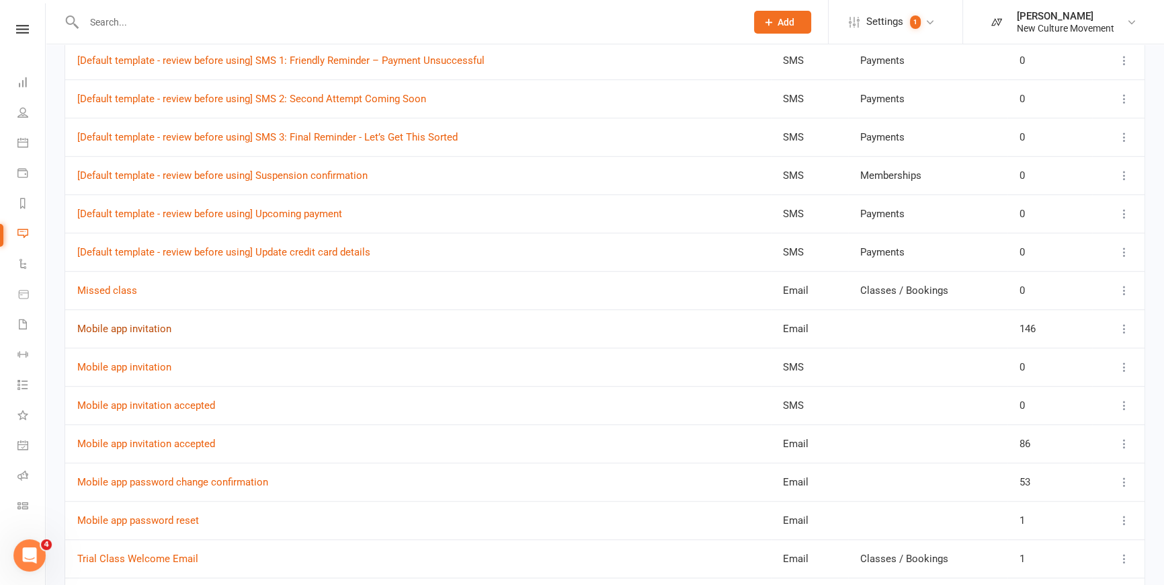
click at [136, 323] on link "Mobile app invitation" at bounding box center [124, 329] width 94 height 12
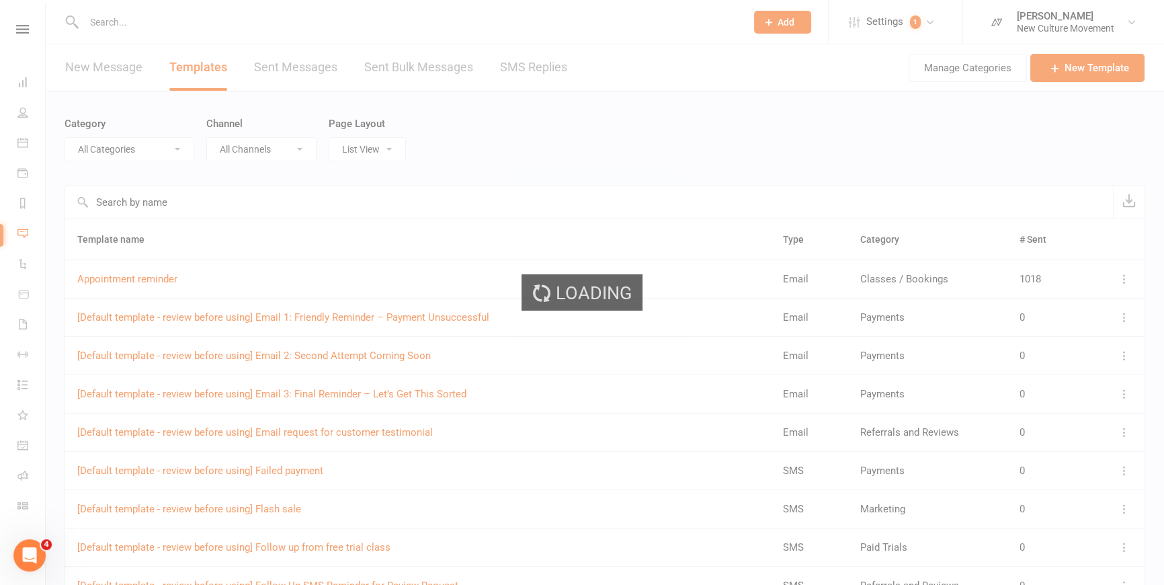
select select "mobile_app_template"
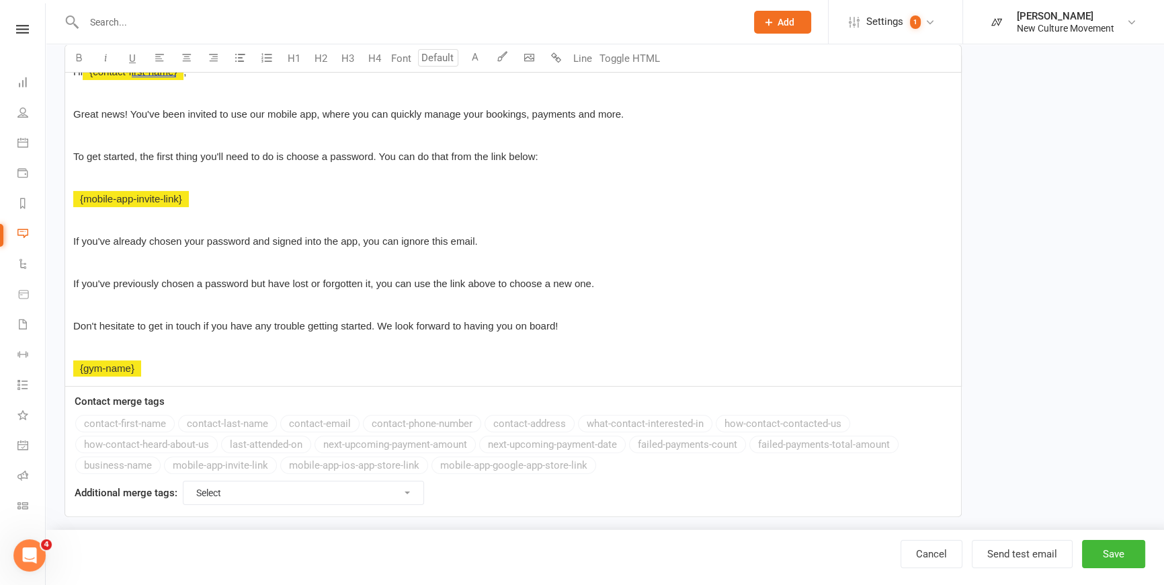
scroll to position [307, 0]
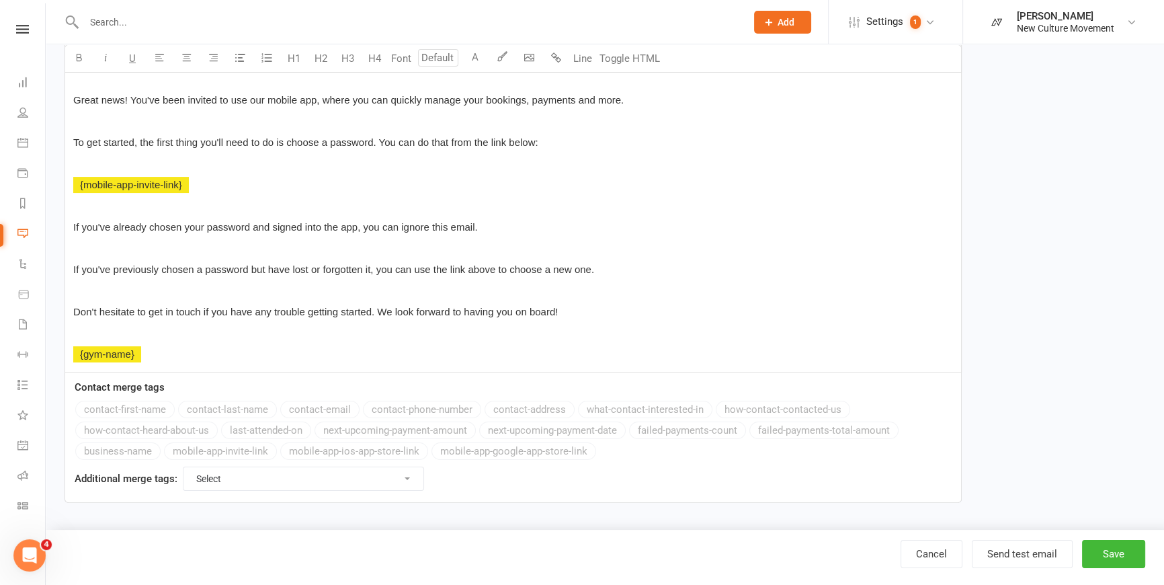
click at [25, 34] on div "Clubworx" at bounding box center [22, 47] width 45 height 44
click at [26, 26] on icon at bounding box center [22, 29] width 13 height 9
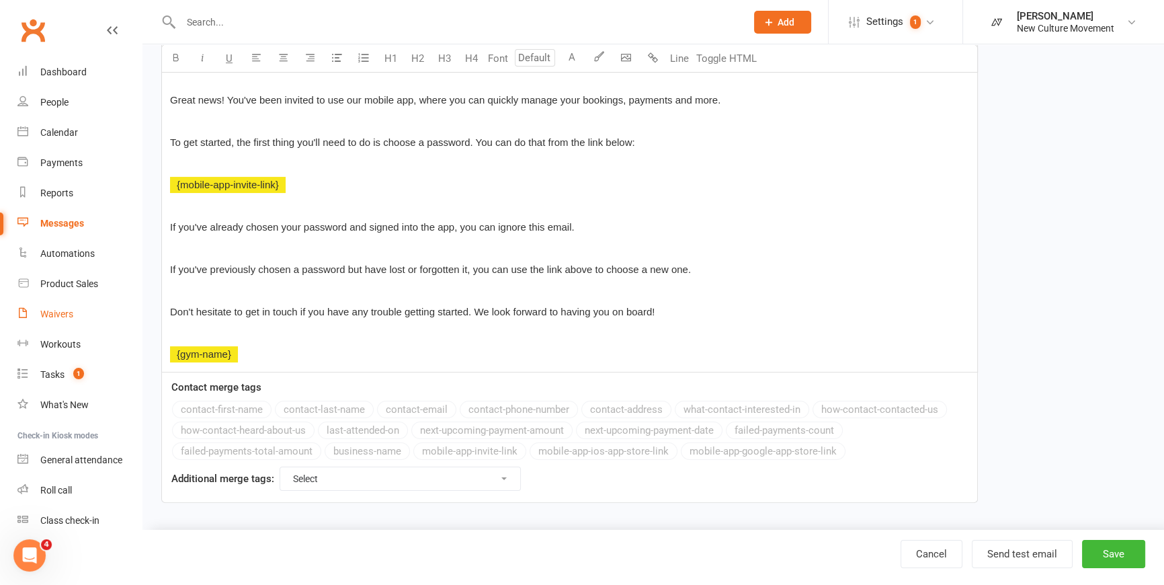
click at [58, 312] on div "Waivers" at bounding box center [56, 314] width 33 height 11
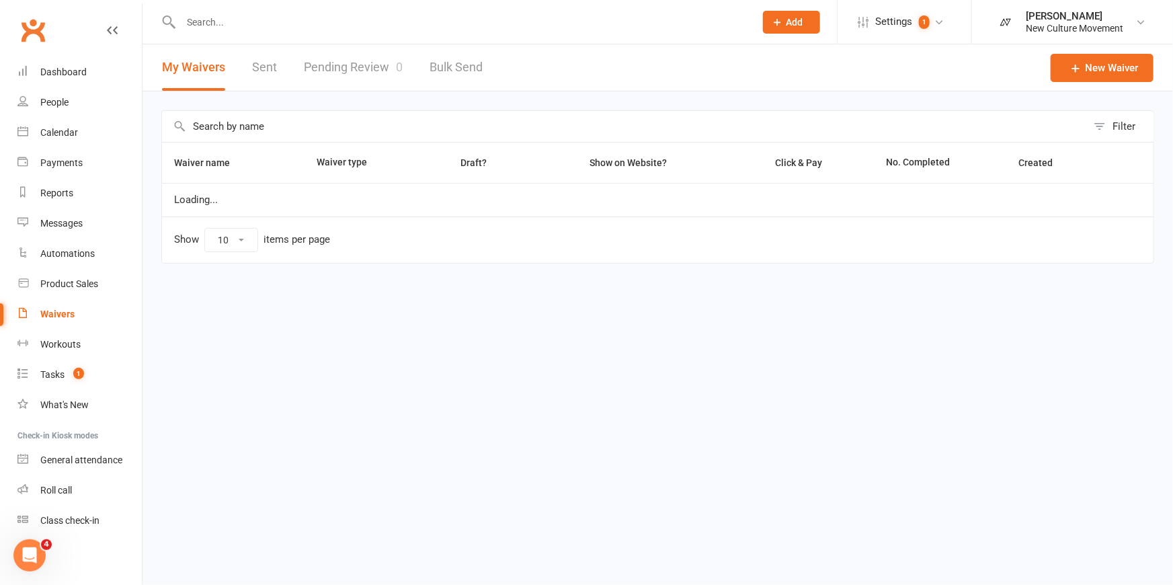
select select "100"
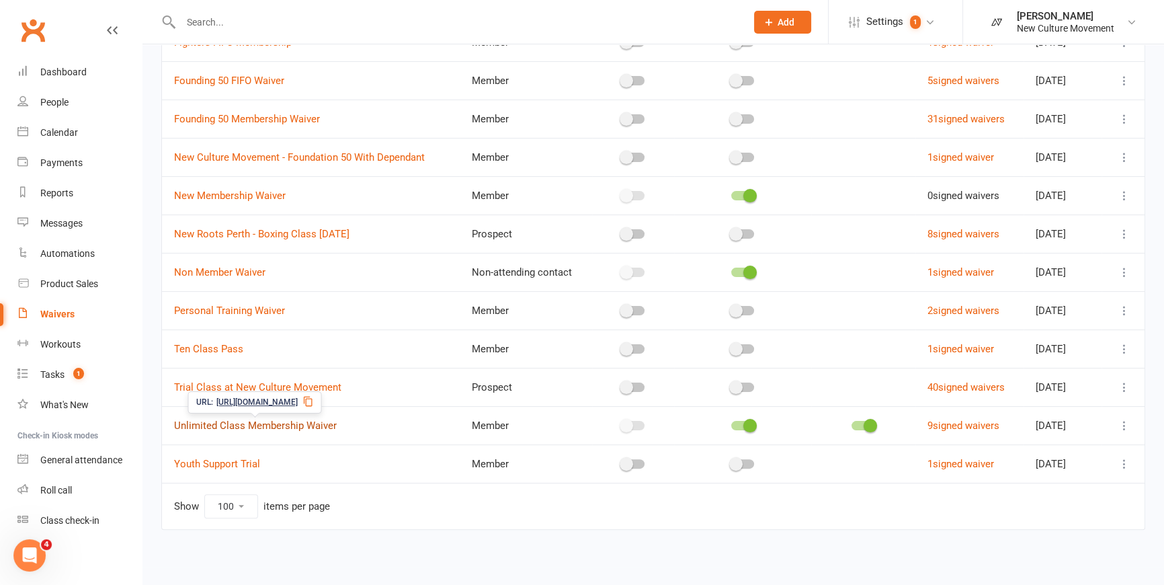
scroll to position [290, 0]
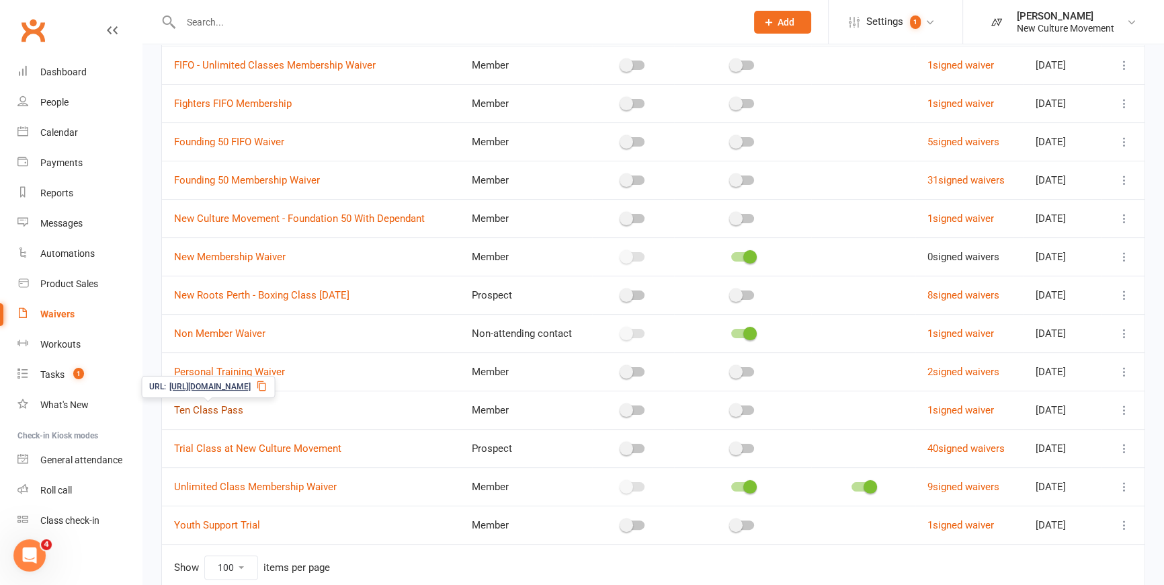
click at [232, 411] on link "Ten Class Pass" at bounding box center [208, 410] width 69 height 12
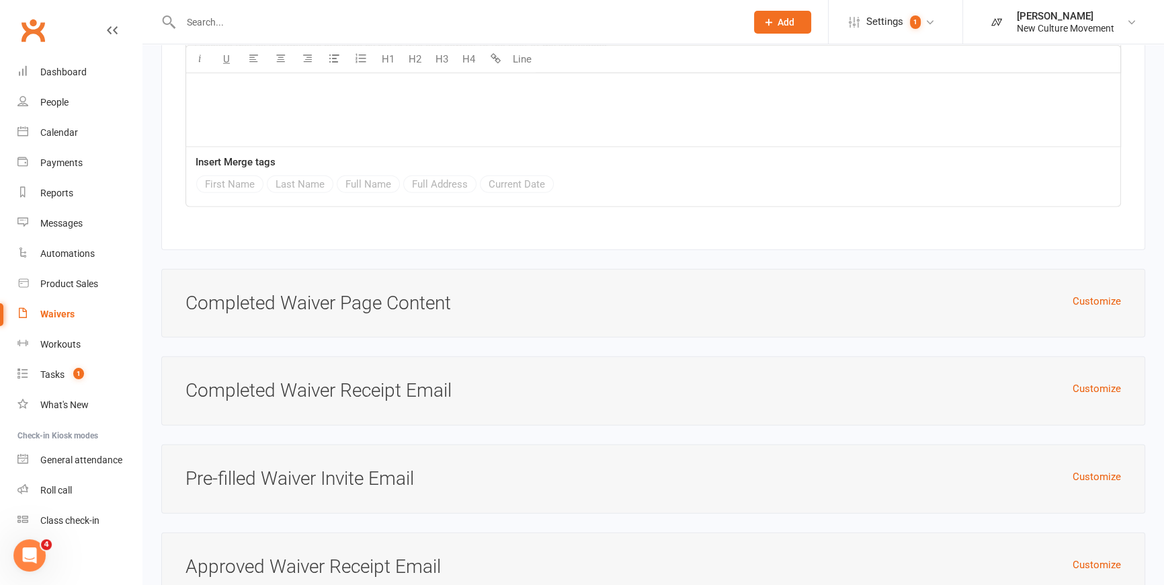
scroll to position [4583, 0]
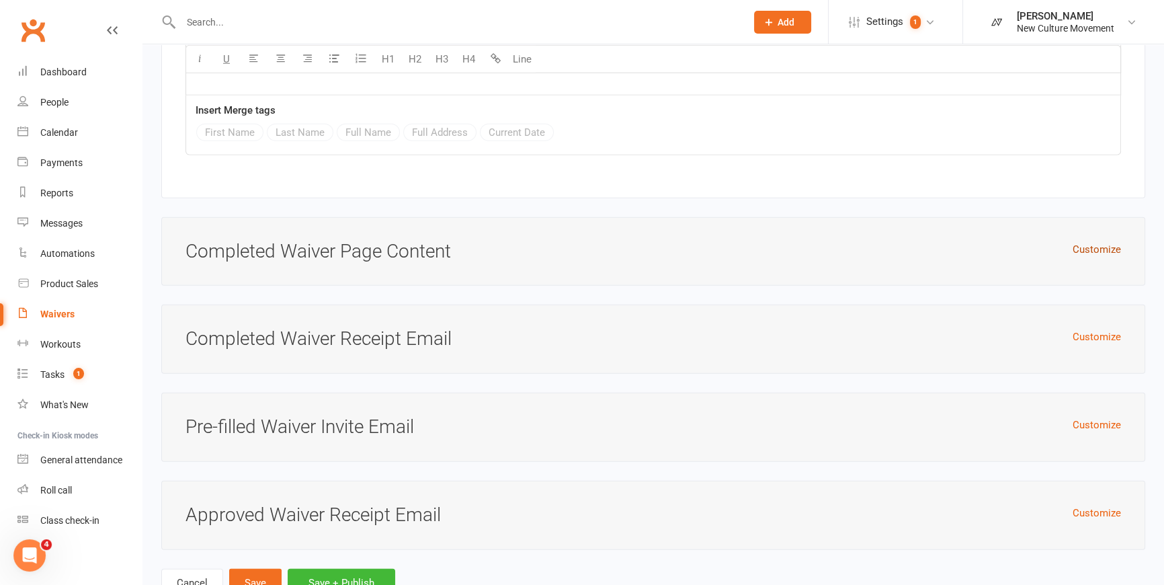
click at [927, 247] on button "Customize" at bounding box center [1097, 249] width 48 height 16
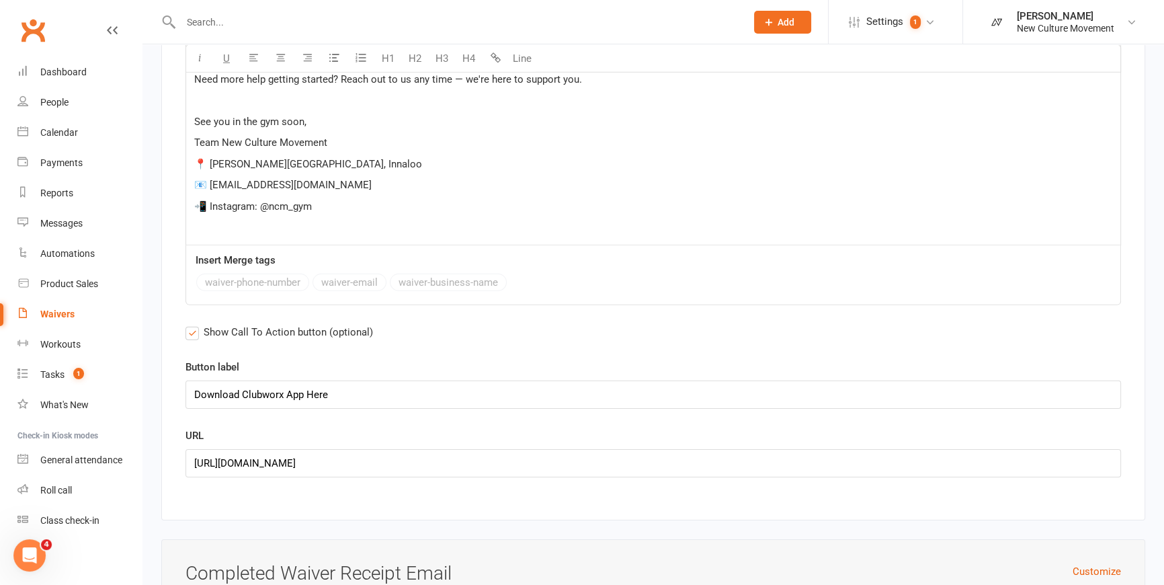
scroll to position [5316, 0]
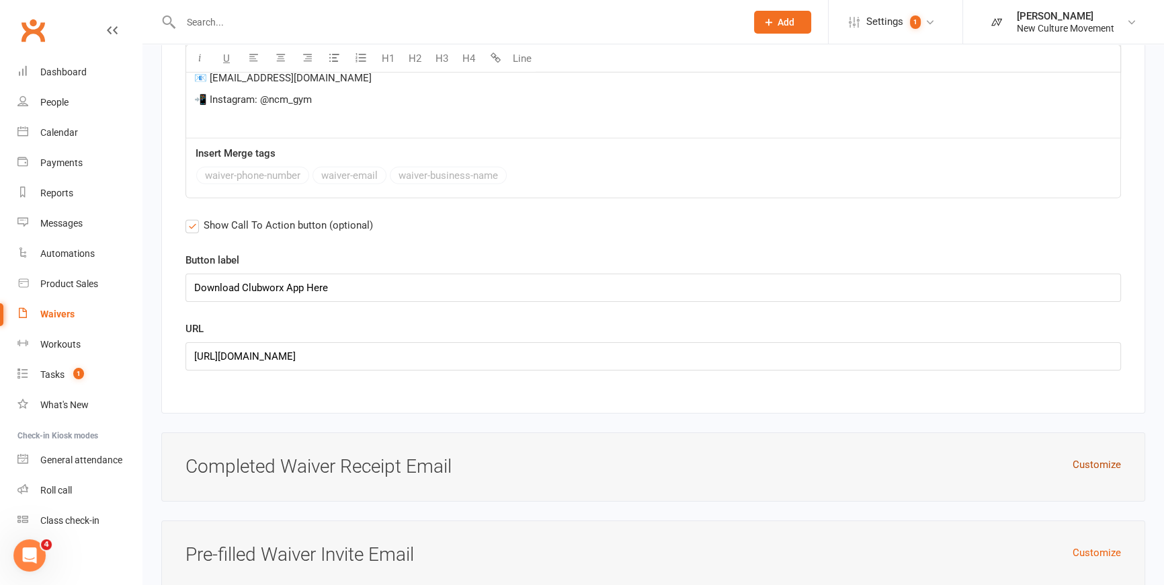
click at [927, 458] on button "Customize" at bounding box center [1097, 464] width 48 height 16
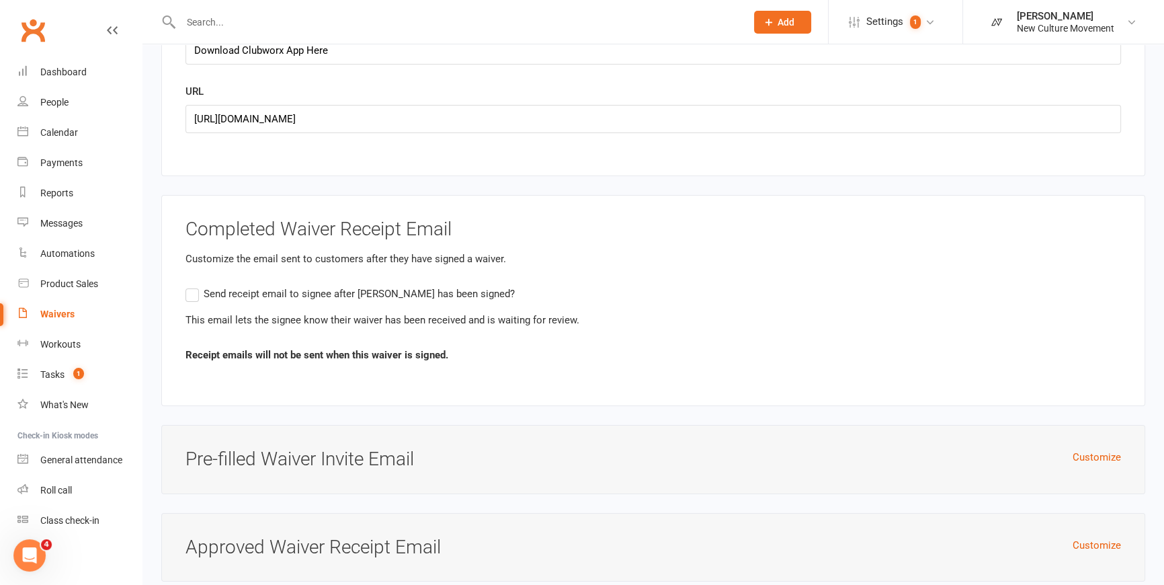
scroll to position [5560, 0]
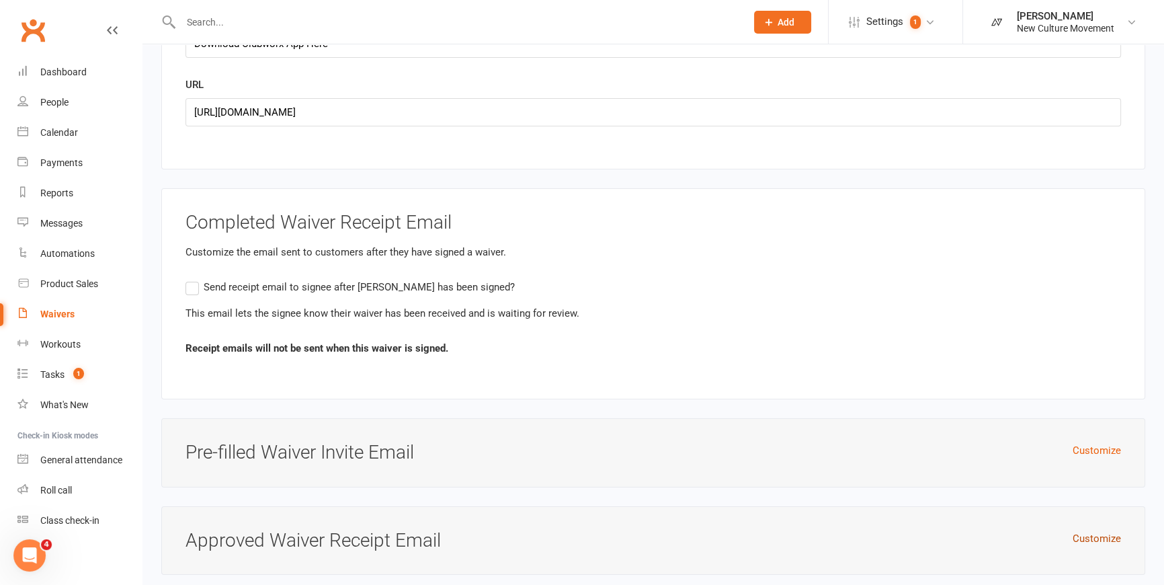
click at [927, 530] on button "Customize" at bounding box center [1097, 538] width 48 height 16
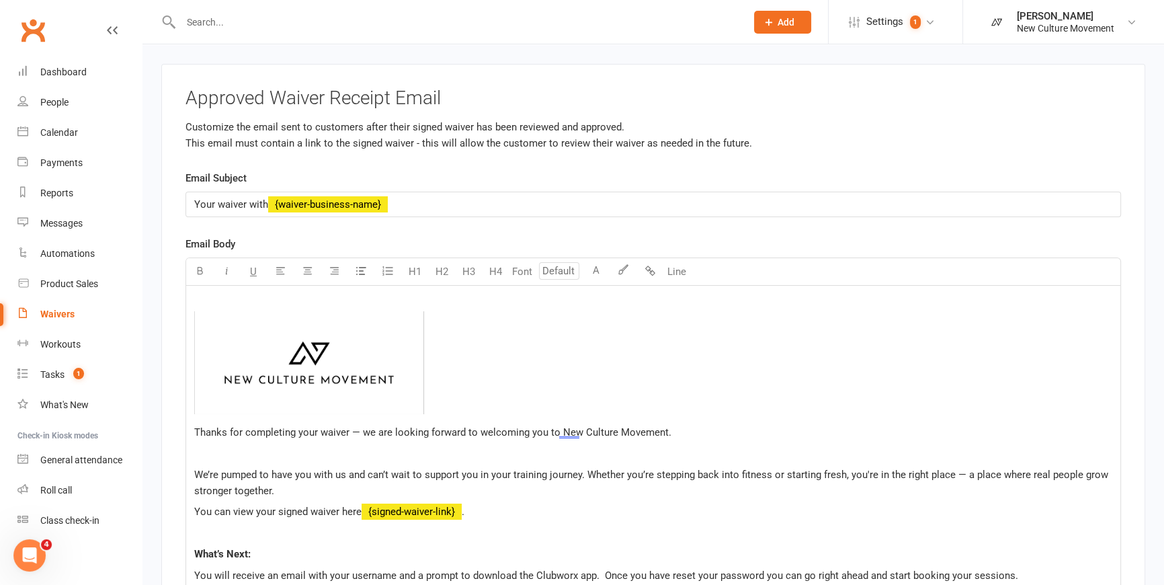
scroll to position [6050, 0]
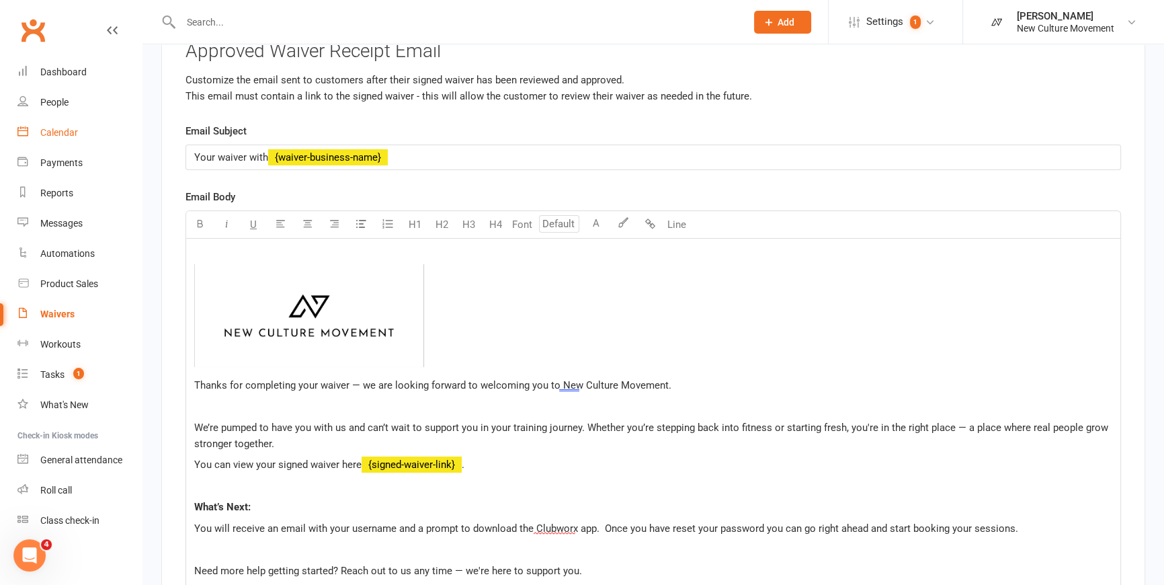
click at [66, 136] on div "Calendar" at bounding box center [59, 132] width 38 height 11
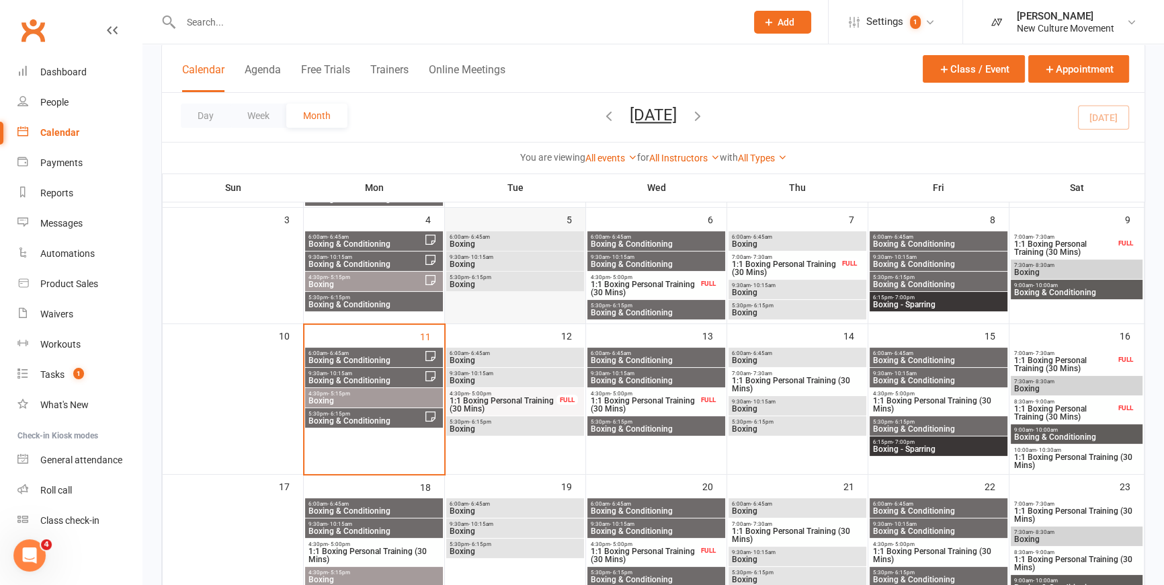
scroll to position [244, 0]
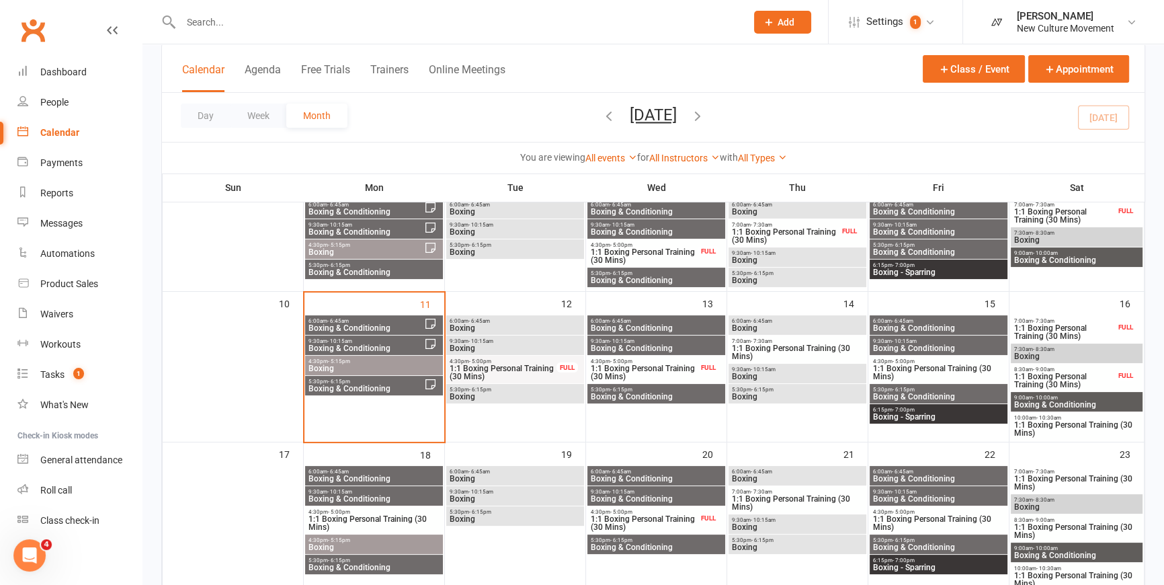
click at [358, 364] on span "Boxing" at bounding box center [374, 368] width 132 height 8
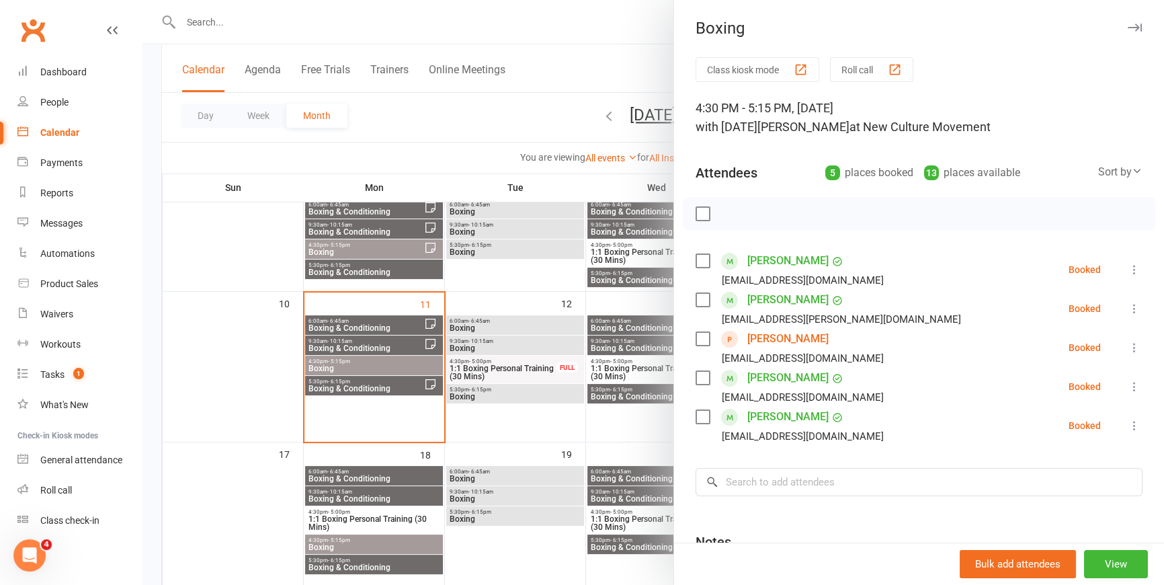
click at [354, 380] on div at bounding box center [654, 292] width 1022 height 585
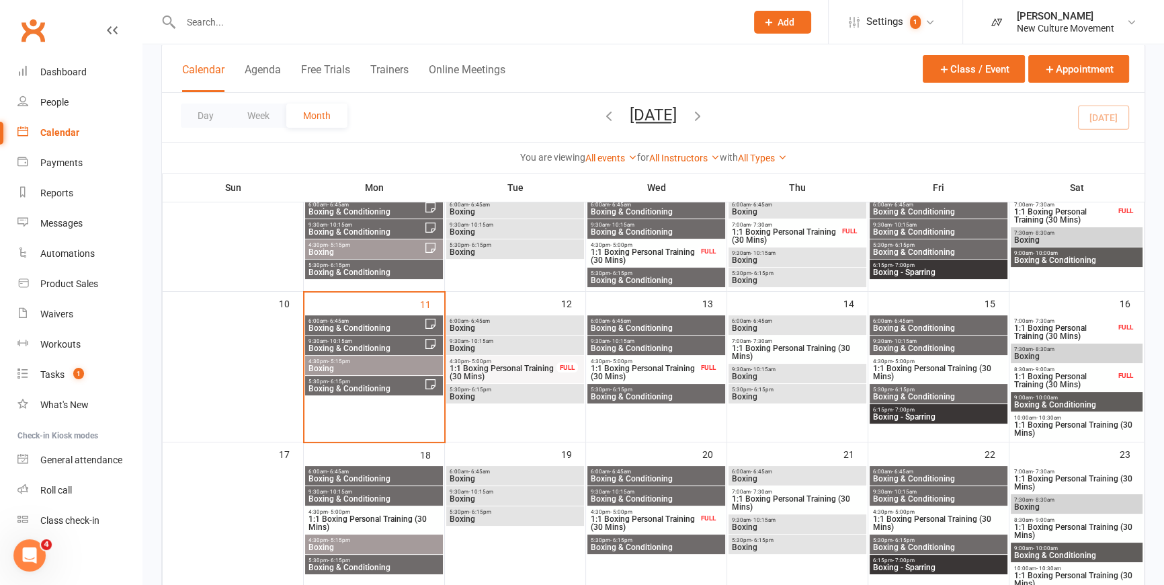
click at [355, 387] on span "Boxing & Conditioning" at bounding box center [366, 388] width 116 height 8
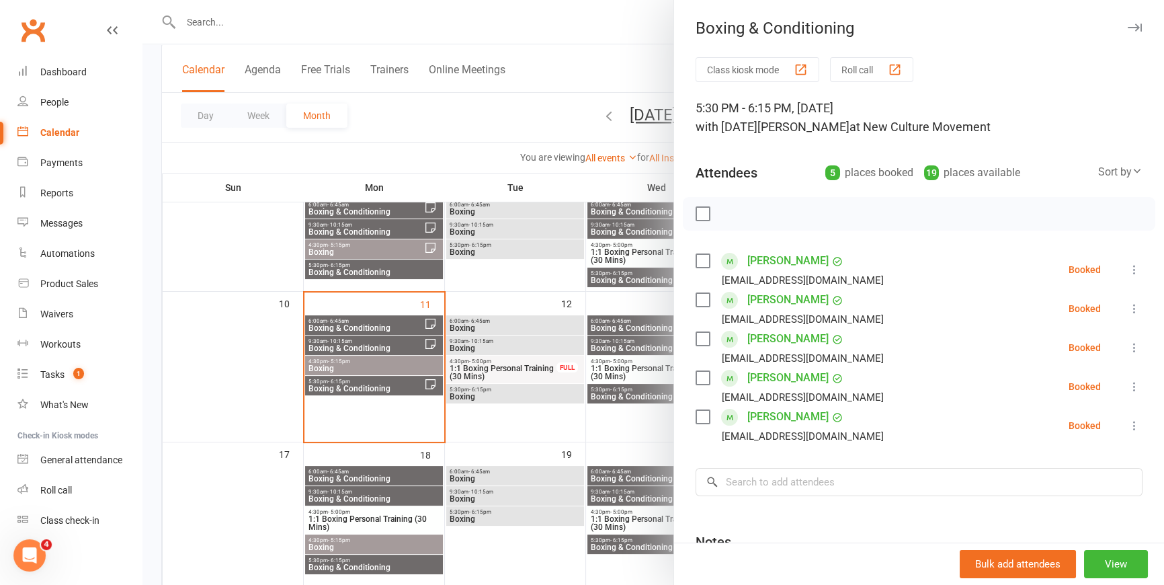
click at [439, 114] on div at bounding box center [654, 292] width 1022 height 585
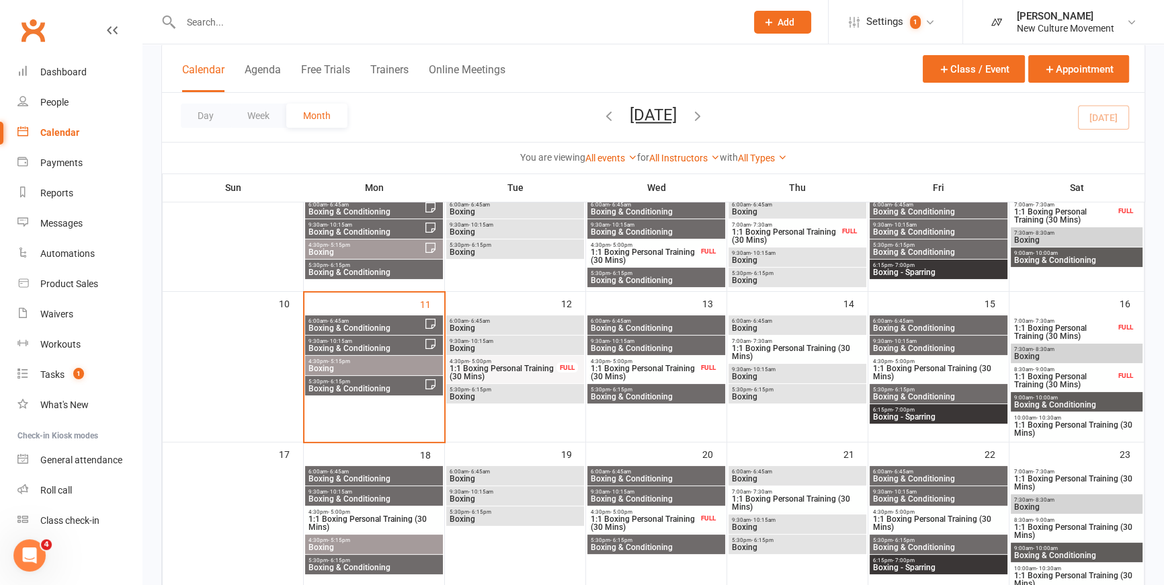
click at [373, 368] on span "Boxing" at bounding box center [374, 368] width 132 height 8
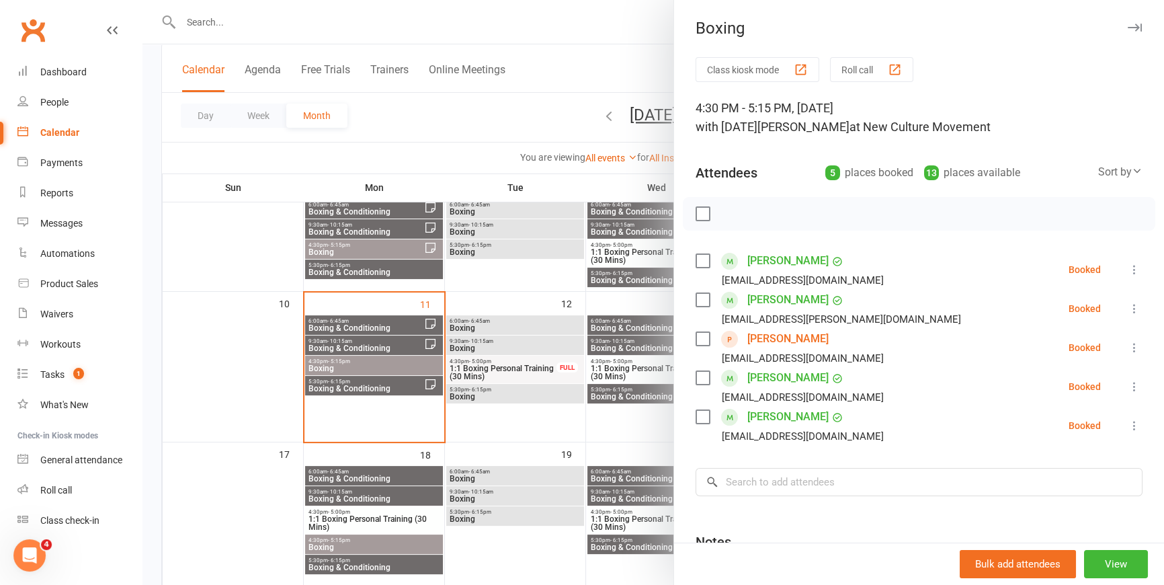
click at [493, 111] on div at bounding box center [654, 292] width 1022 height 585
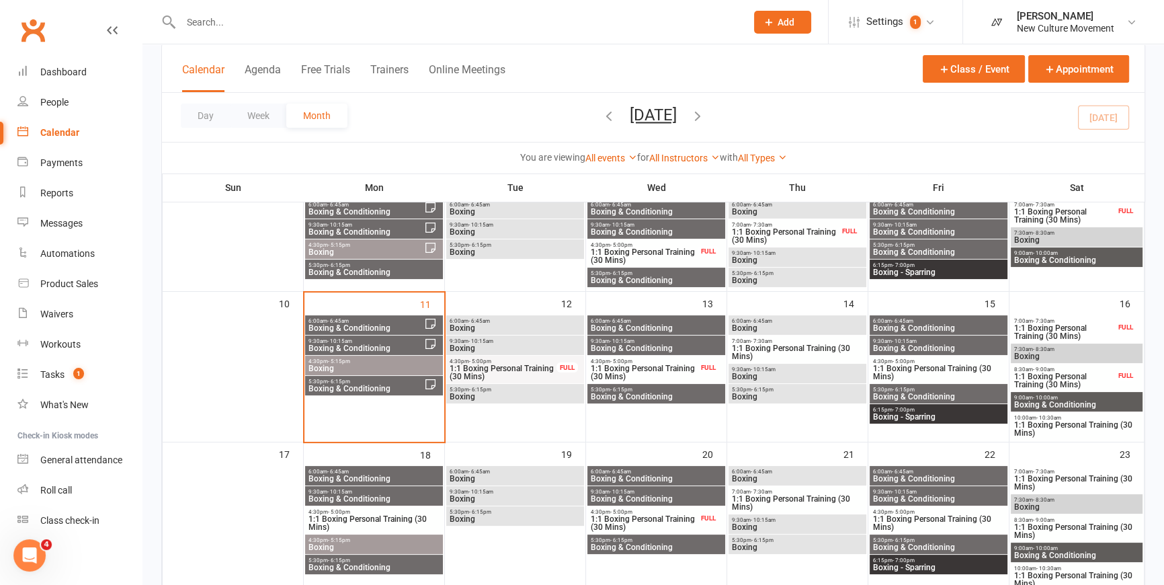
click at [520, 319] on span "6:00am - 6:45am" at bounding box center [515, 321] width 132 height 6
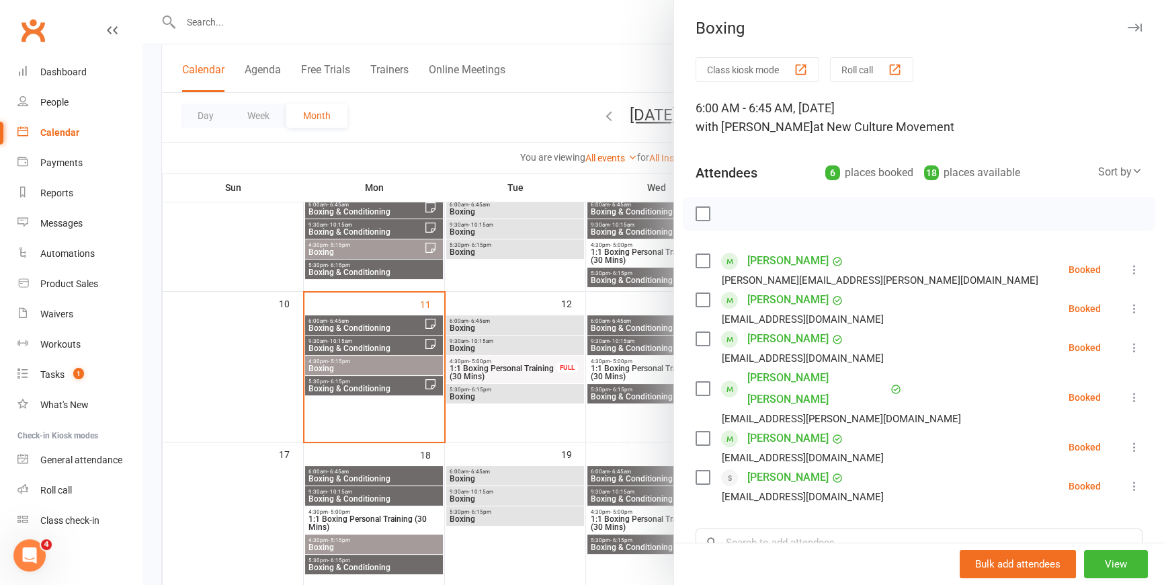
click at [630, 322] on div at bounding box center [654, 292] width 1022 height 585
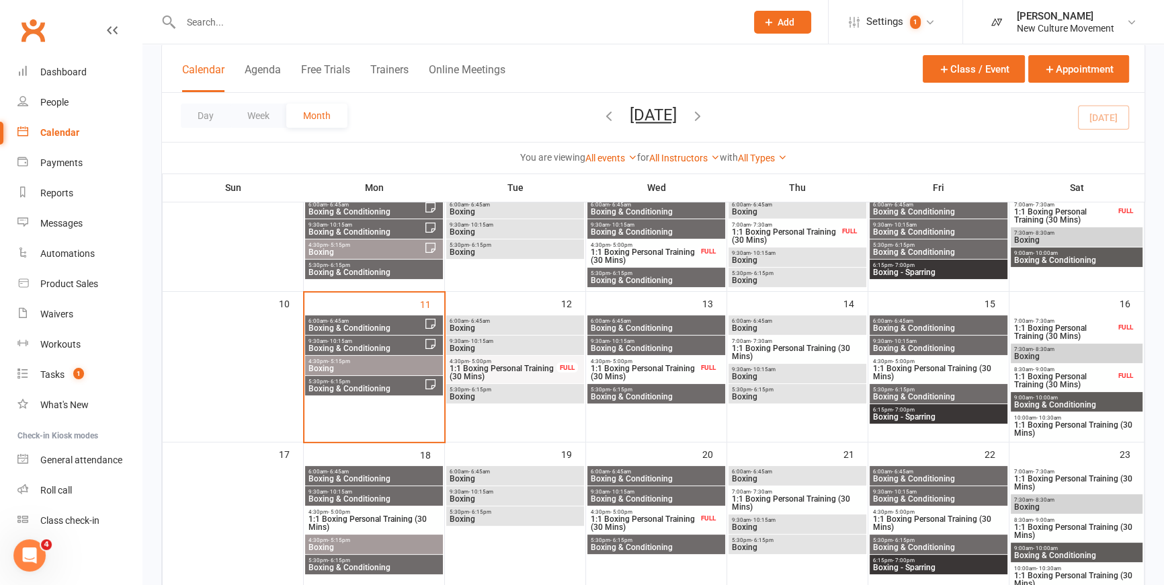
click at [639, 320] on span "6:00am - 6:45am" at bounding box center [656, 321] width 132 height 6
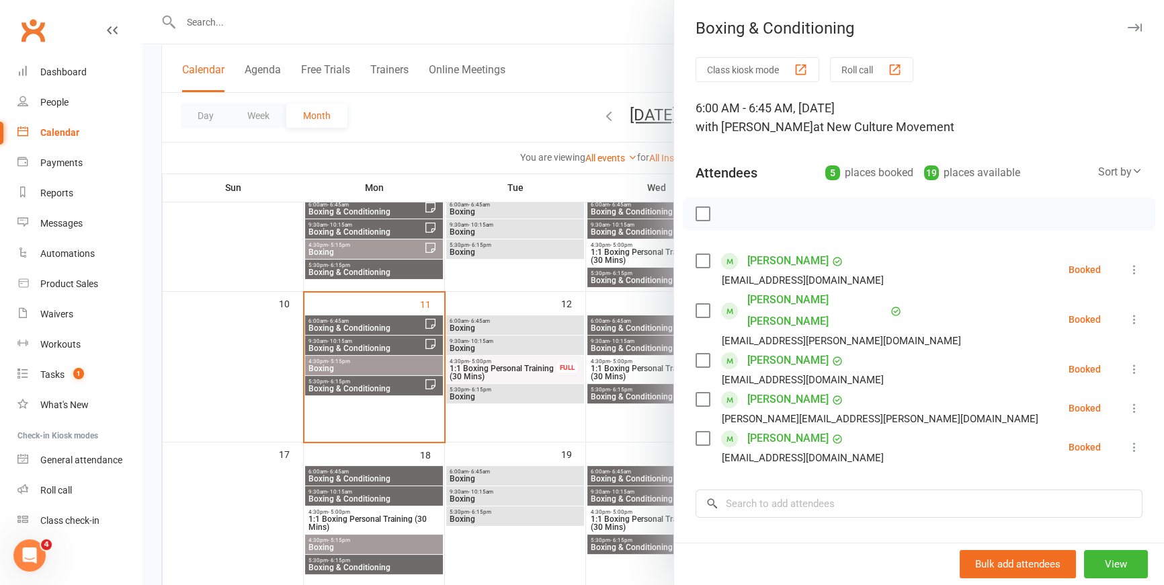
drag, startPoint x: 546, startPoint y: 348, endPoint x: 551, endPoint y: 336, distance: 12.6
click at [546, 348] on div at bounding box center [654, 292] width 1022 height 585
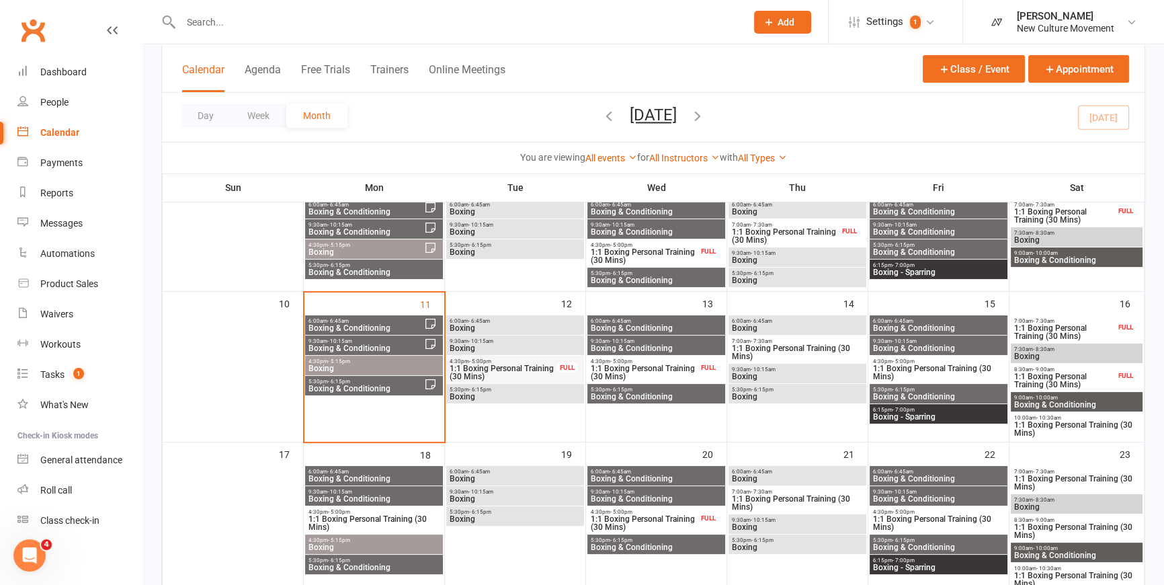
click at [550, 342] on span "9:30am - 10:15am" at bounding box center [515, 341] width 132 height 6
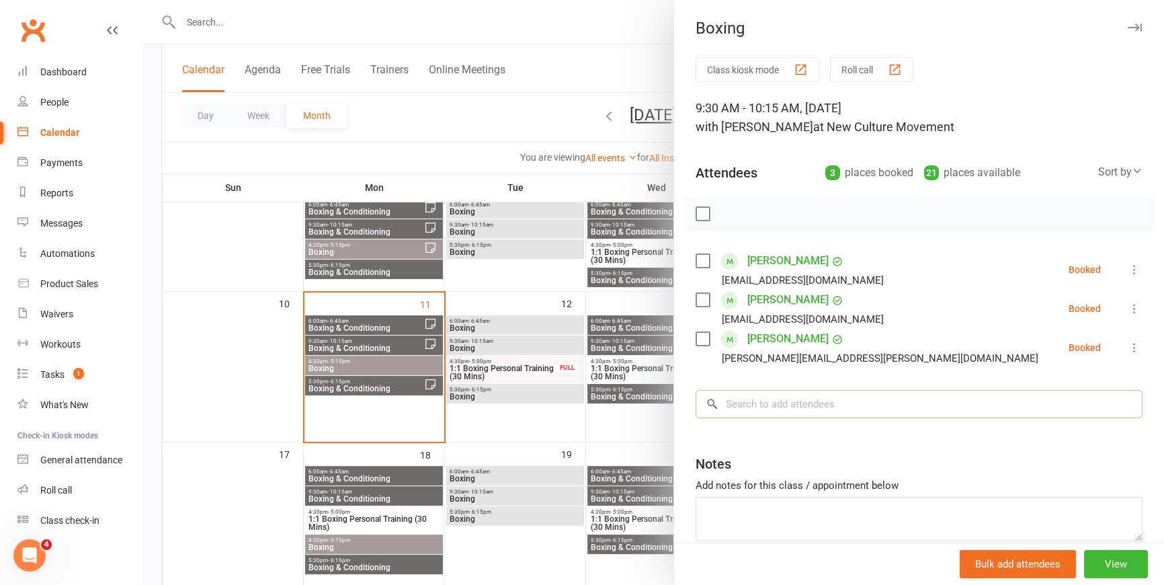
click at [779, 409] on input "search" at bounding box center [919, 404] width 447 height 28
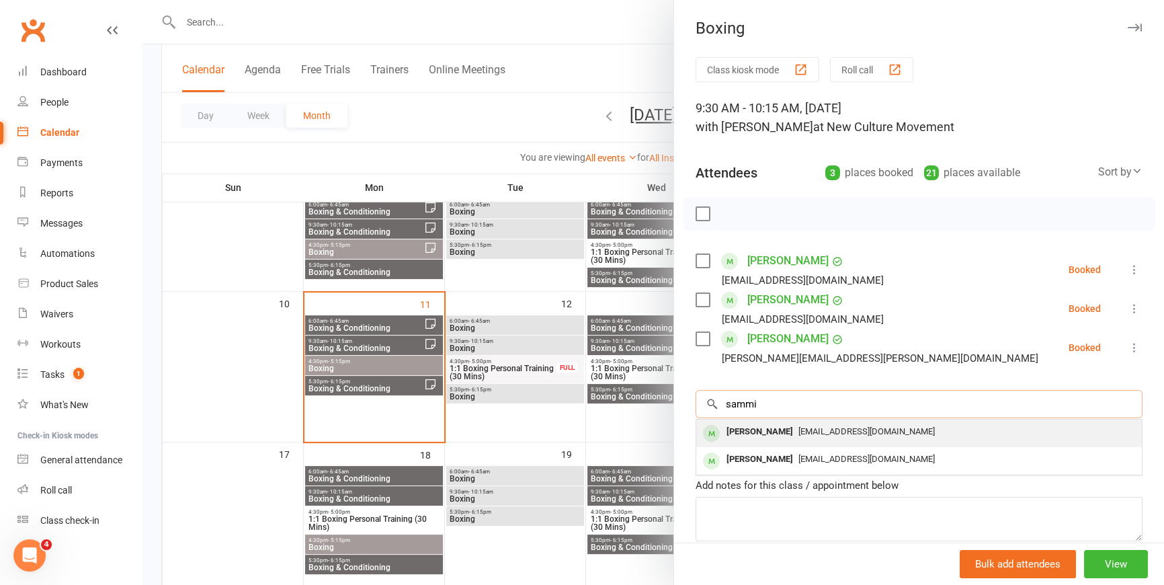
type input "sammi"
click at [782, 437] on div "[PERSON_NAME]" at bounding box center [759, 431] width 77 height 19
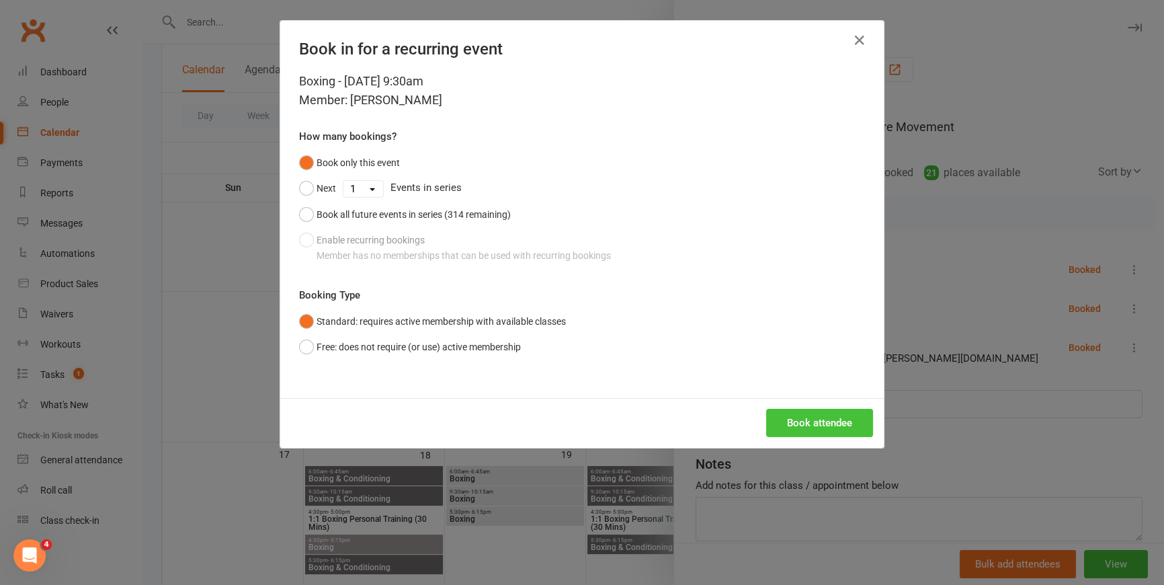
click at [805, 422] on button "Book attendee" at bounding box center [819, 423] width 107 height 28
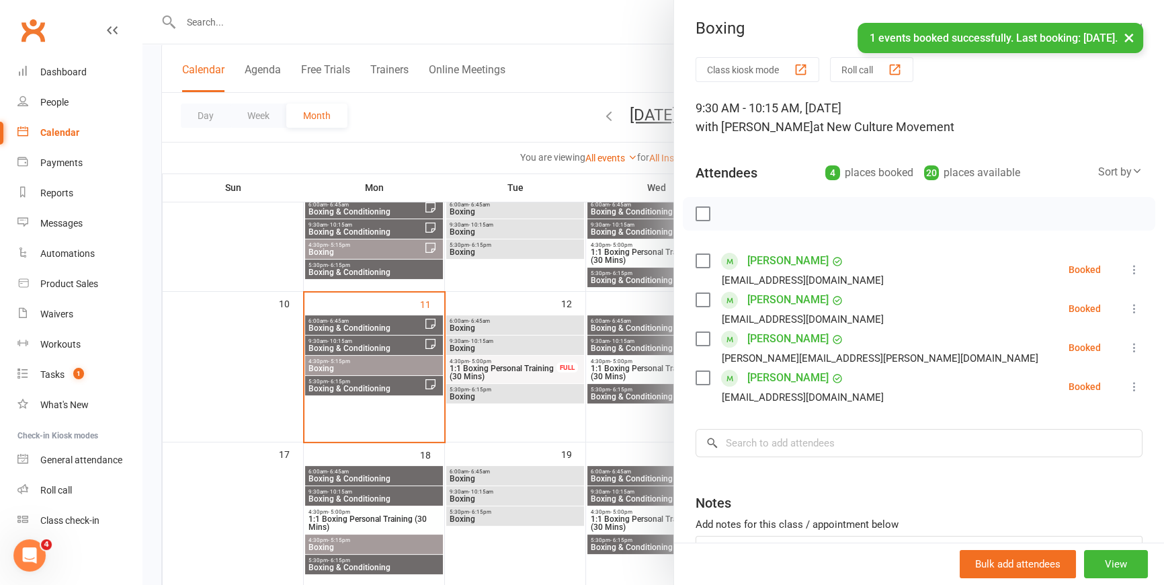
click at [604, 59] on div at bounding box center [654, 292] width 1022 height 585
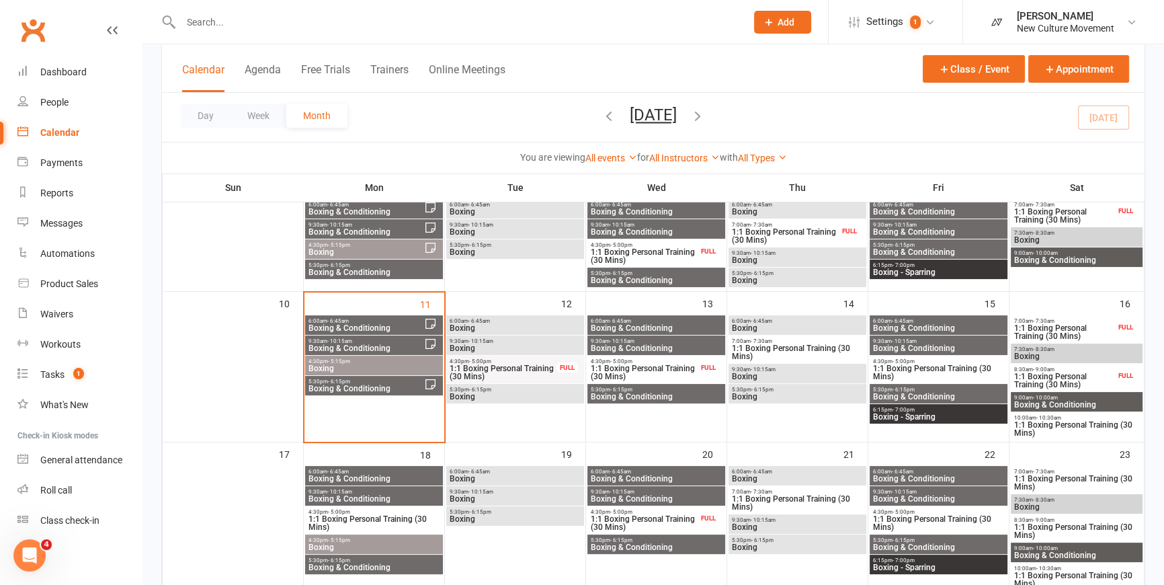
click at [491, 396] on span "Boxing" at bounding box center [515, 397] width 132 height 8
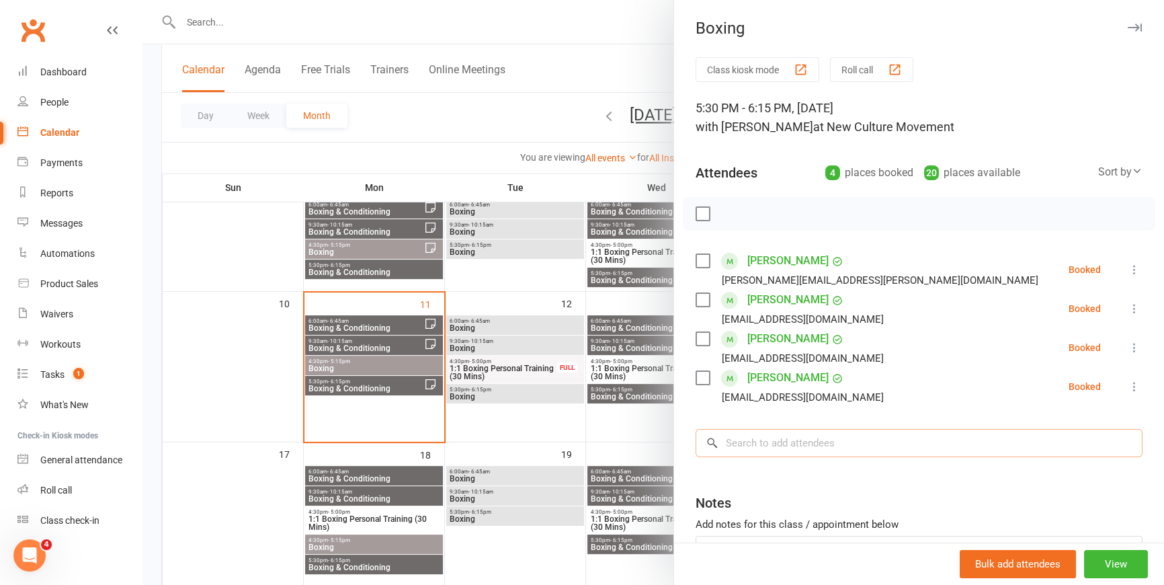
click at [805, 438] on input "search" at bounding box center [919, 443] width 447 height 28
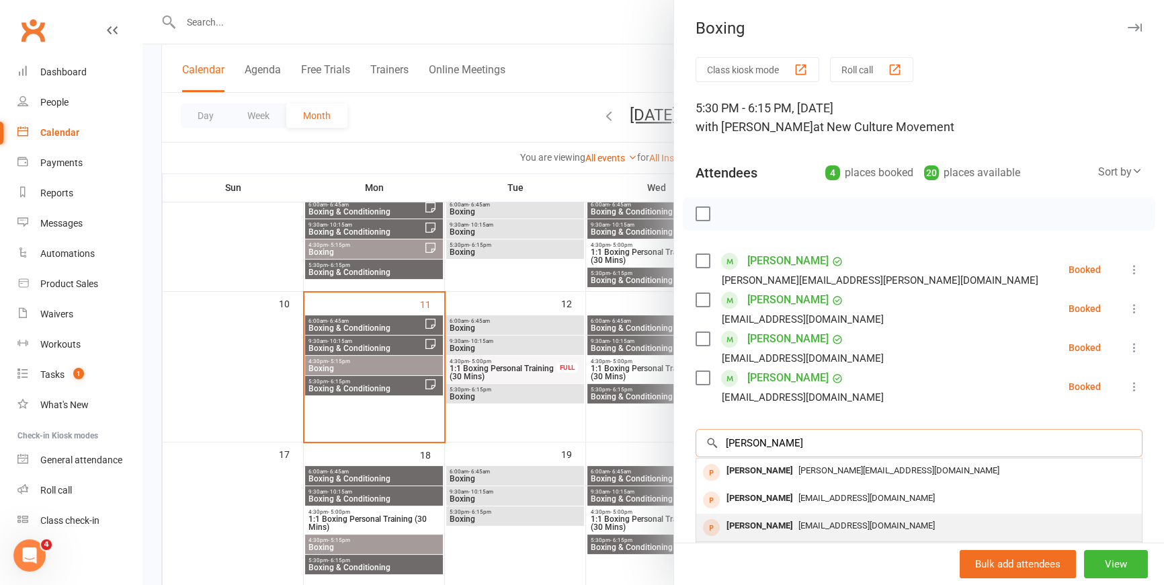
type input "[PERSON_NAME]"
click at [796, 517] on div "[EMAIL_ADDRESS][DOMAIN_NAME]" at bounding box center [919, 525] width 435 height 19
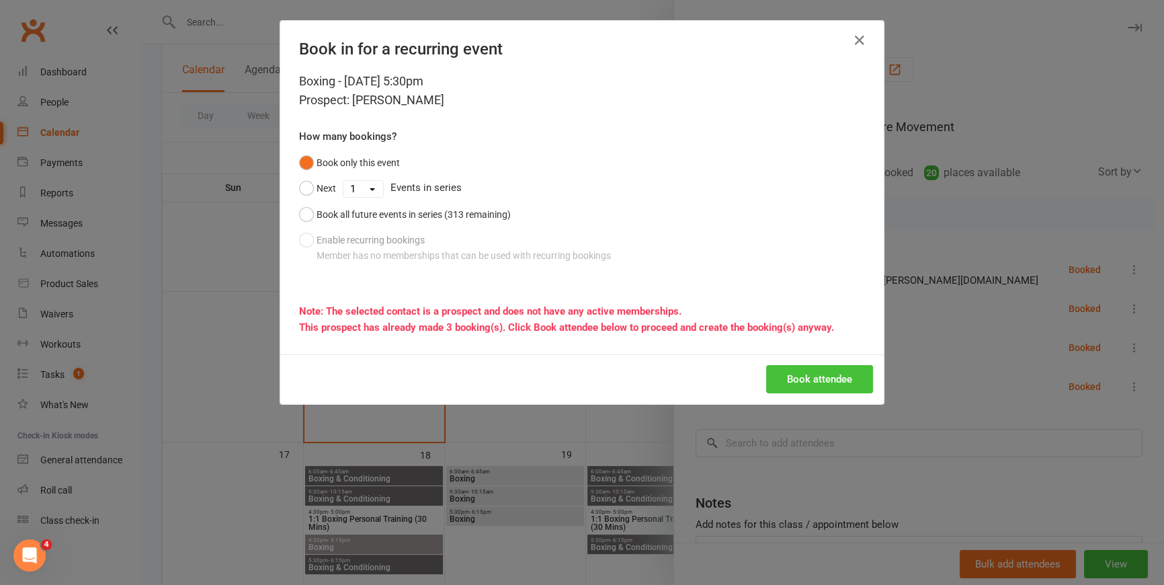
click at [810, 385] on button "Book attendee" at bounding box center [819, 379] width 107 height 28
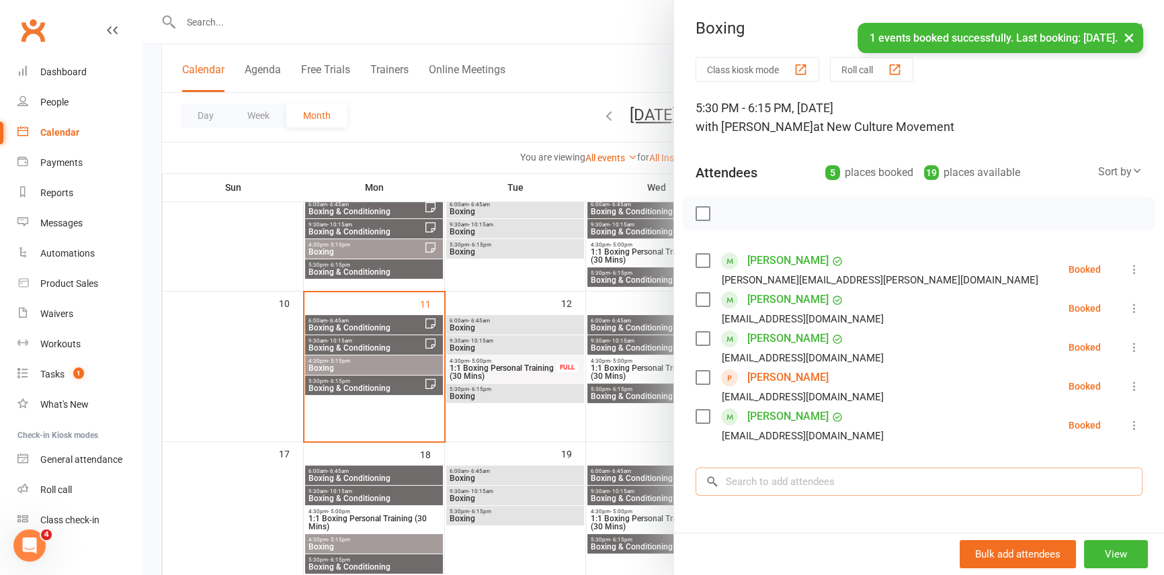
click at [799, 484] on input "search" at bounding box center [919, 482] width 447 height 28
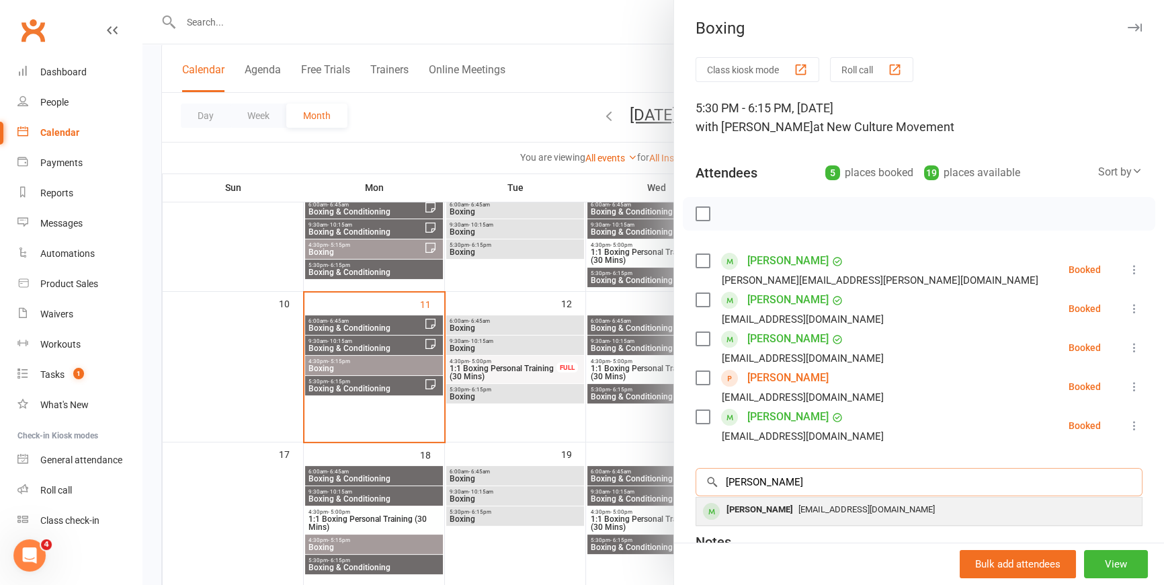
type input "[PERSON_NAME]"
click at [799, 513] on span "[EMAIL_ADDRESS][DOMAIN_NAME]" at bounding box center [867, 509] width 136 height 10
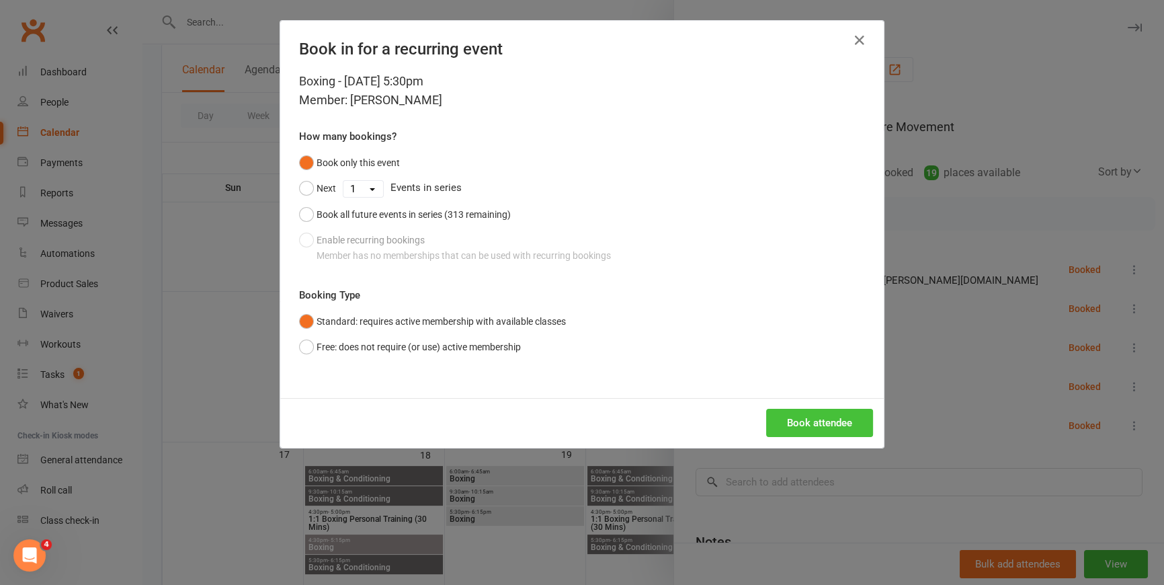
click at [823, 421] on button "Book attendee" at bounding box center [819, 423] width 107 height 28
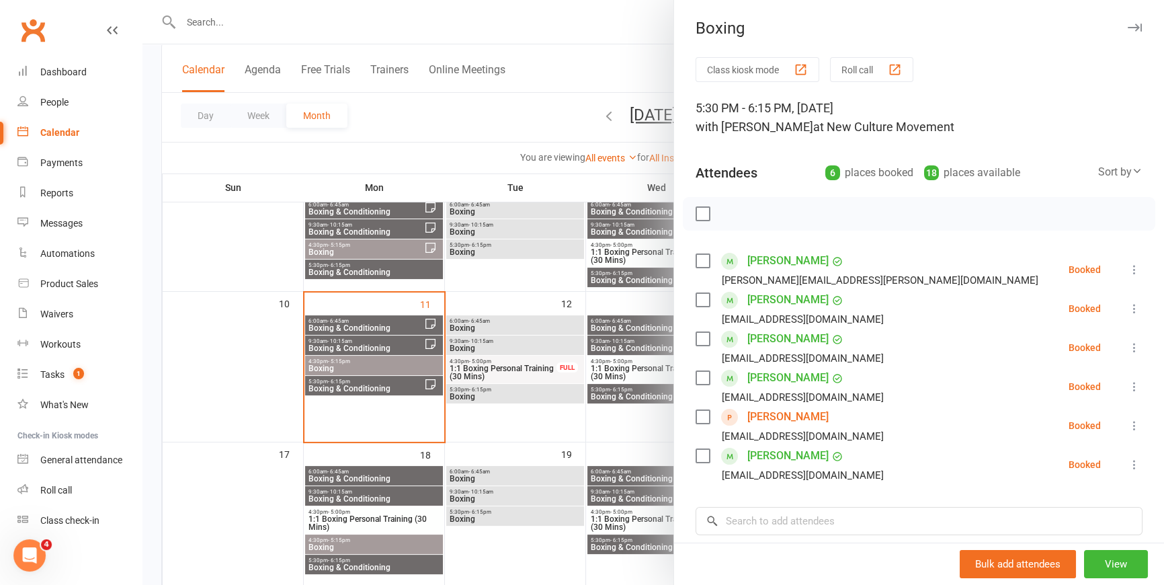
click at [476, 98] on div at bounding box center [654, 292] width 1022 height 585
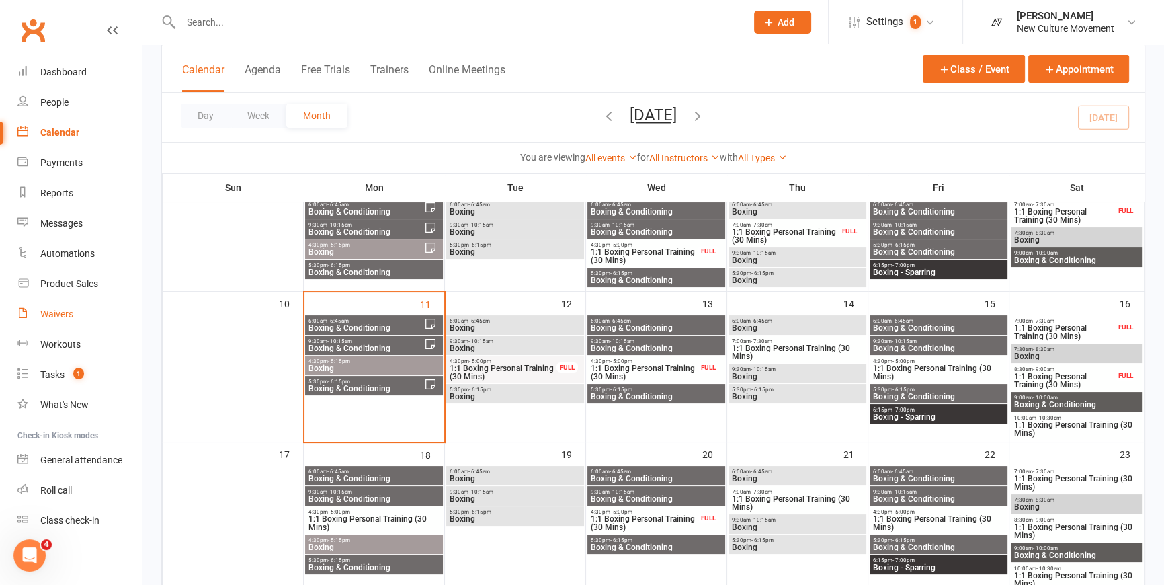
click at [51, 315] on div "Waivers" at bounding box center [56, 314] width 33 height 11
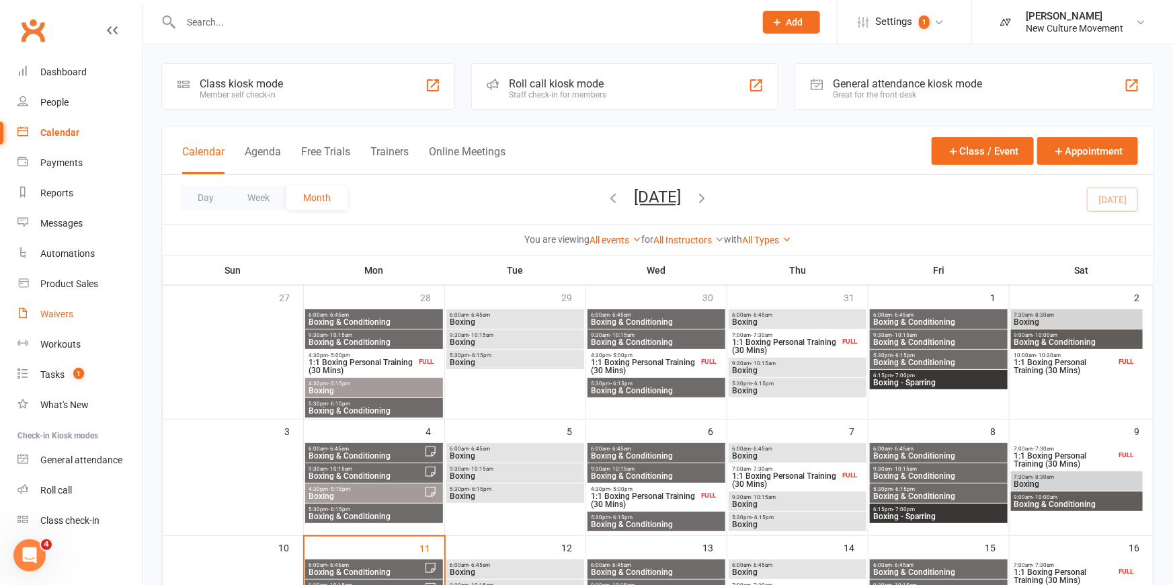
select select "100"
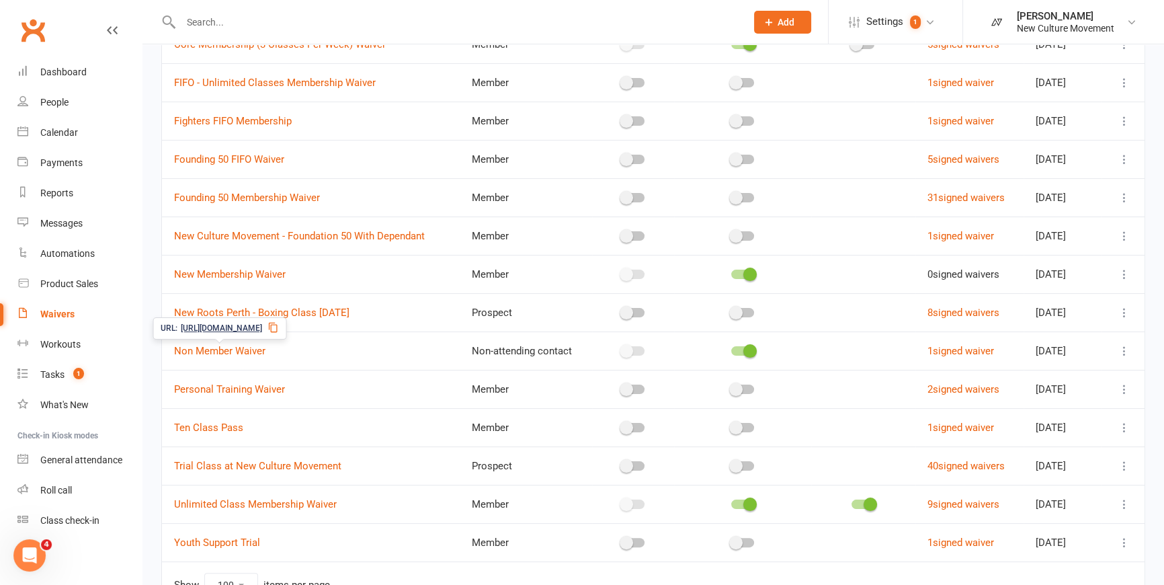
scroll to position [352, 0]
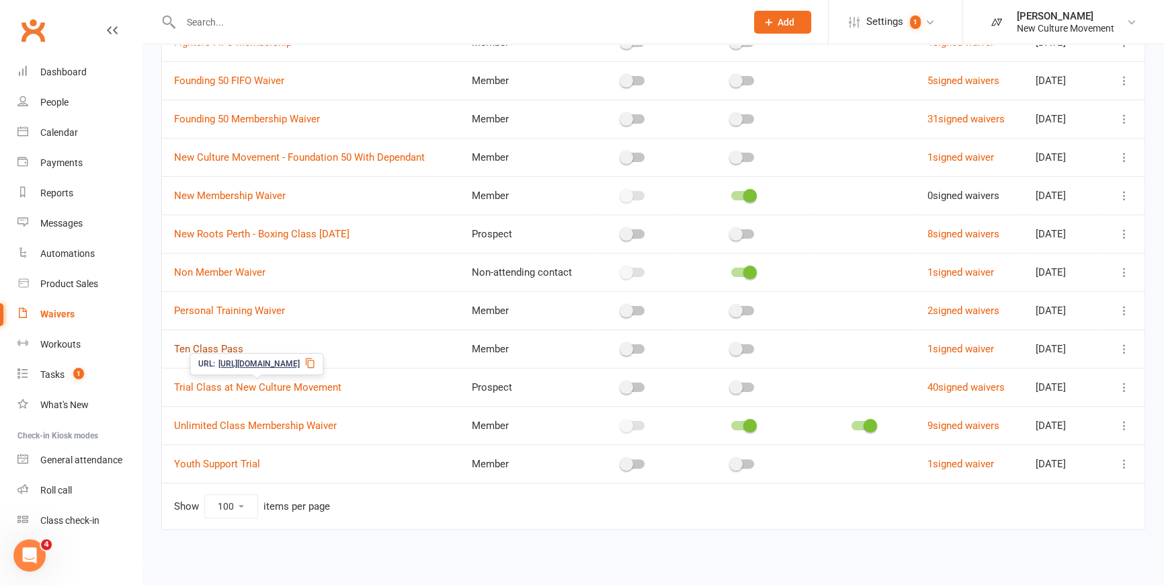
click at [227, 343] on link "Ten Class Pass" at bounding box center [208, 349] width 69 height 12
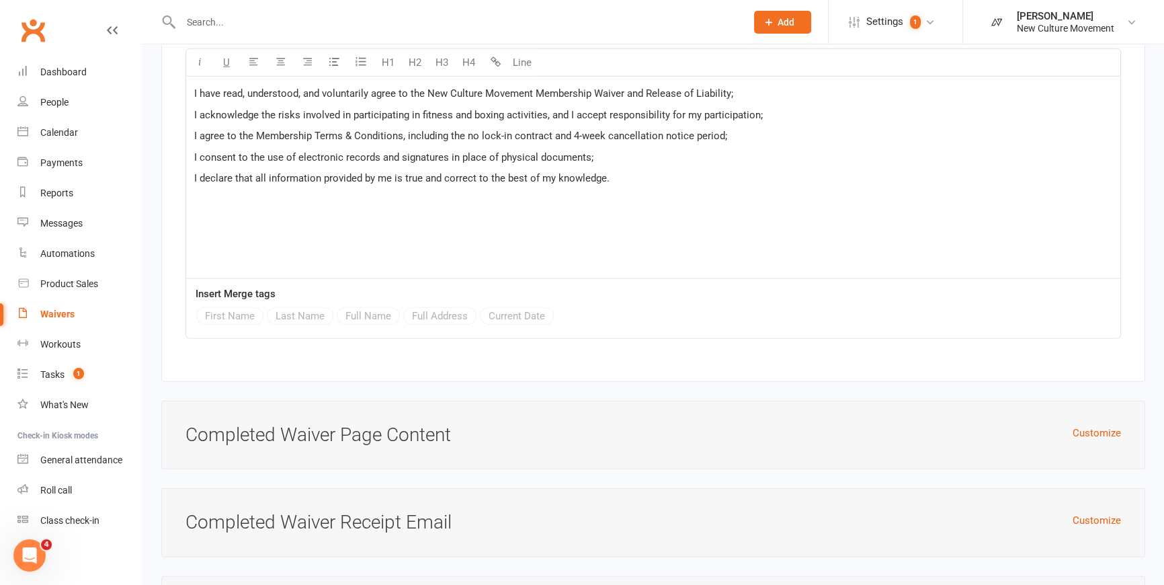
scroll to position [4628, 0]
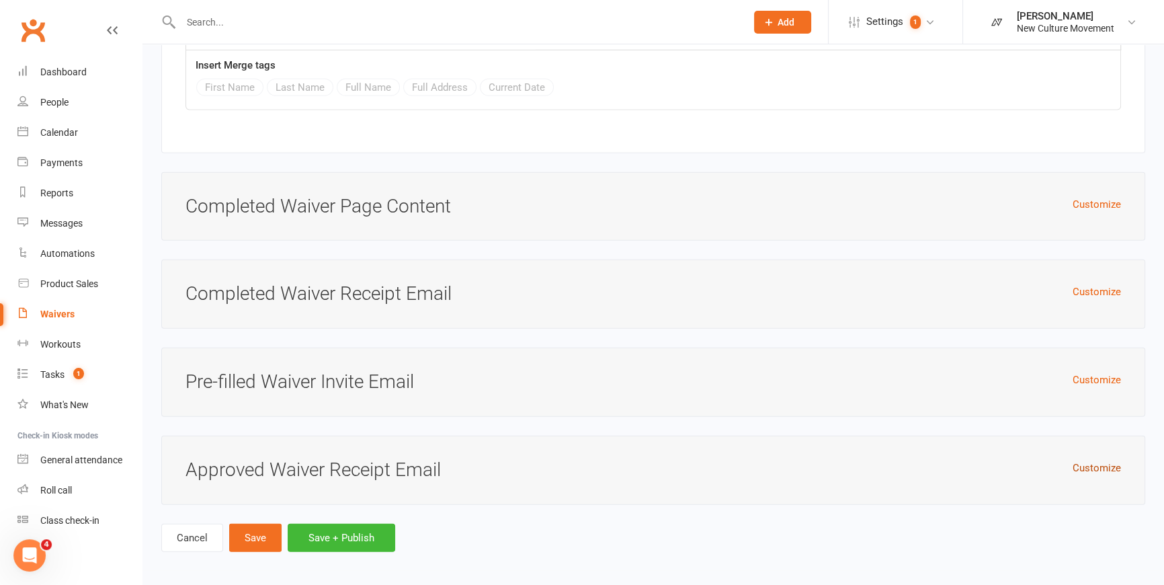
click at [927, 466] on button "Customize" at bounding box center [1097, 468] width 48 height 16
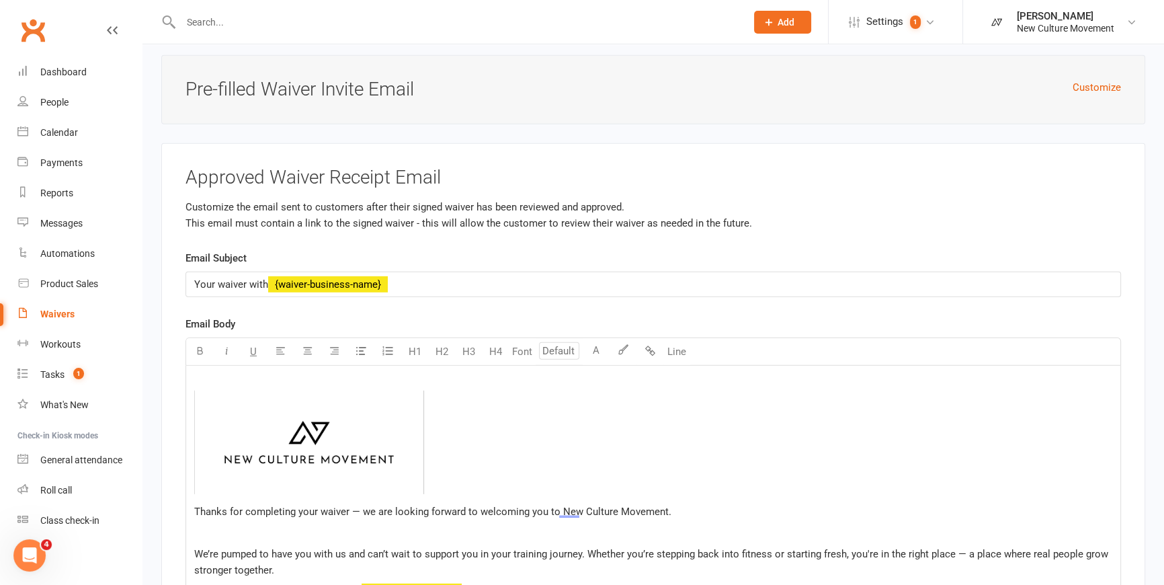
scroll to position [5056, 0]
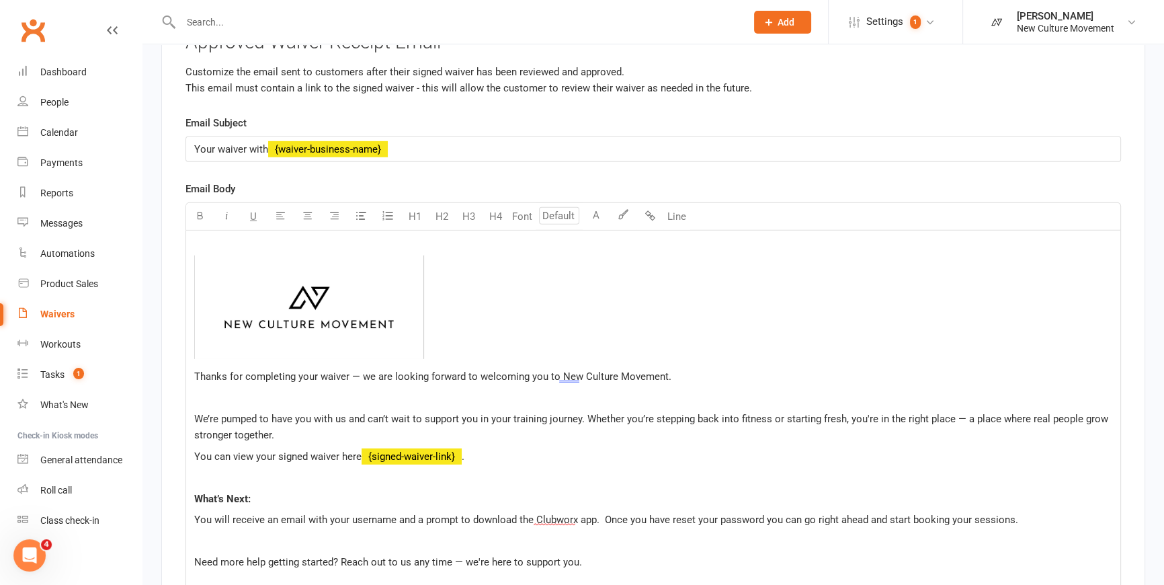
click at [352, 309] on img at bounding box center [309, 307] width 230 height 104
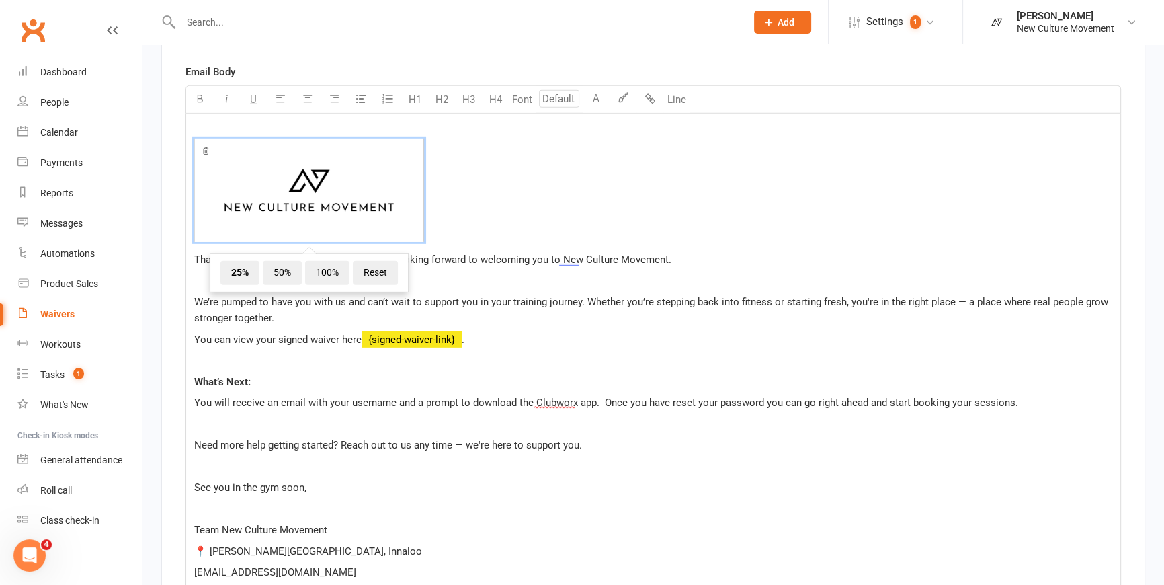
scroll to position [5178, 0]
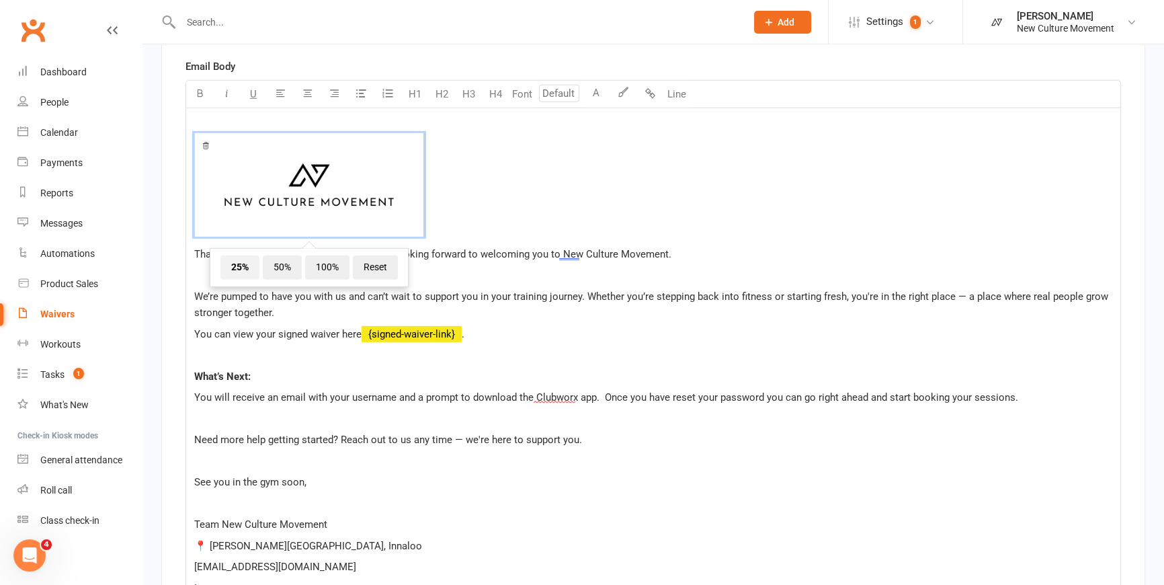
click at [243, 265] on span "25%" at bounding box center [239, 267] width 39 height 24
click at [614, 190] on span "﻿ 25% 50% 100% Reset" at bounding box center [653, 187] width 918 height 108
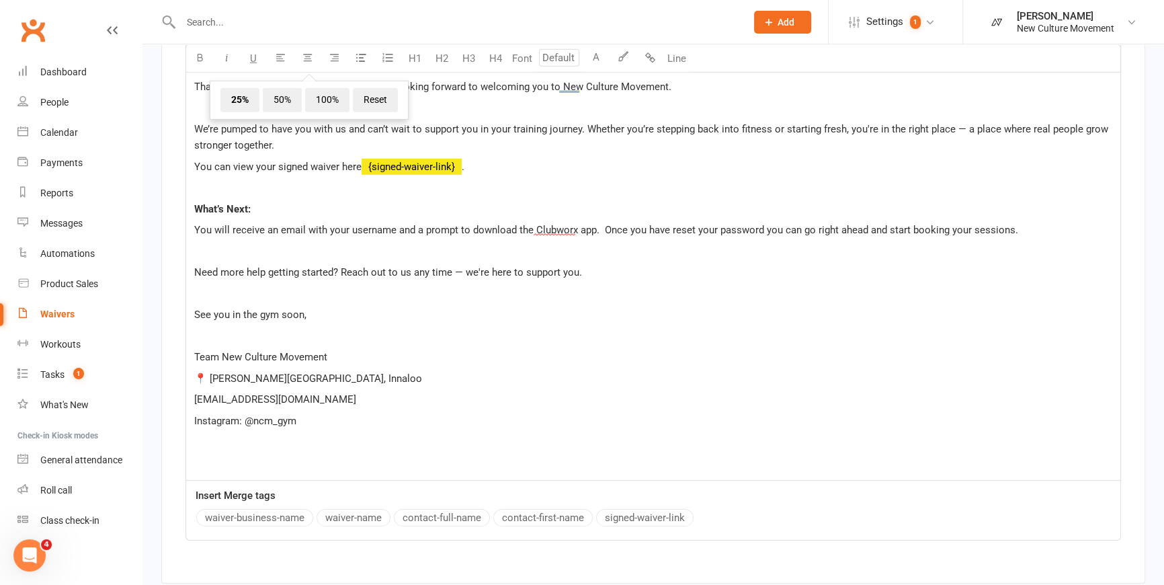
scroll to position [5424, 0]
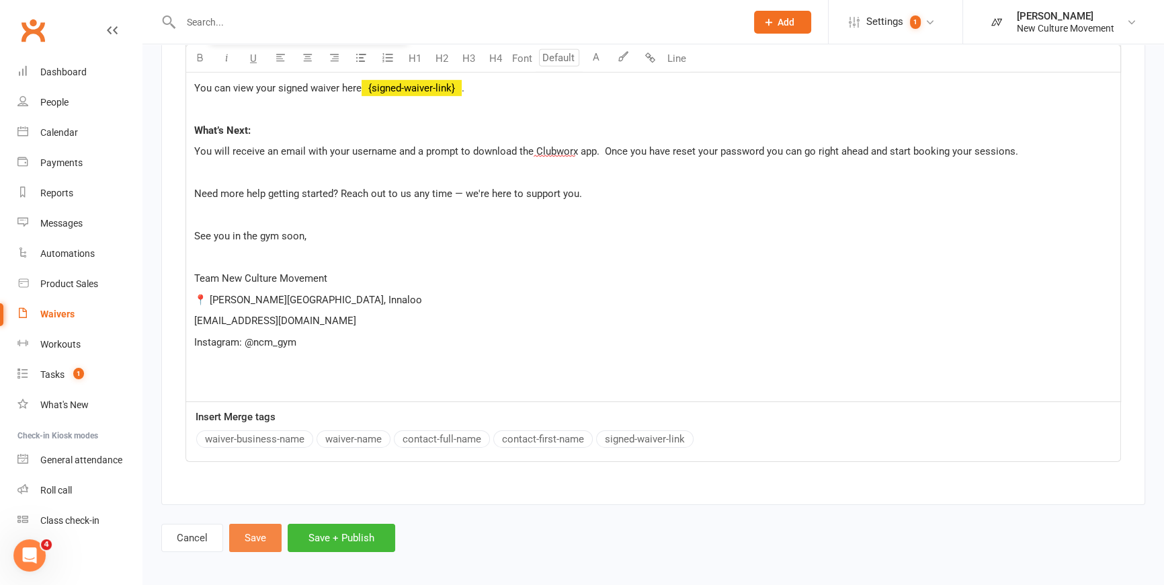
click at [256, 528] on button "Save" at bounding box center [255, 538] width 52 height 28
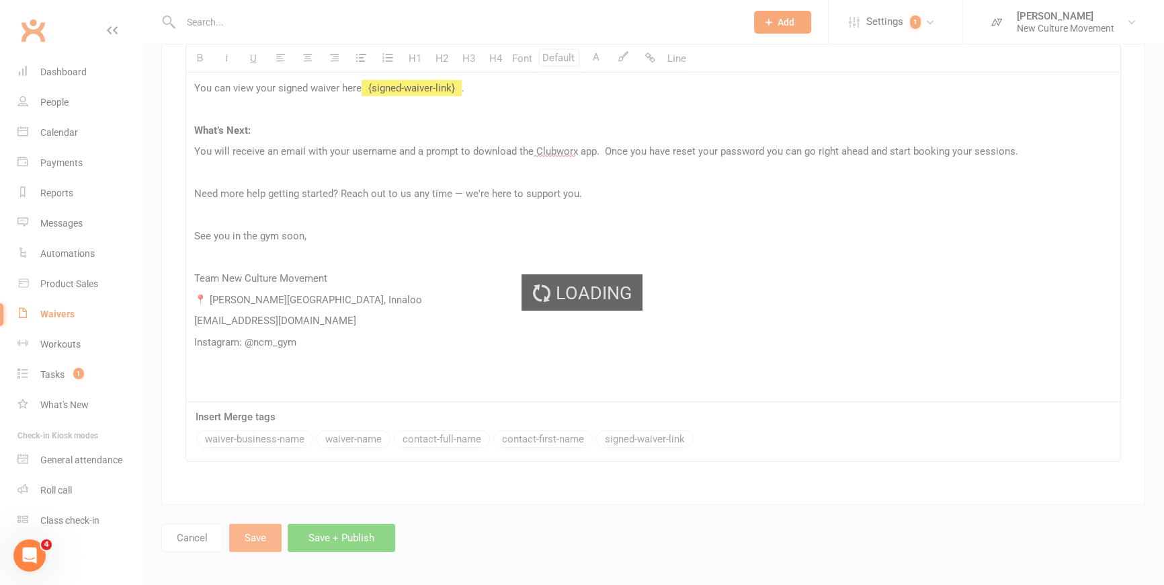
select select "100"
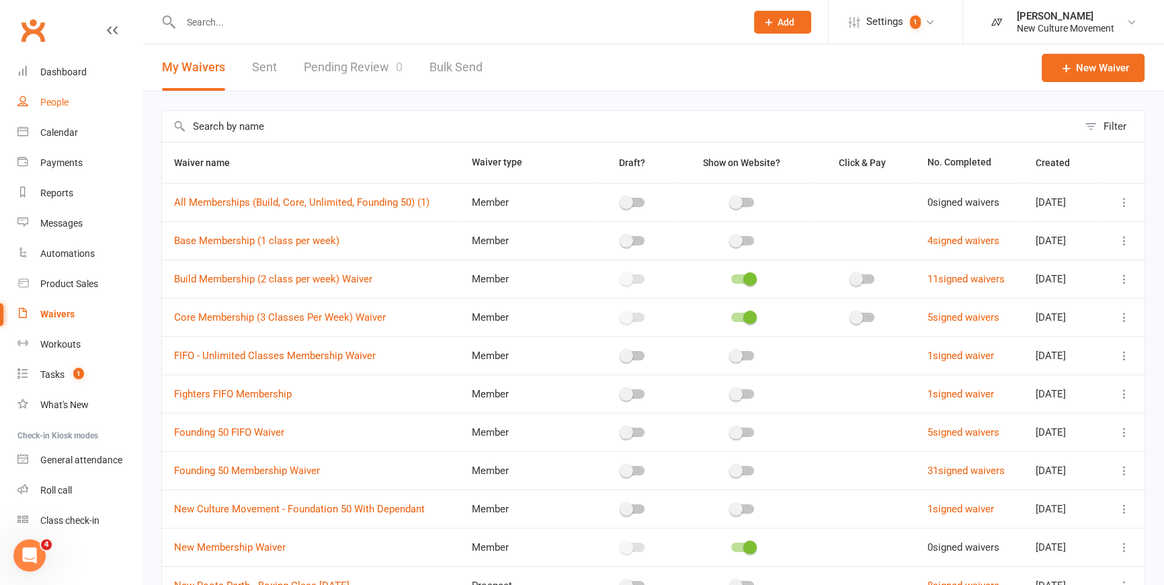
click at [56, 104] on div "People" at bounding box center [54, 102] width 28 height 11
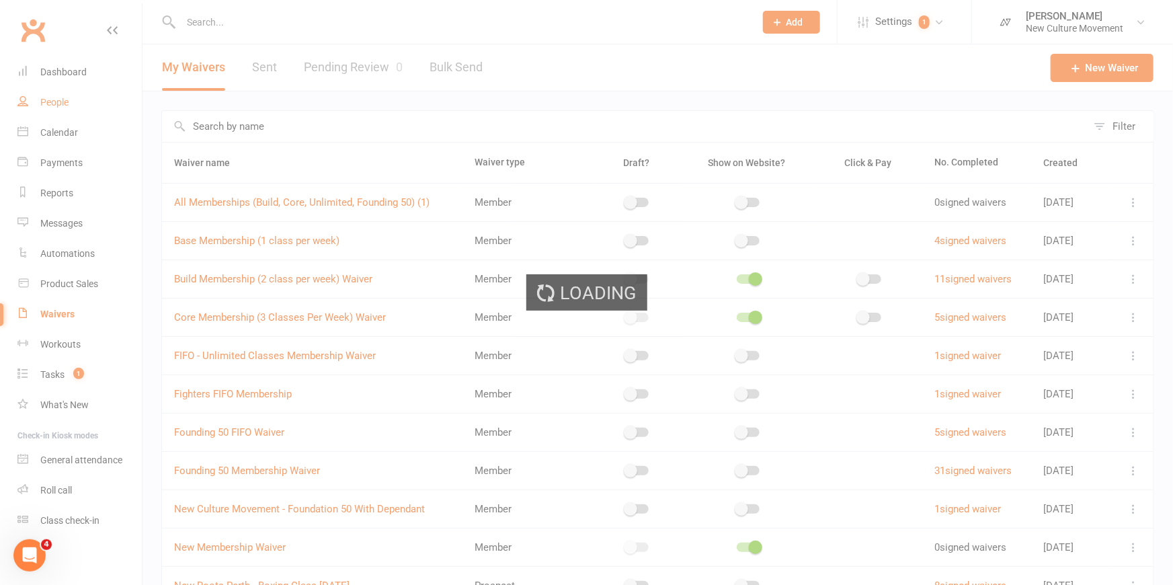
select select "100"
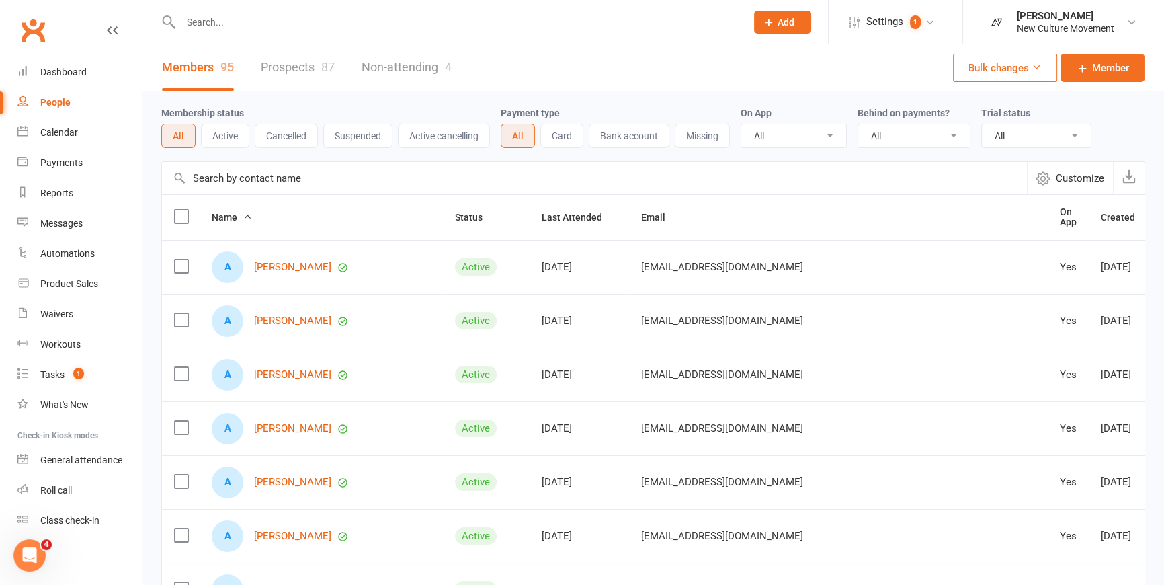
click at [291, 177] on input "text" at bounding box center [594, 178] width 865 height 32
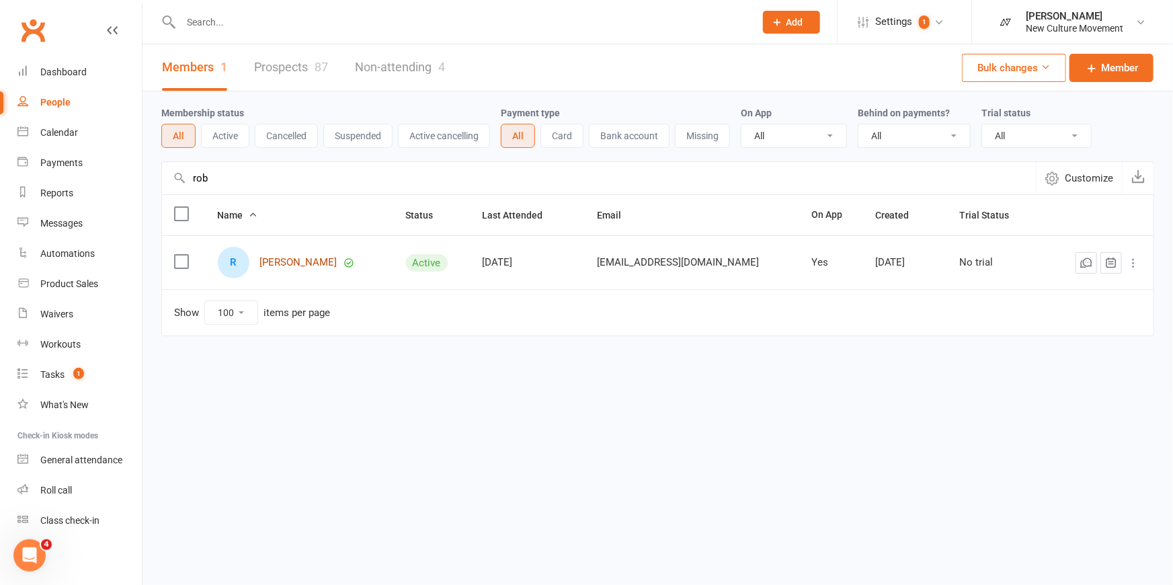
type input "rob"
click at [307, 265] on link "[PERSON_NAME]" at bounding box center [298, 262] width 77 height 11
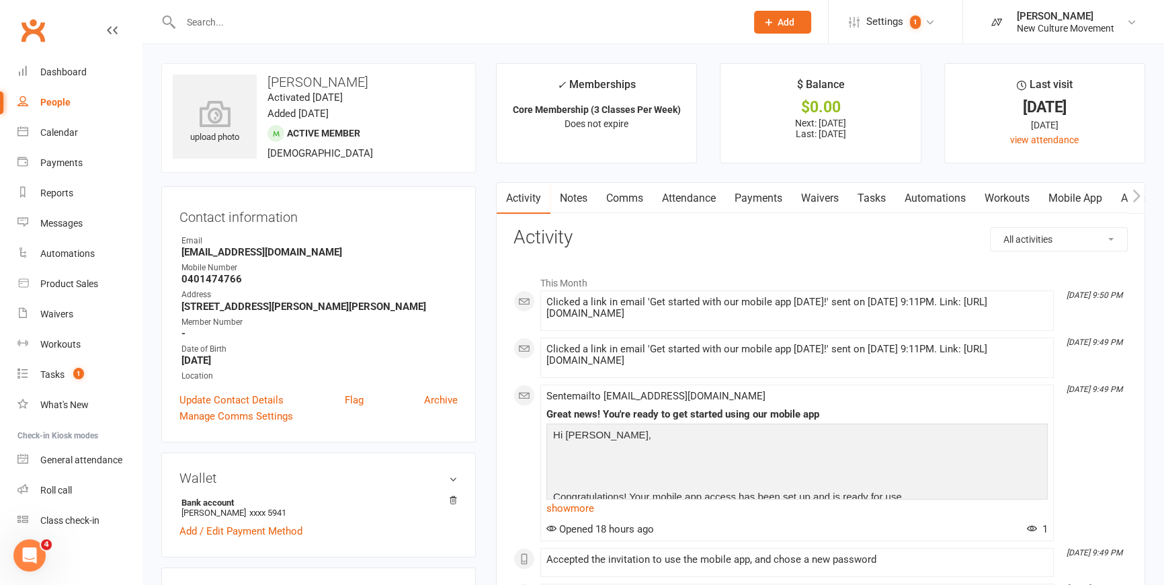
click at [702, 198] on link "Attendance" at bounding box center [689, 198] width 73 height 31
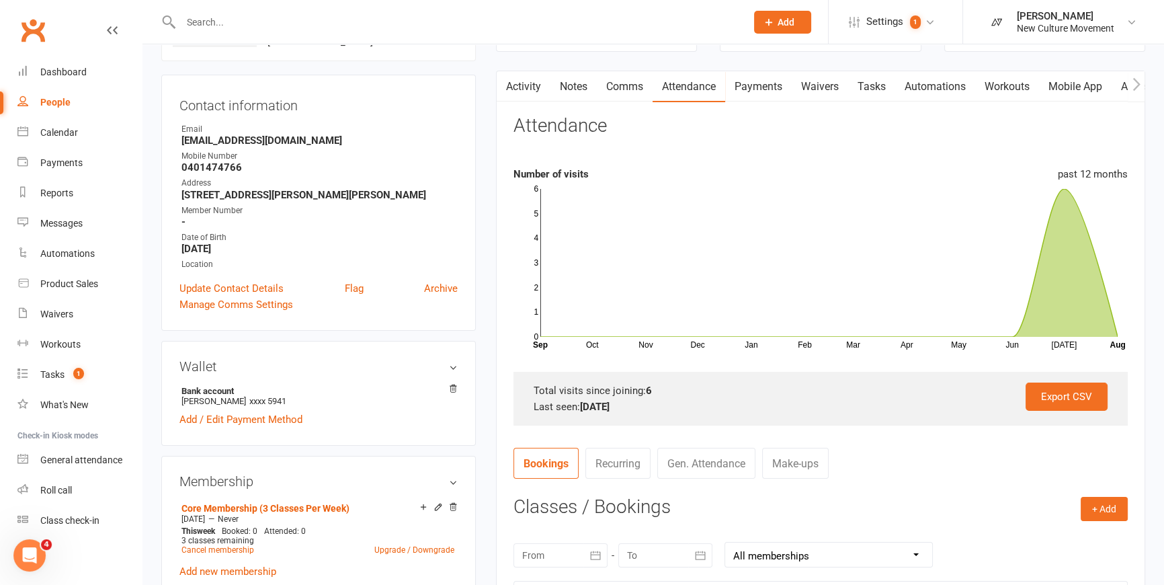
scroll to position [305, 0]
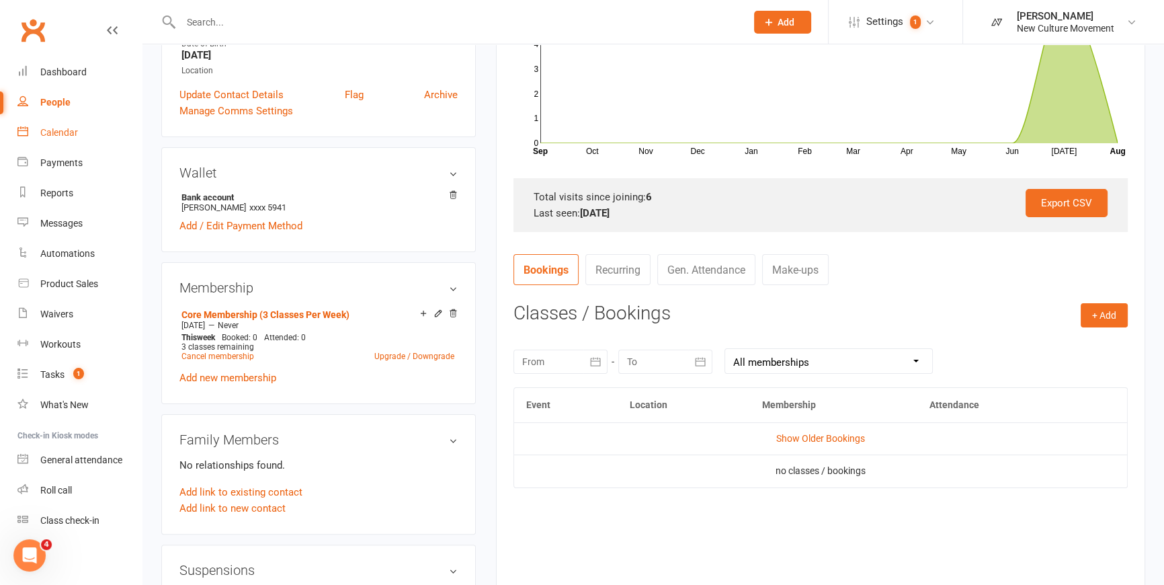
click at [71, 132] on div "Calendar" at bounding box center [59, 132] width 38 height 11
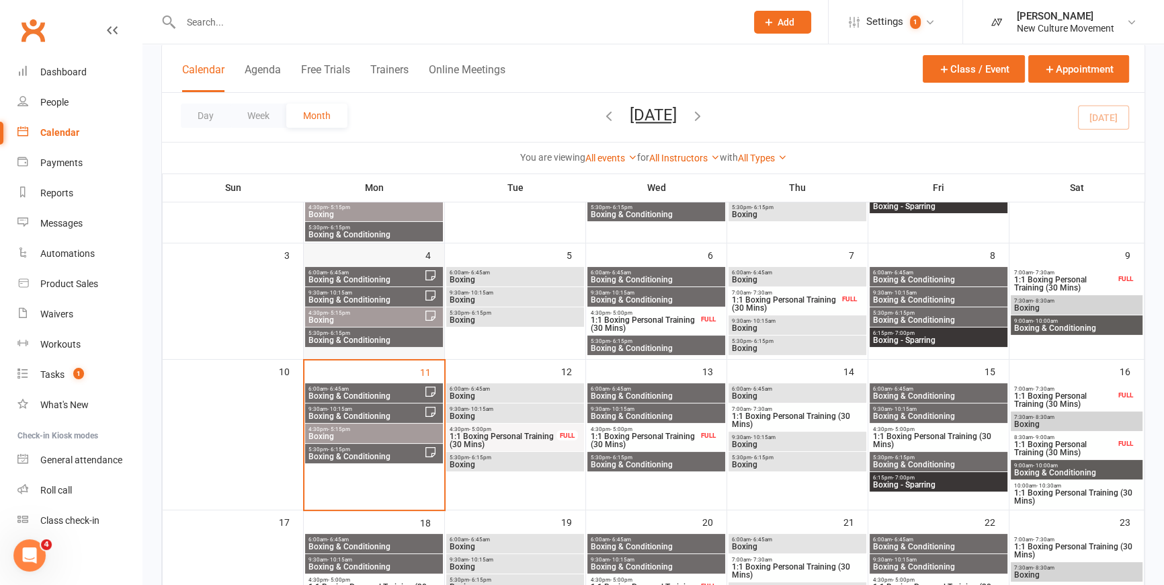
scroll to position [183, 0]
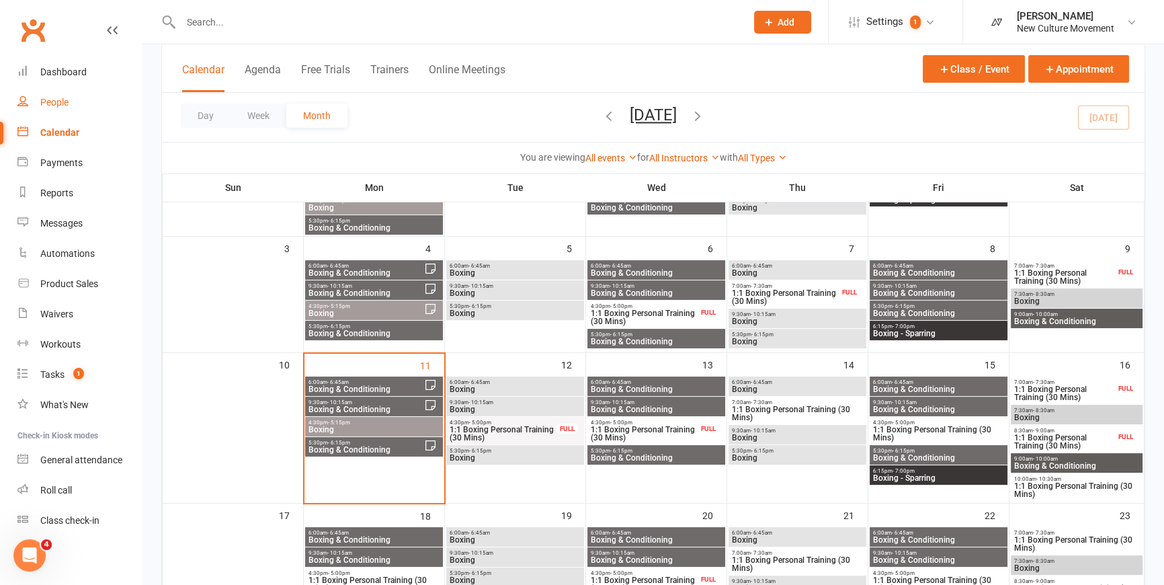
click at [62, 100] on div "People" at bounding box center [54, 102] width 28 height 11
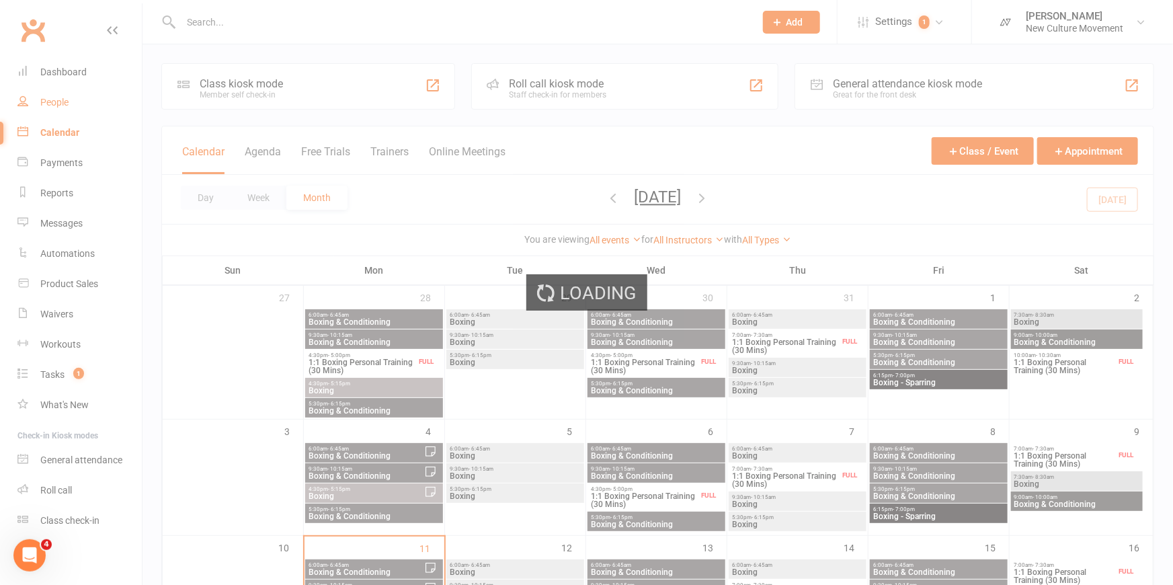
select select "100"
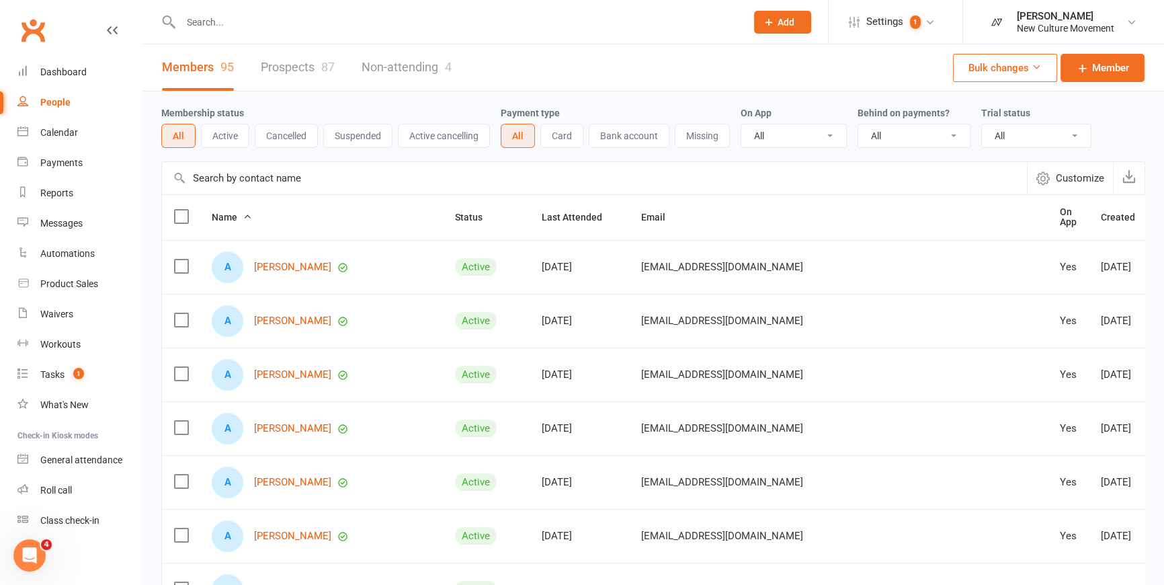
click at [307, 184] on input "text" at bounding box center [594, 178] width 865 height 32
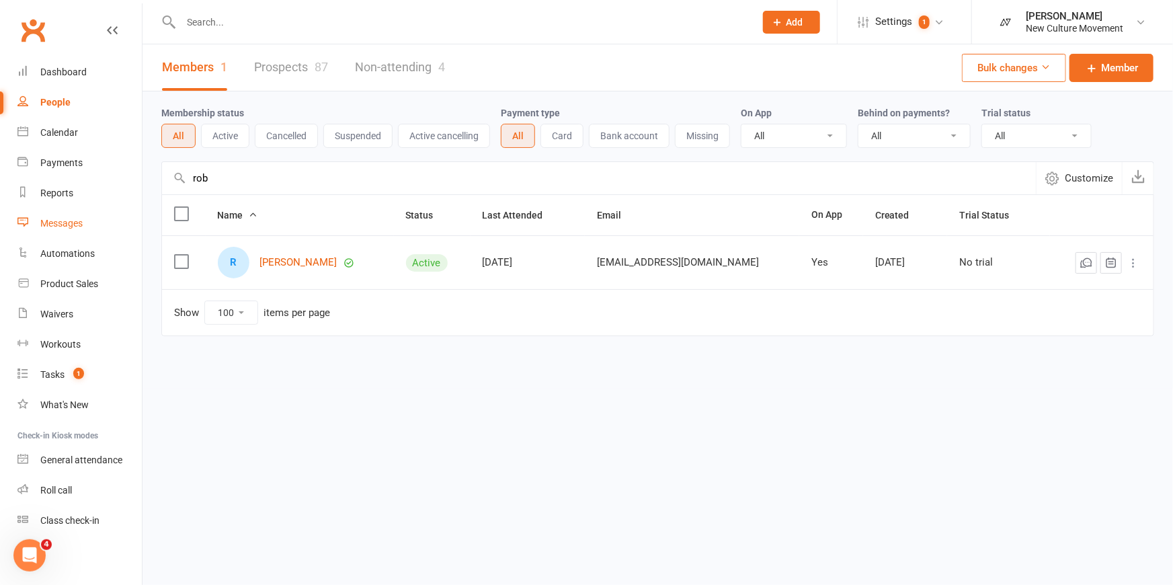
type input "rob"
click at [59, 308] on link "Waivers" at bounding box center [79, 314] width 124 height 30
select select "100"
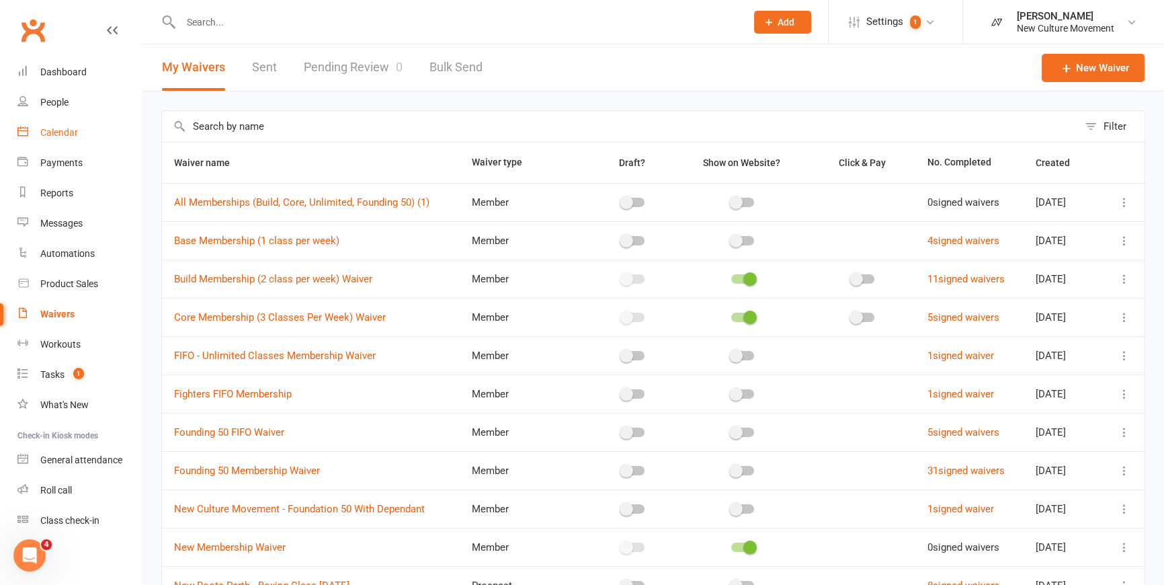
click at [66, 128] on div "Calendar" at bounding box center [59, 132] width 38 height 11
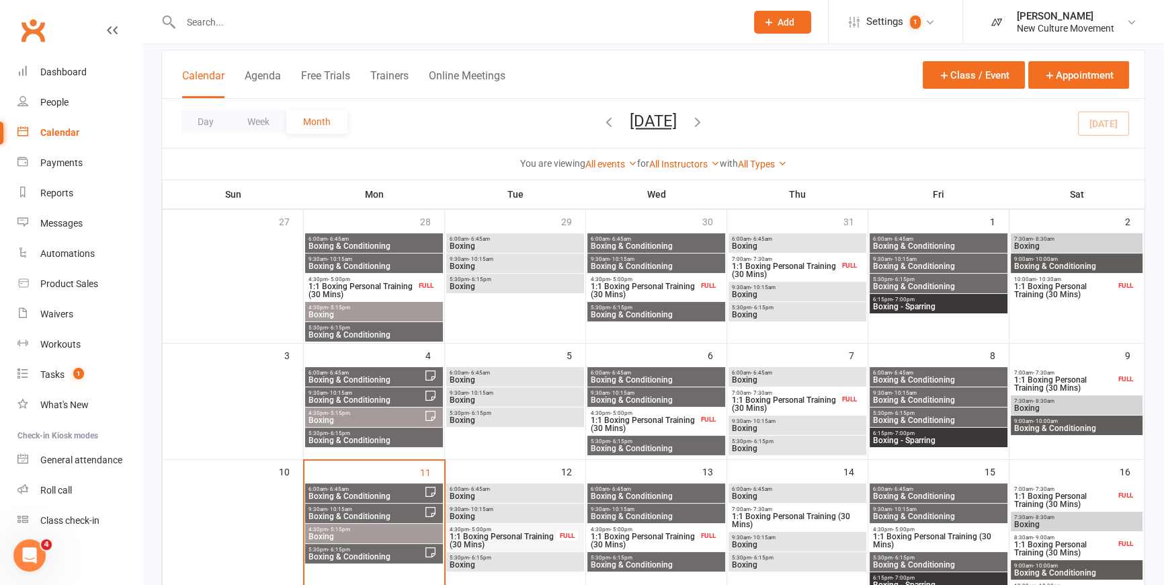
scroll to position [305, 0]
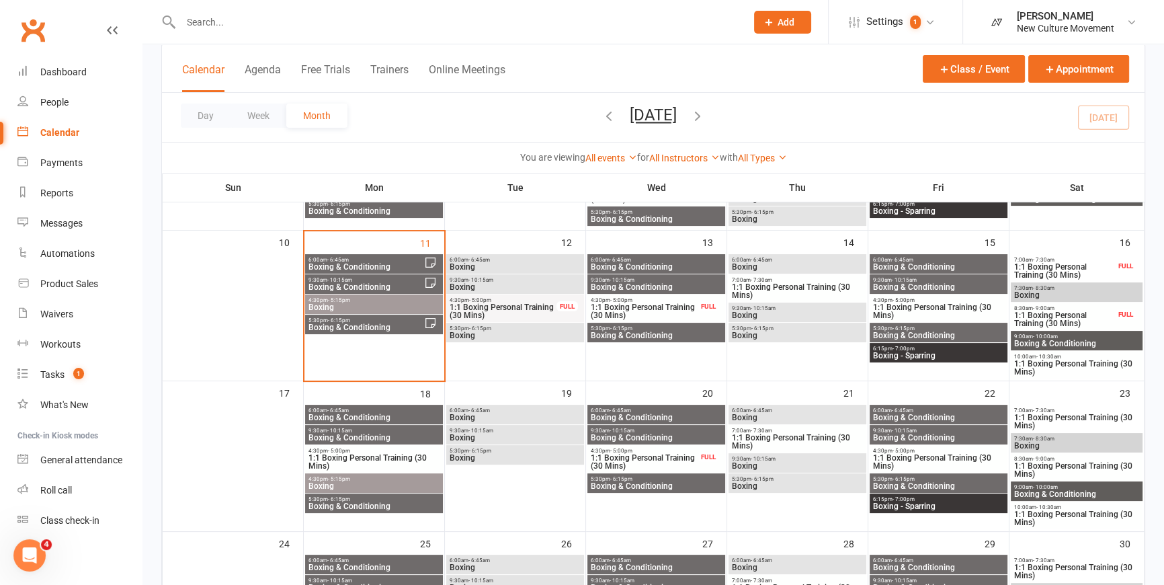
click at [383, 299] on span "4:30pm - 5:15pm" at bounding box center [374, 300] width 132 height 6
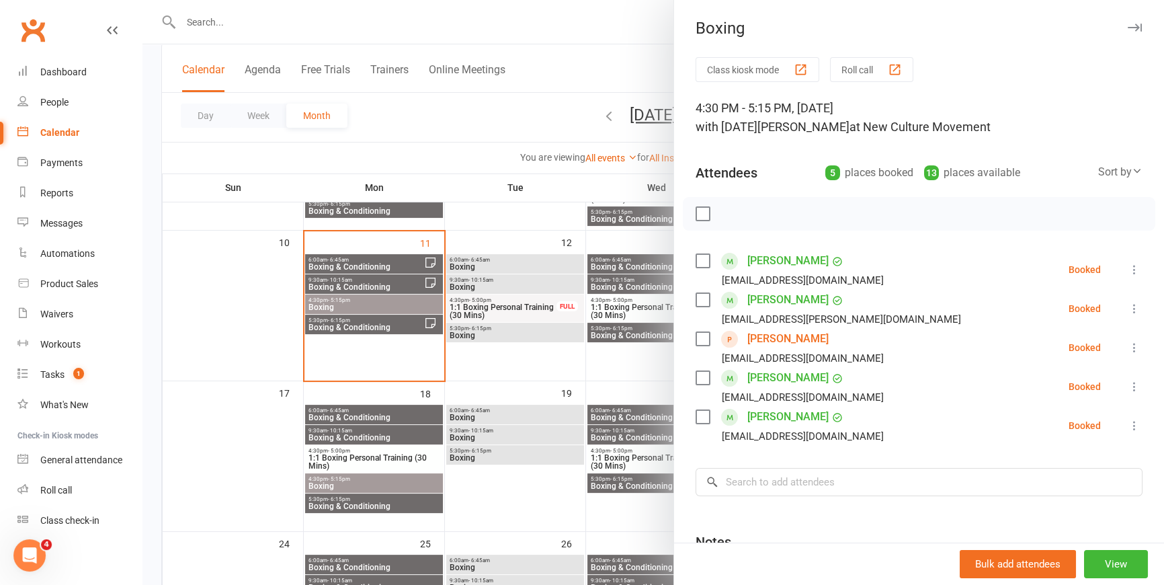
click at [356, 323] on div at bounding box center [654, 292] width 1022 height 585
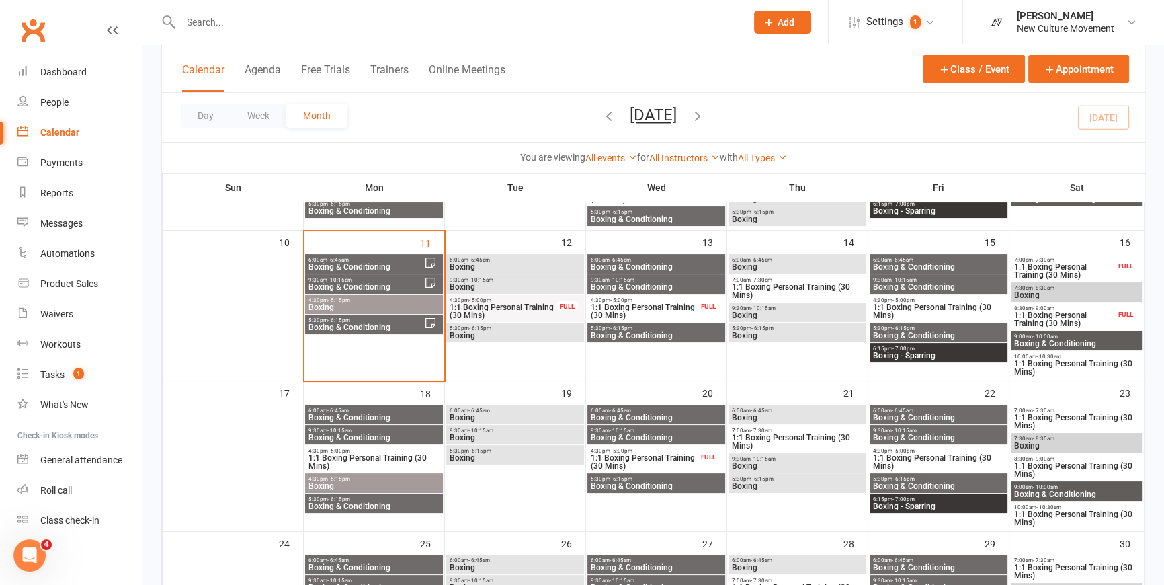
click at [360, 323] on span "Boxing & Conditioning" at bounding box center [366, 327] width 116 height 8
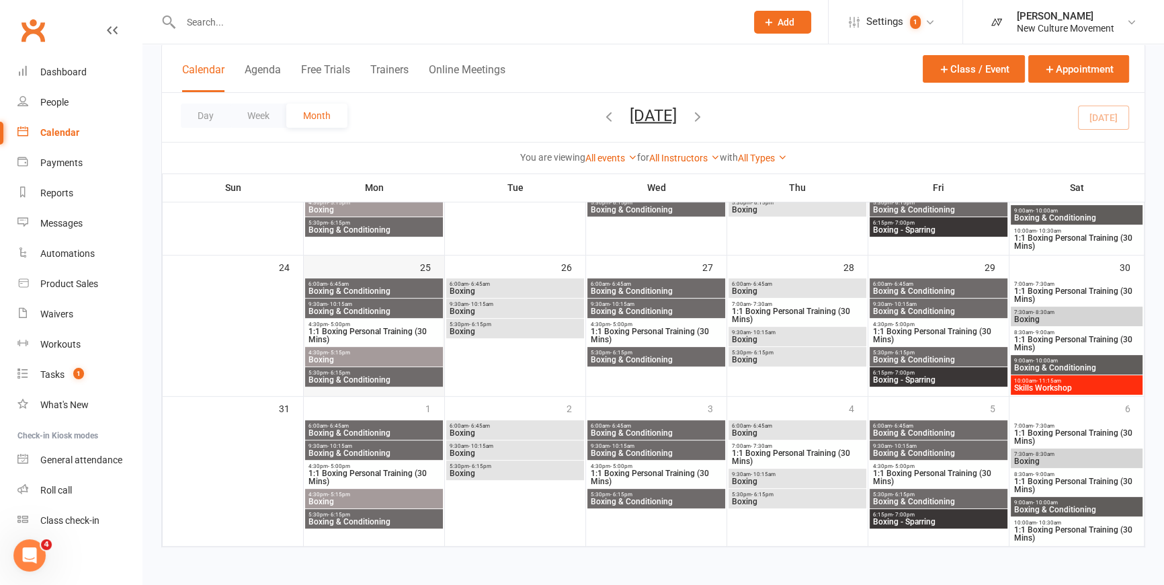
scroll to position [459, 0]
